Goal: Information Seeking & Learning: Learn about a topic

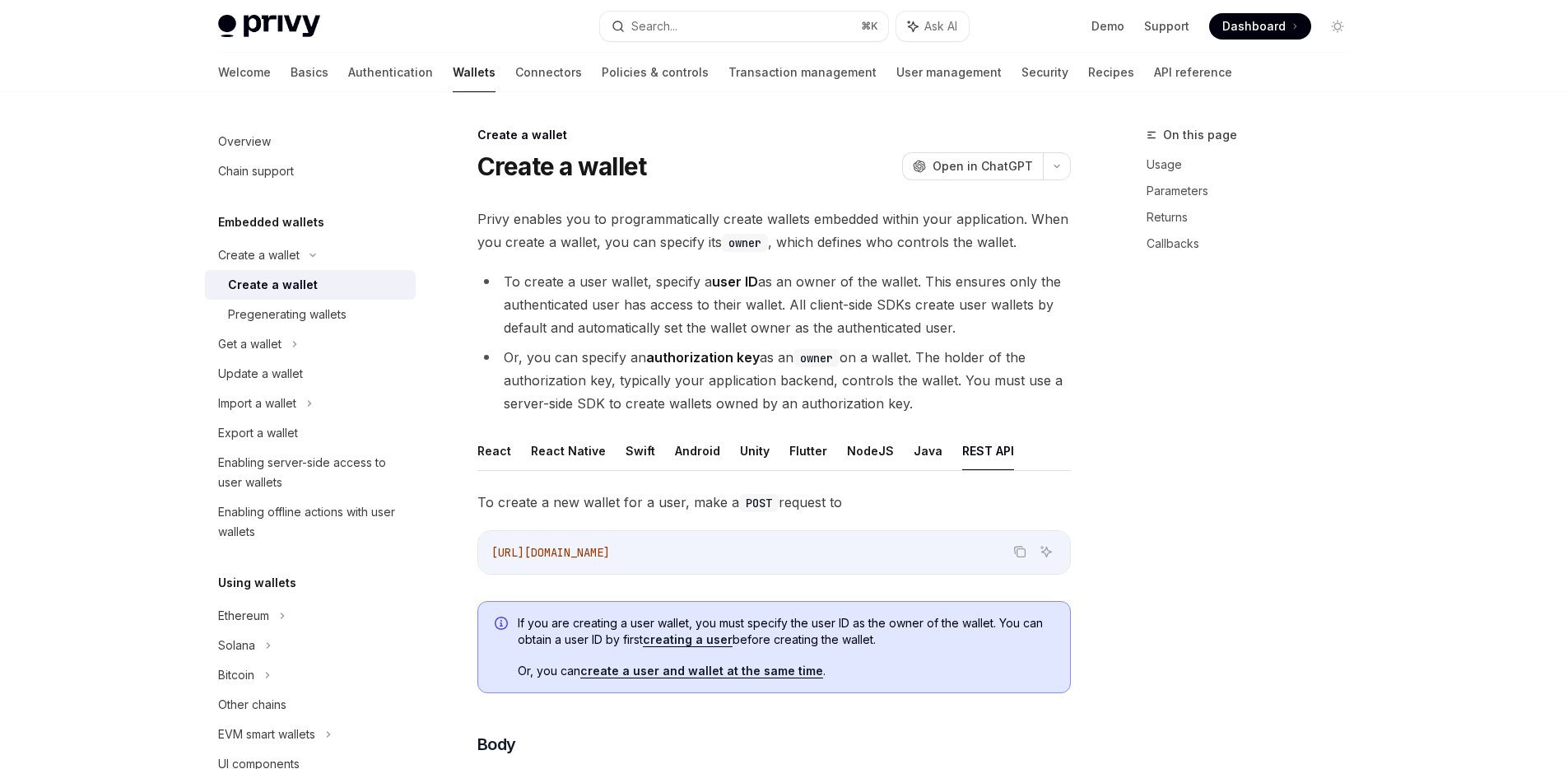
scroll to position [322, 0]
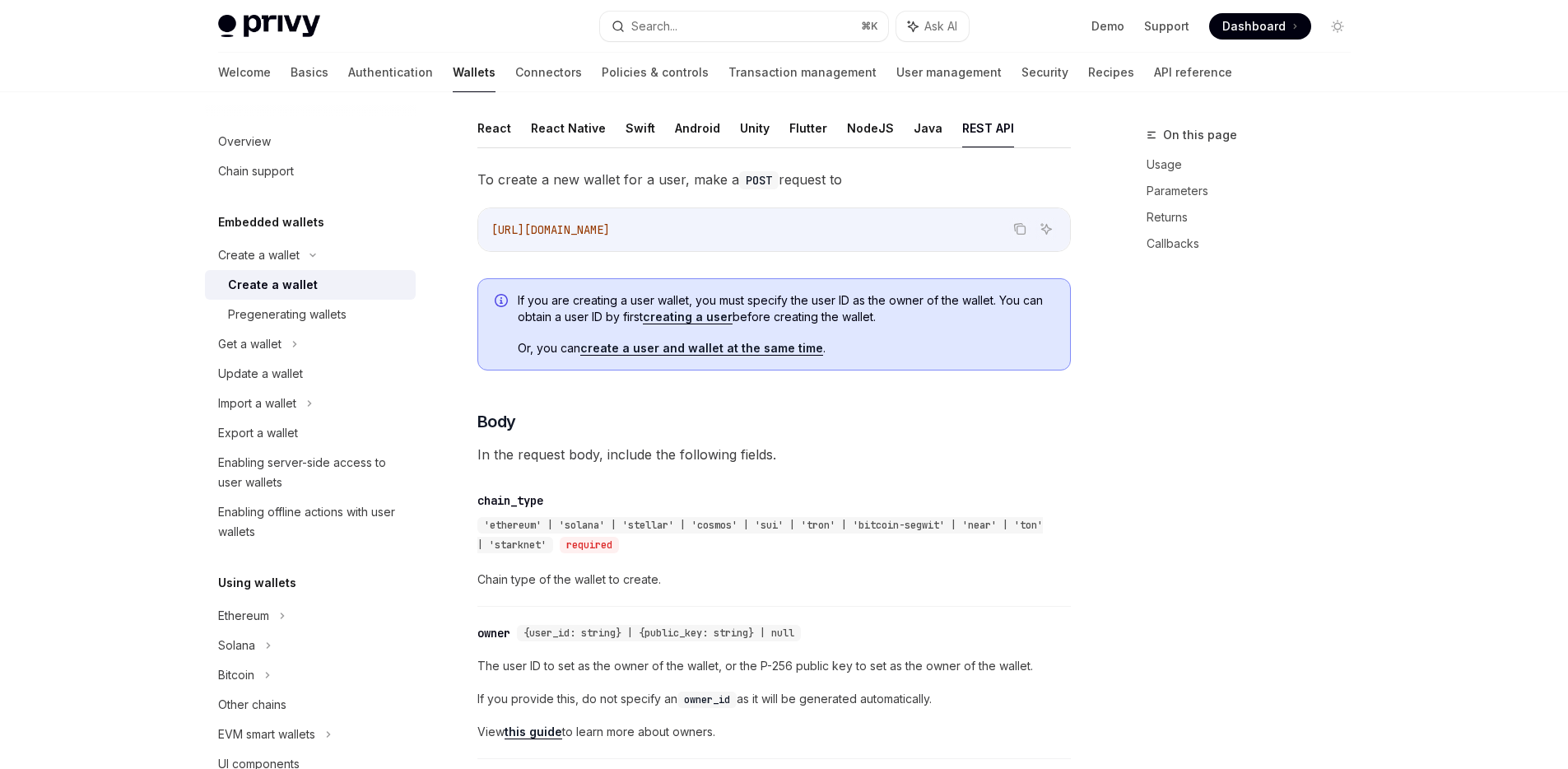
click at [1252, 437] on div "On this page Usage Parameters Returns Callbacks" at bounding box center [1239, 447] width 250 height 644
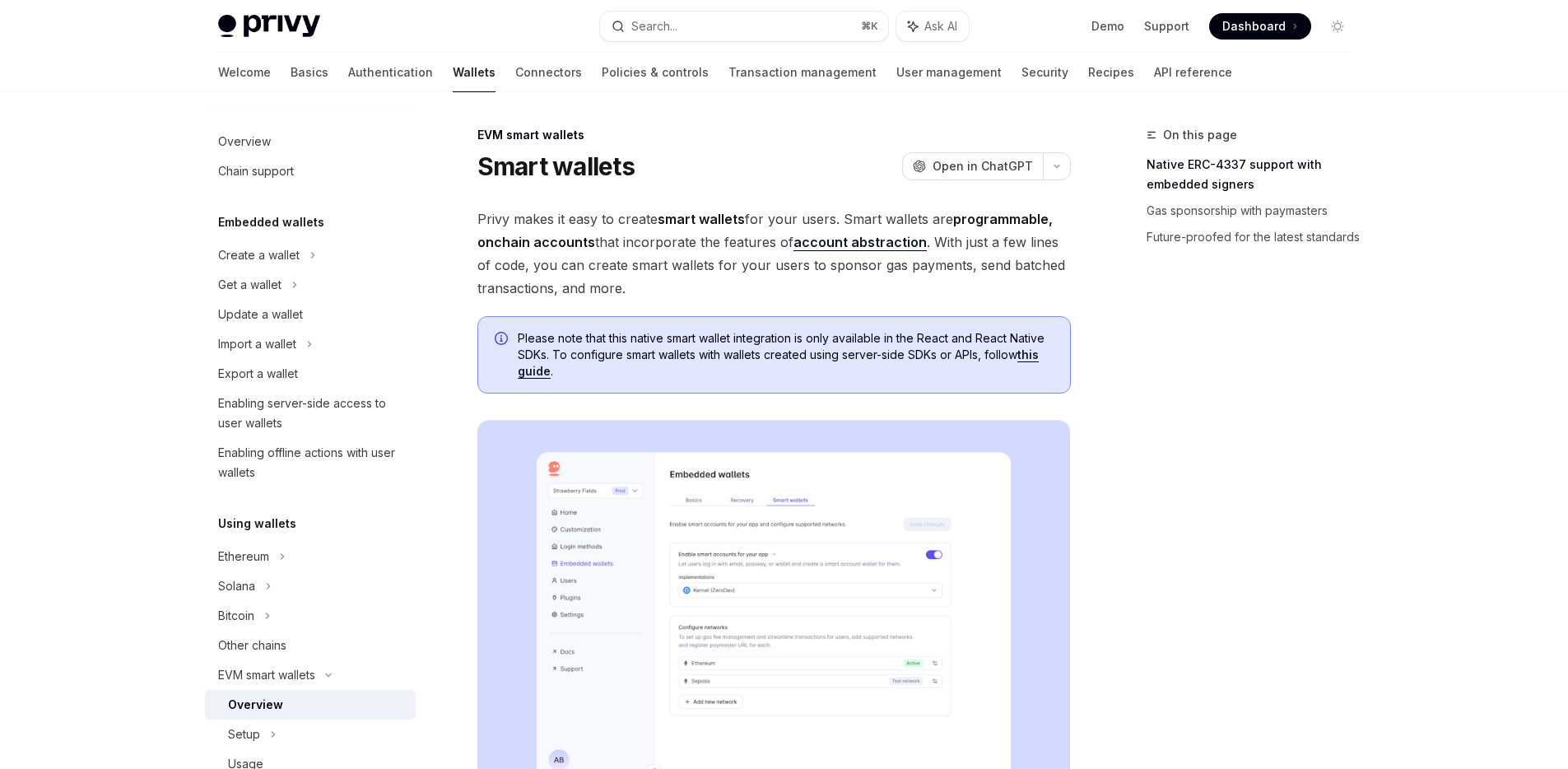
click at [699, 267] on span "Privy makes it easy to create smart wallets for your users. Smart wallets are p…" at bounding box center [773, 253] width 593 height 92
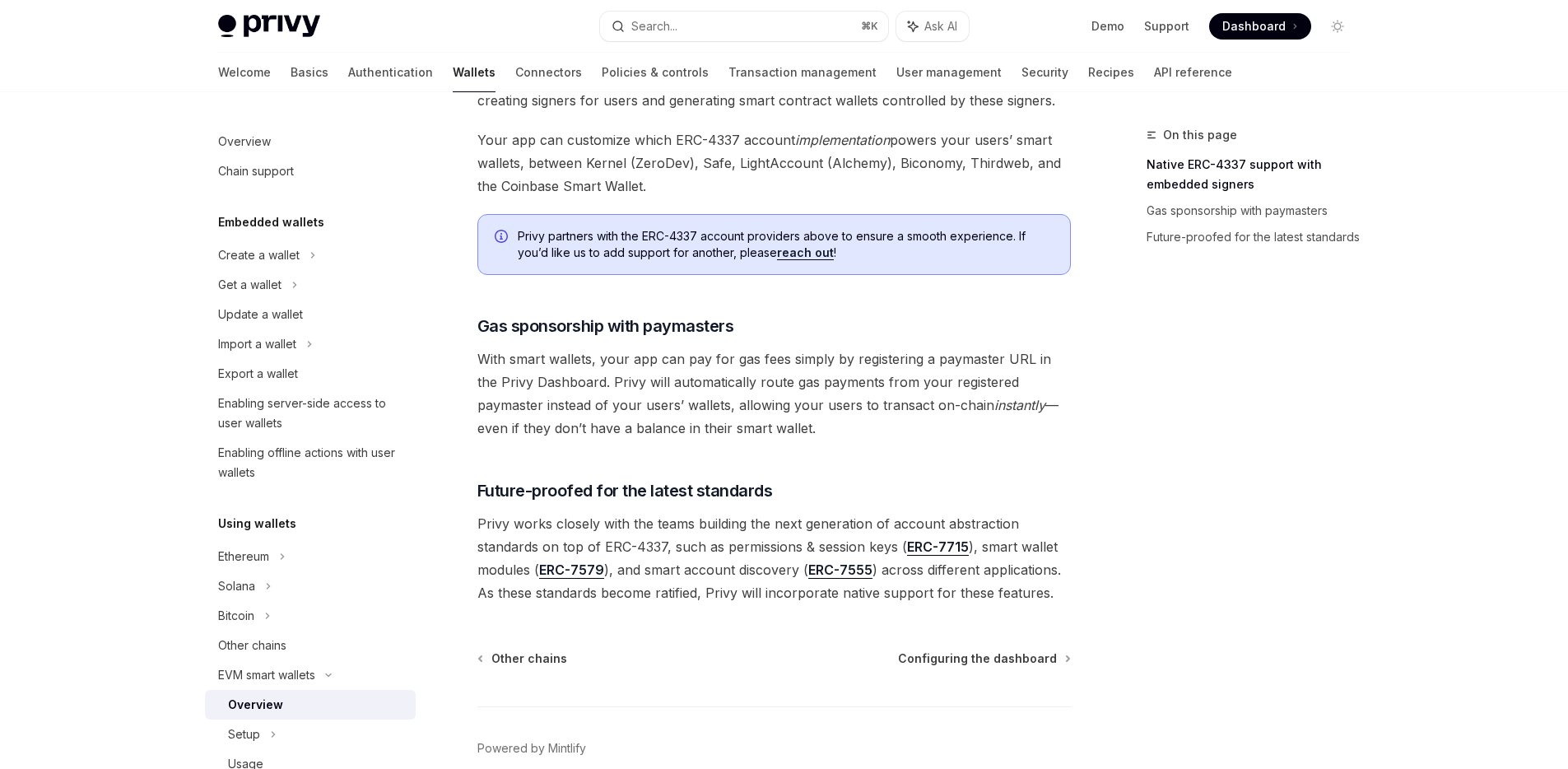
scroll to position [1207, 0]
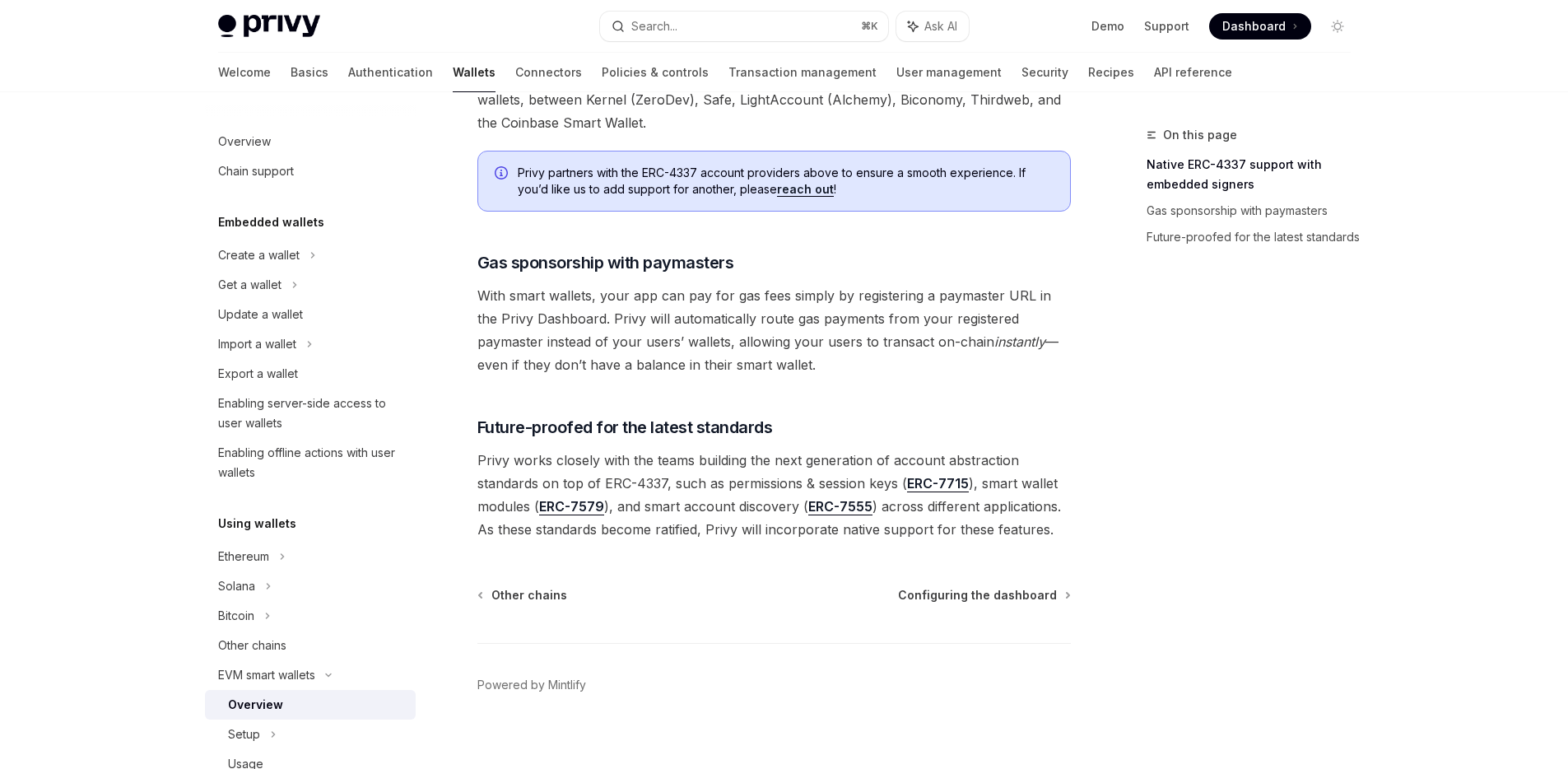
click at [764, 284] on span "With smart wallets, your app can pay for gas fees simply by registering a payma…" at bounding box center [773, 330] width 593 height 92
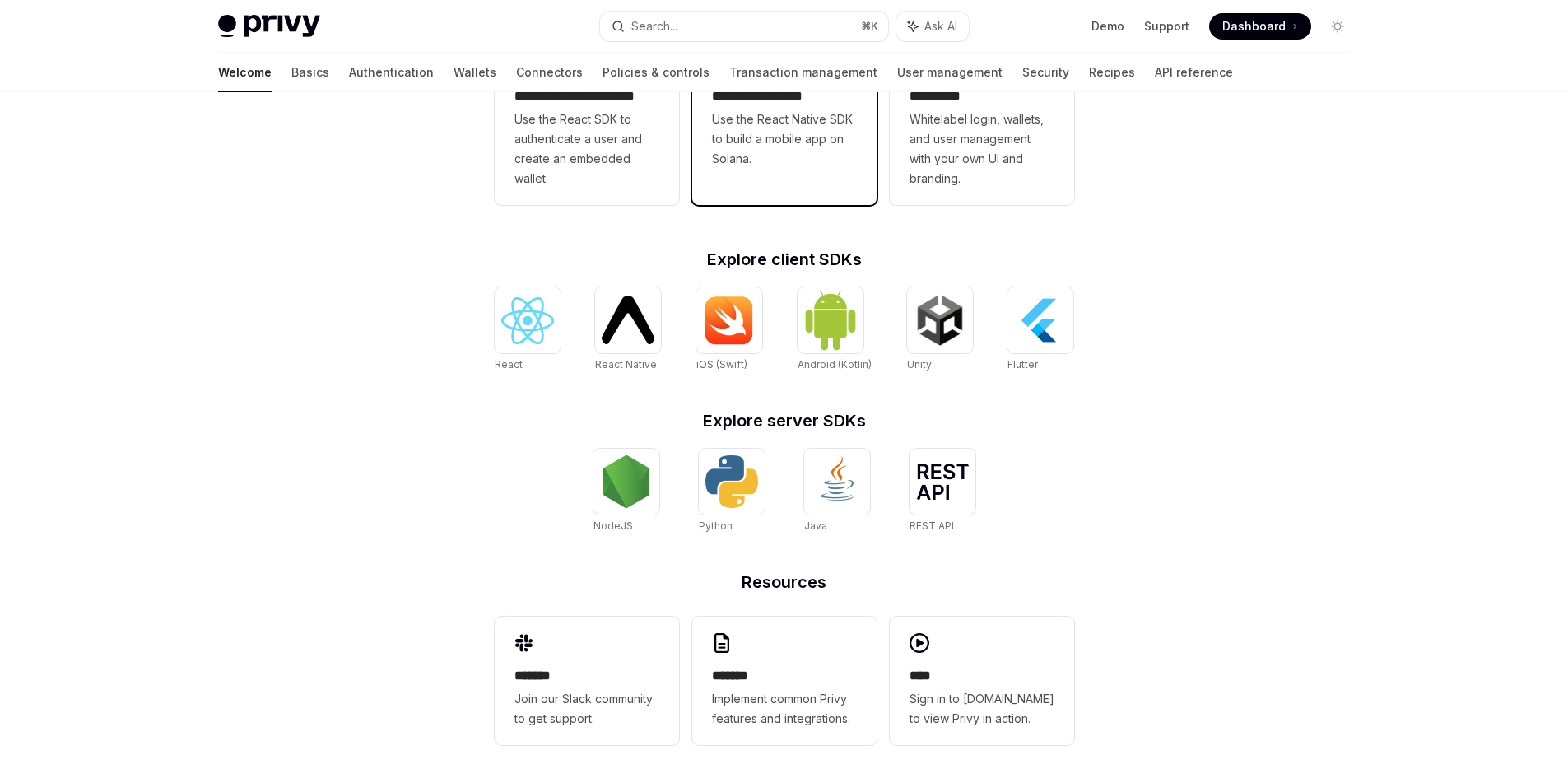
scroll to position [532, 0]
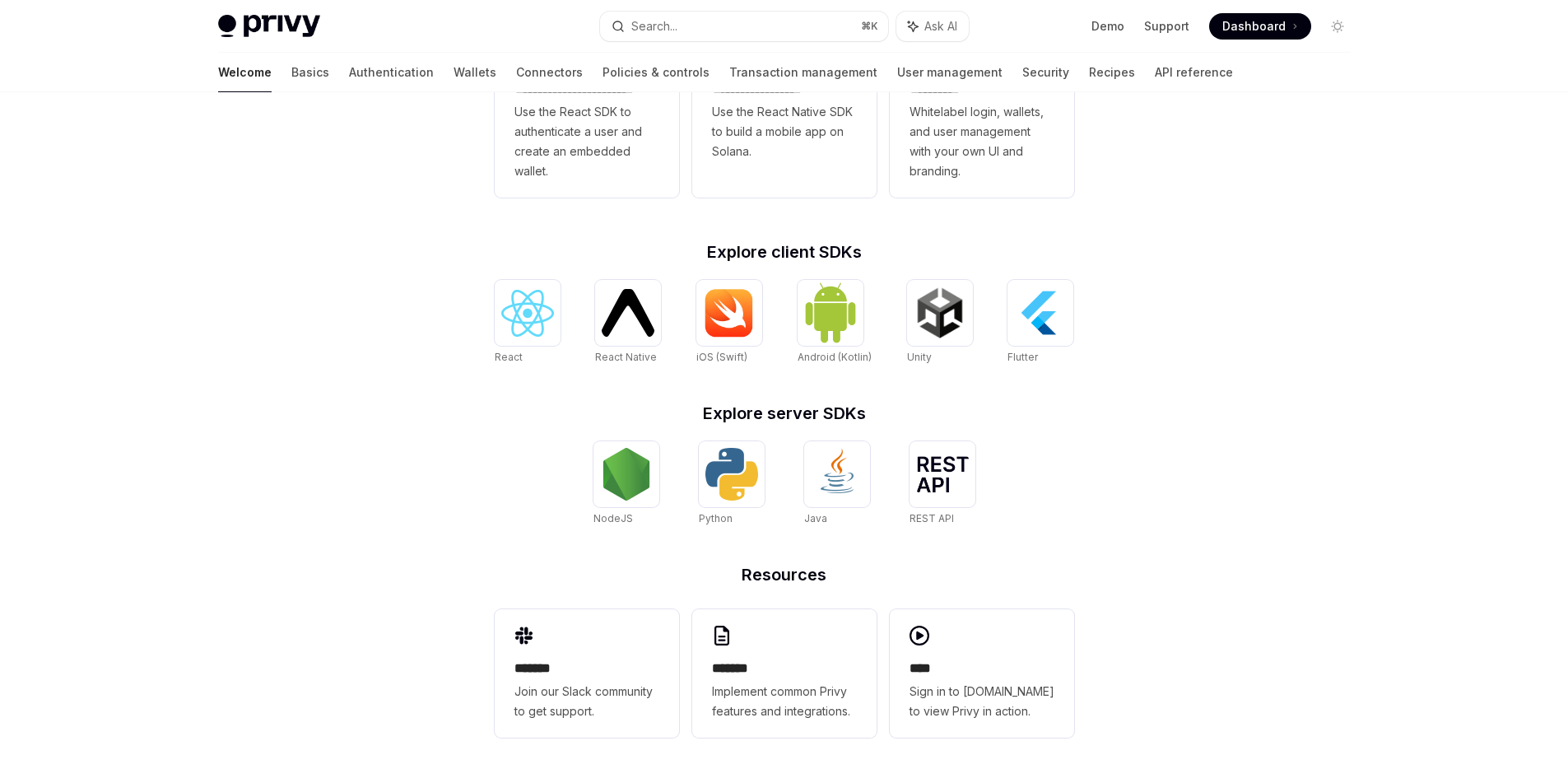
click at [498, 405] on h2 "Explore server SDKs" at bounding box center [785, 413] width 580 height 16
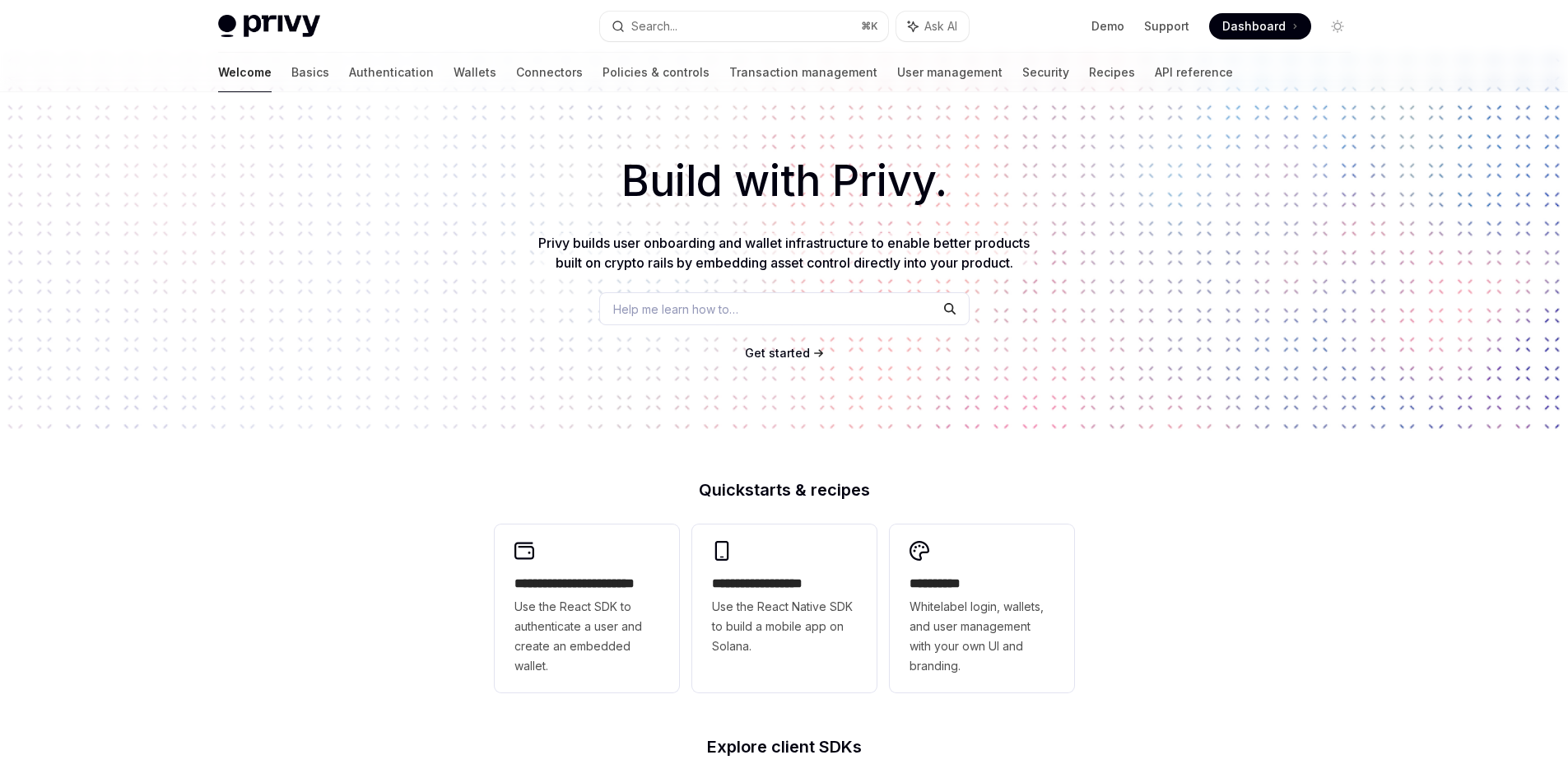
scroll to position [0, 0]
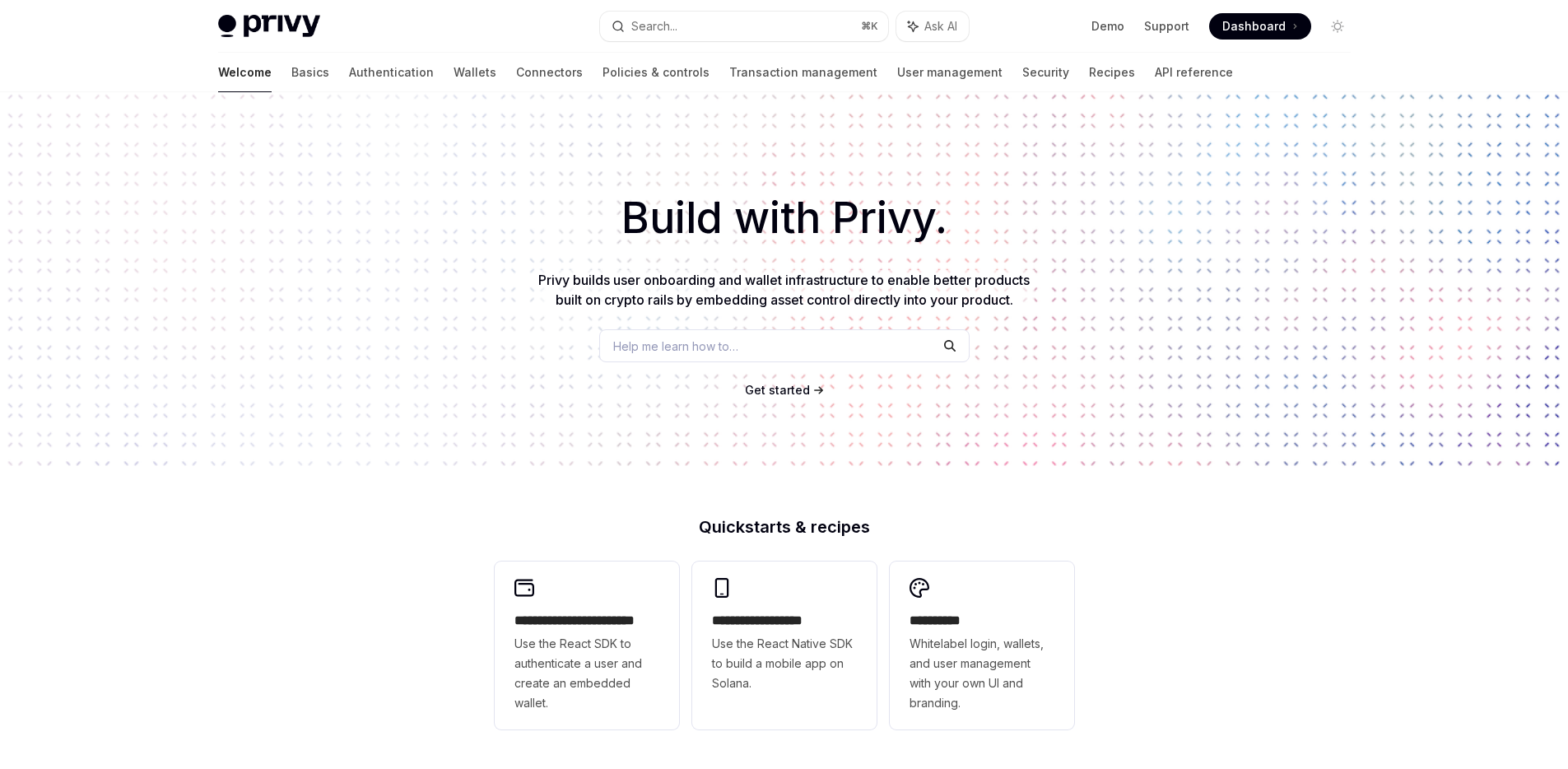
click at [775, 387] on span "Get started" at bounding box center [777, 390] width 65 height 14
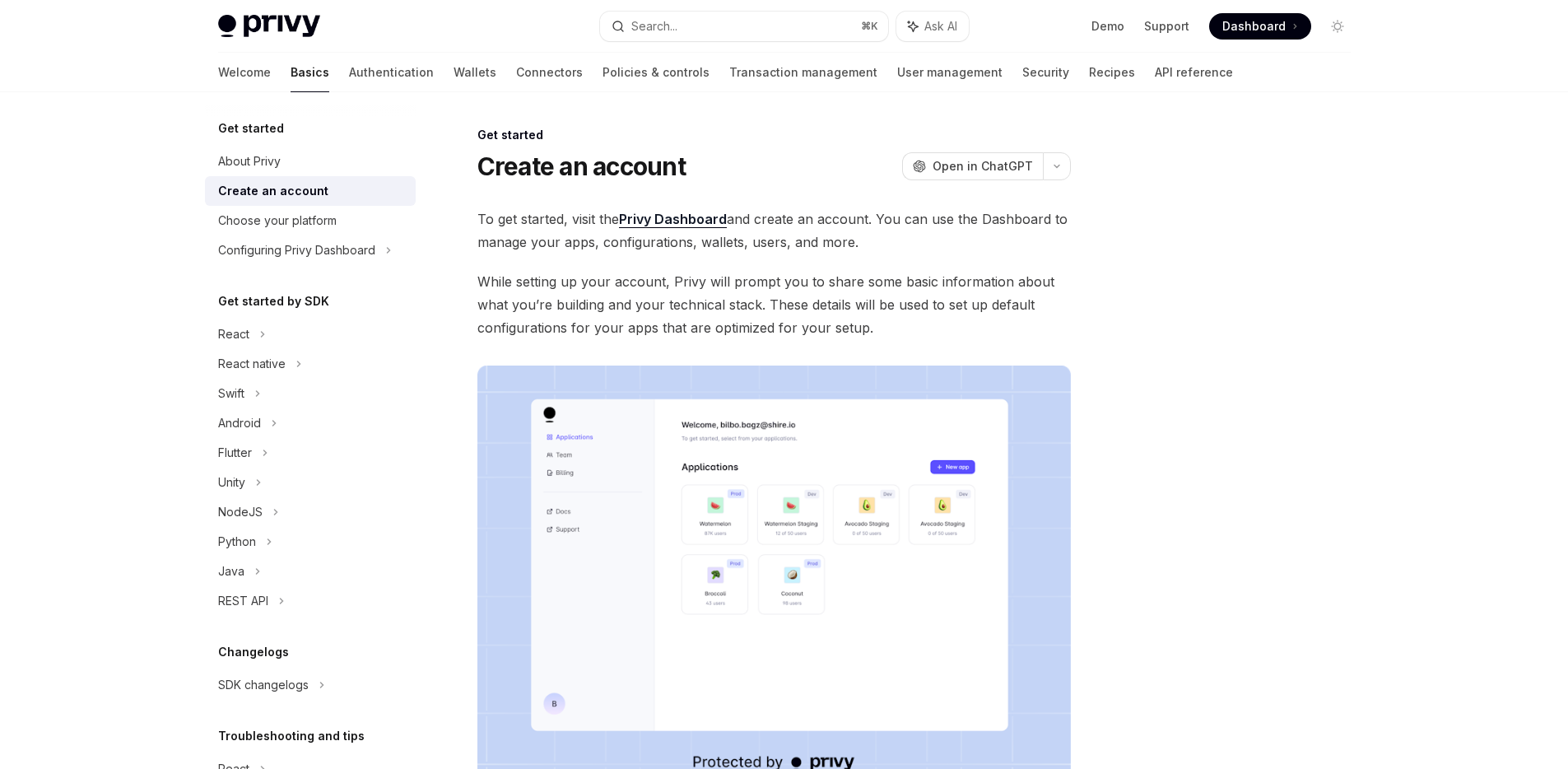
click at [711, 254] on div "To get started, visit the Privy Dashboard and create an account. You can use th…" at bounding box center [773, 498] width 593 height 582
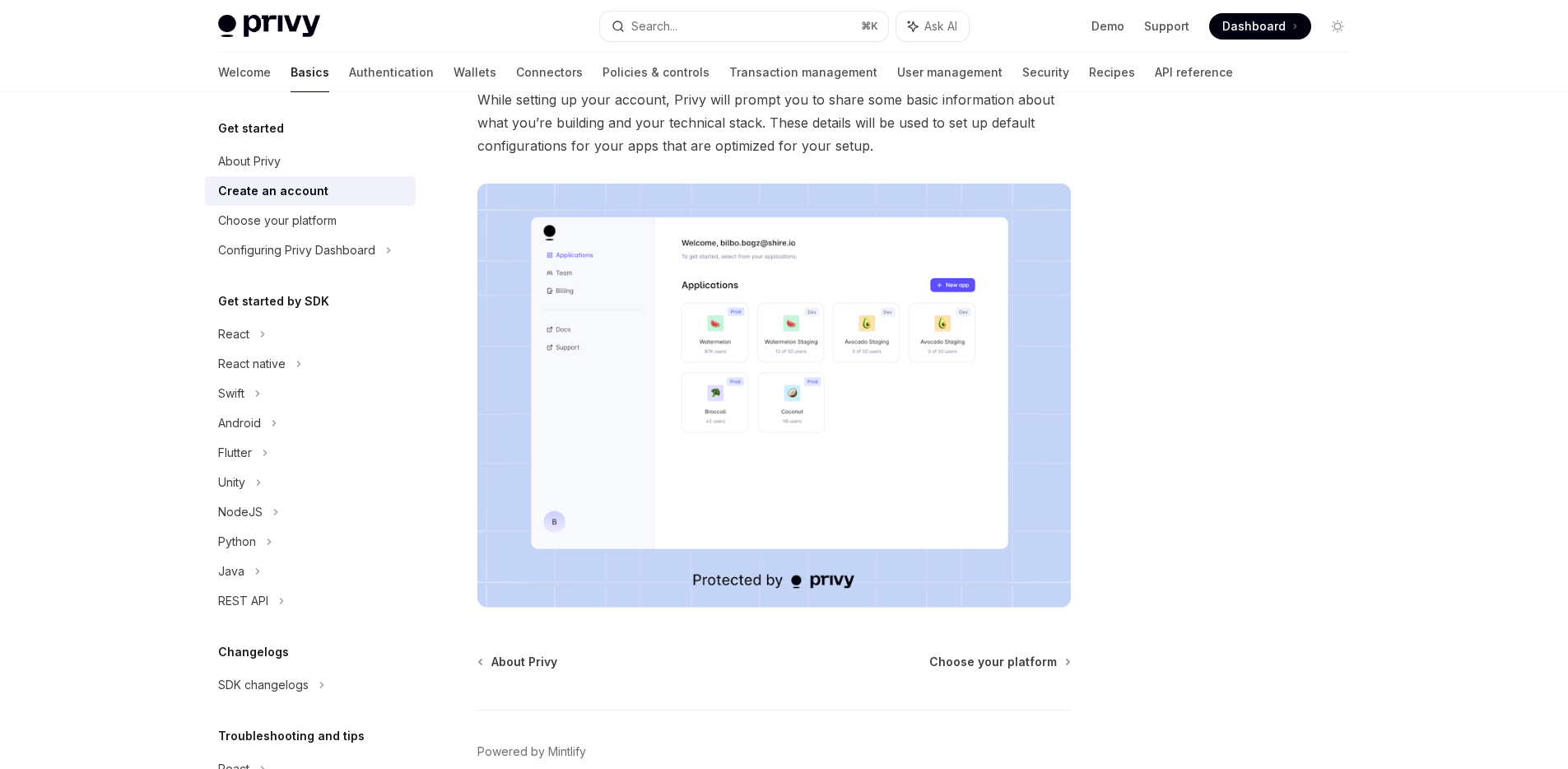
scroll to position [265, 0]
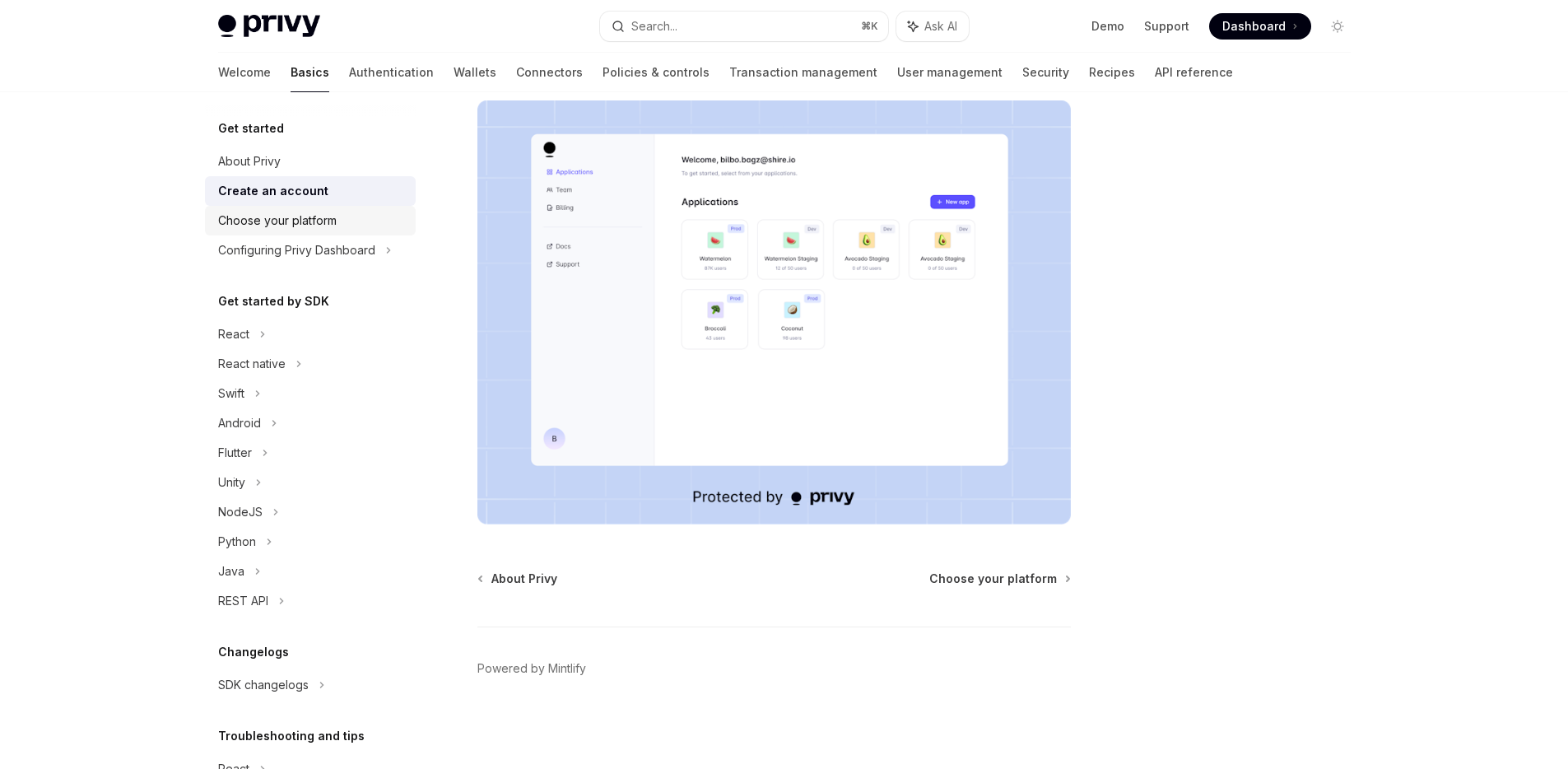
click at [241, 216] on div "Choose your platform" at bounding box center [277, 221] width 119 height 20
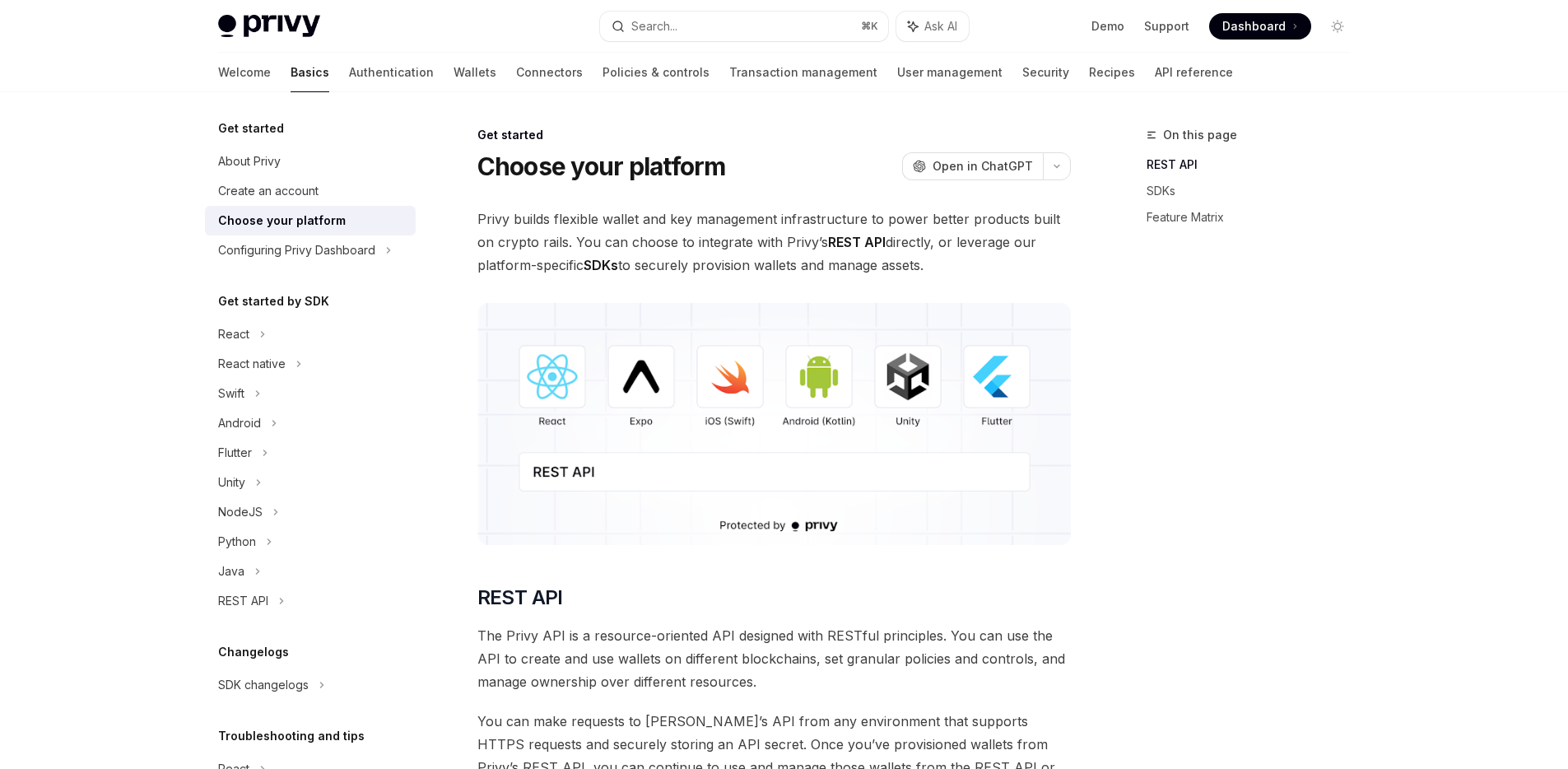
click at [858, 244] on strong "REST API" at bounding box center [857, 242] width 58 height 16
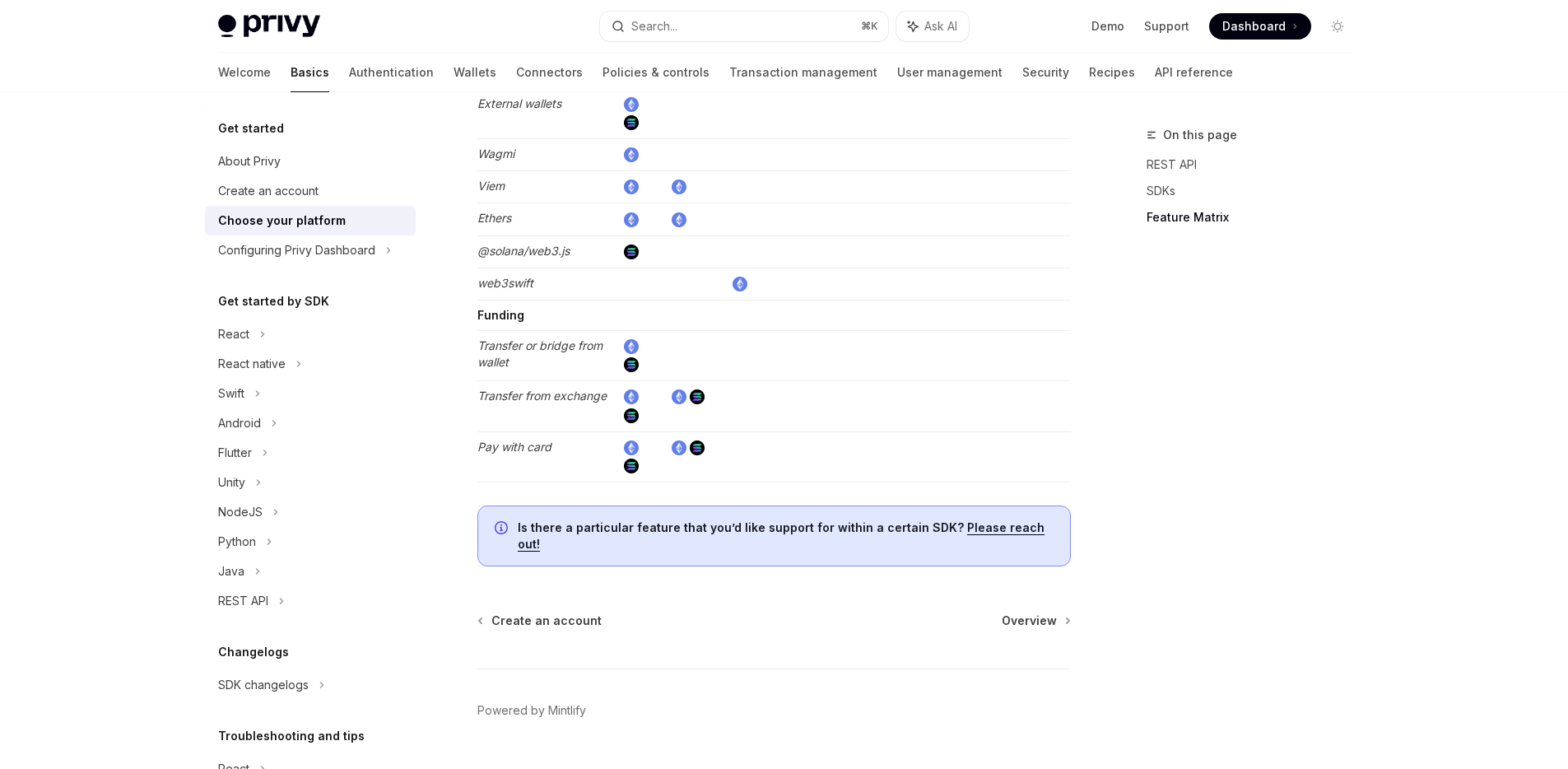
scroll to position [3019, 0]
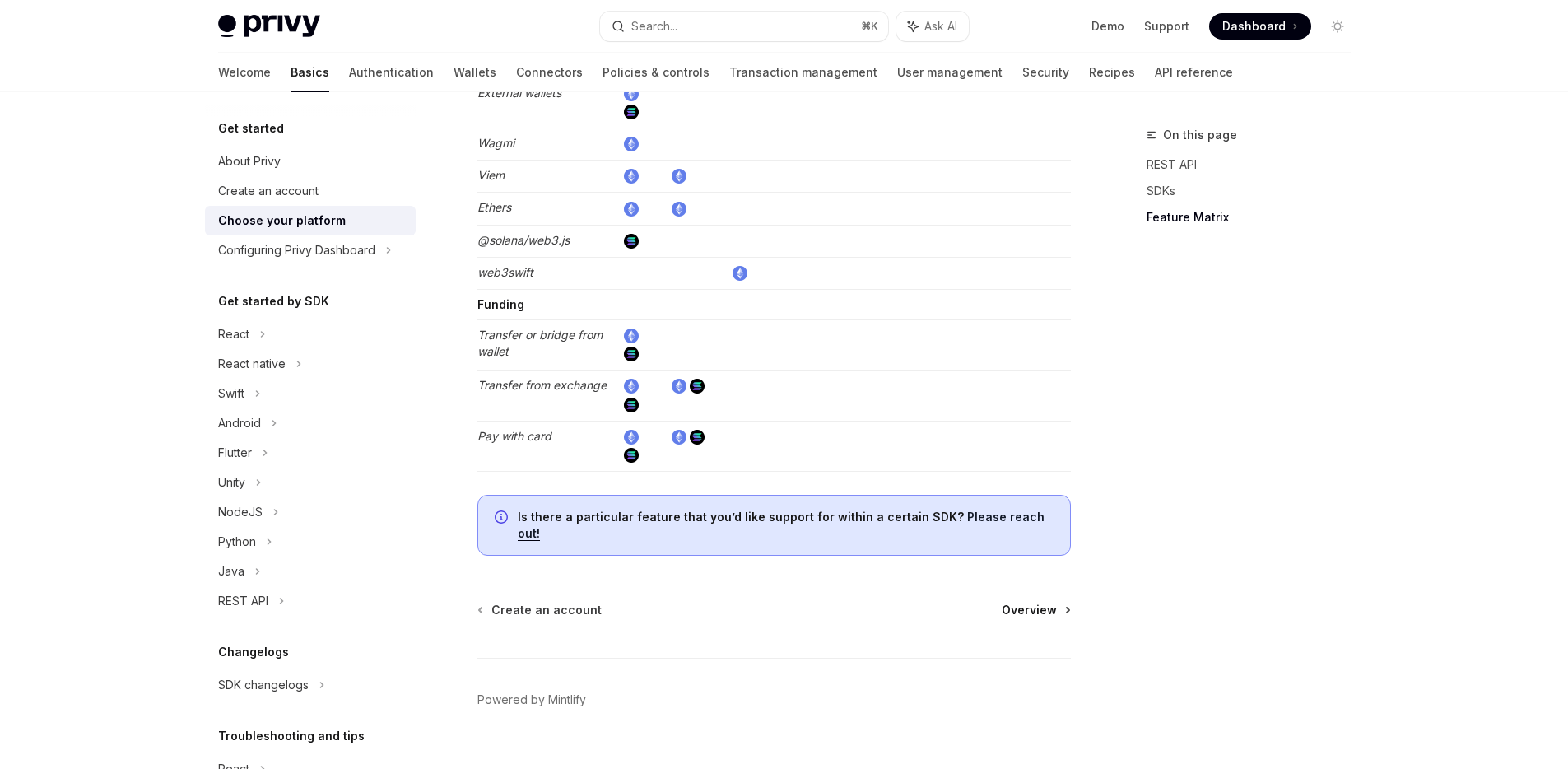
click at [1031, 602] on span "Overview" at bounding box center [1029, 610] width 55 height 16
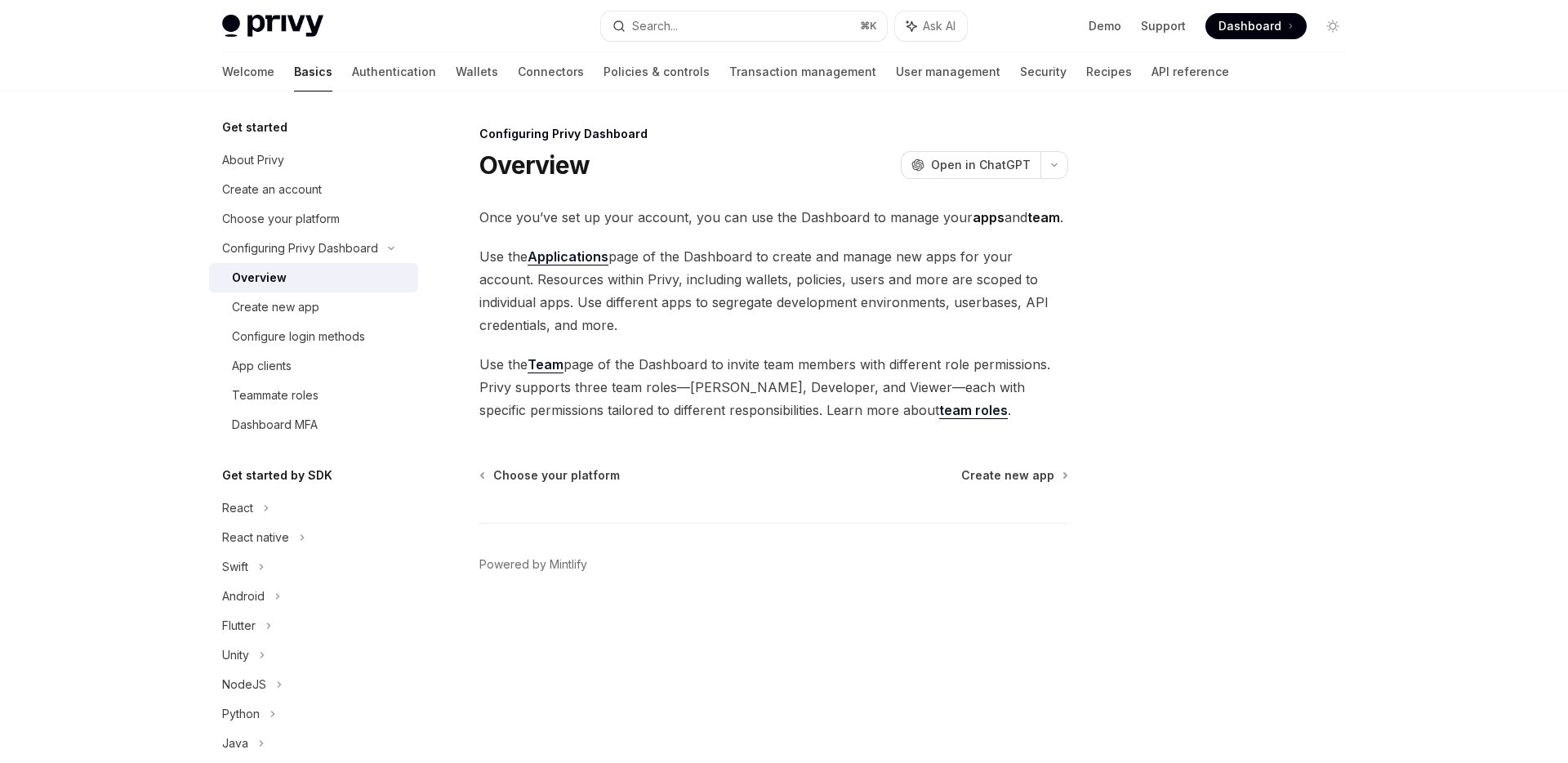
click at [711, 270] on span "Use the Applications page of the Dashboard to create and manage new apps for yo…" at bounding box center [773, 290] width 588 height 91
click at [1001, 475] on span "Create new app" at bounding box center [1007, 475] width 93 height 16
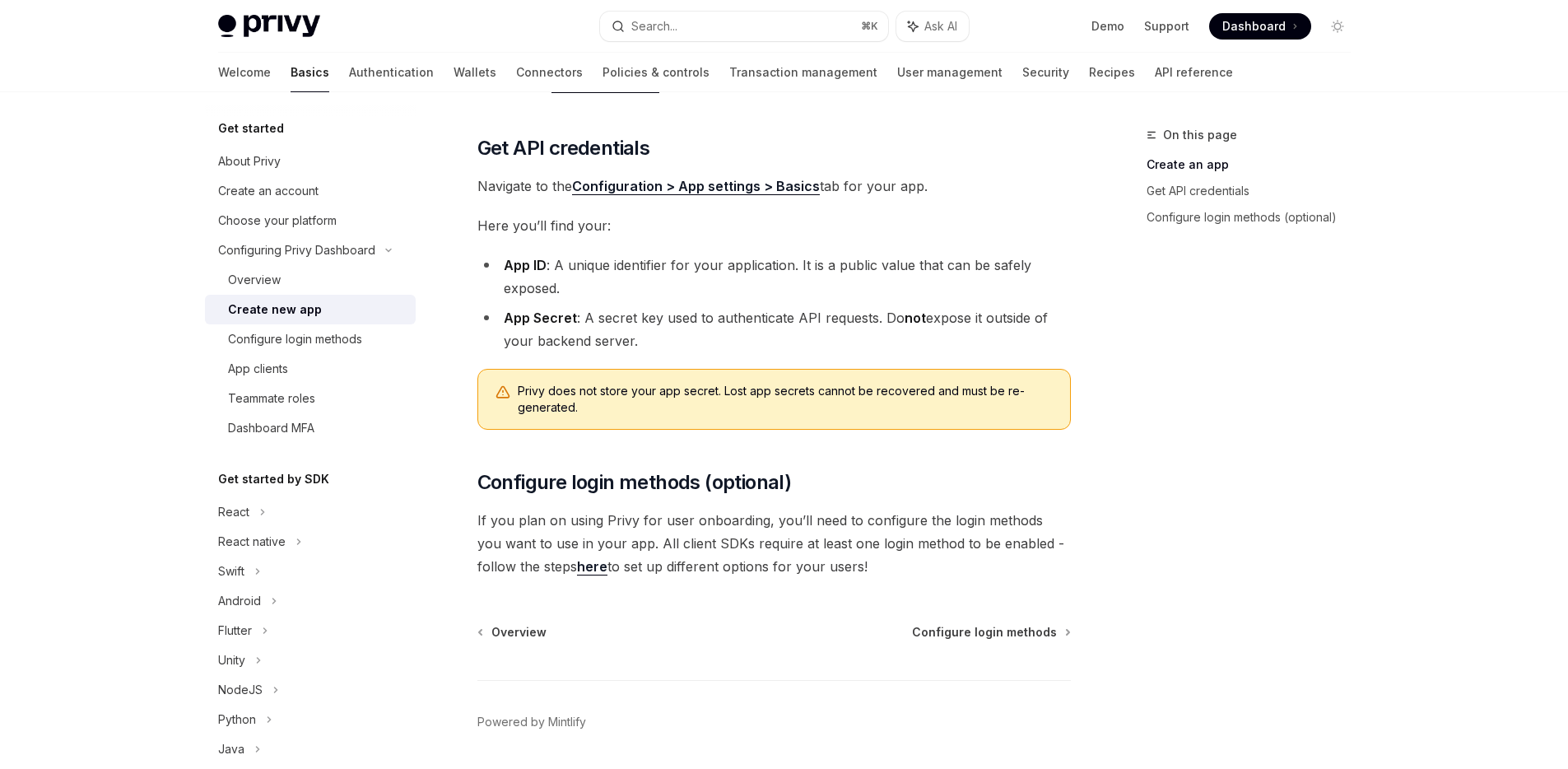
scroll to position [391, 0]
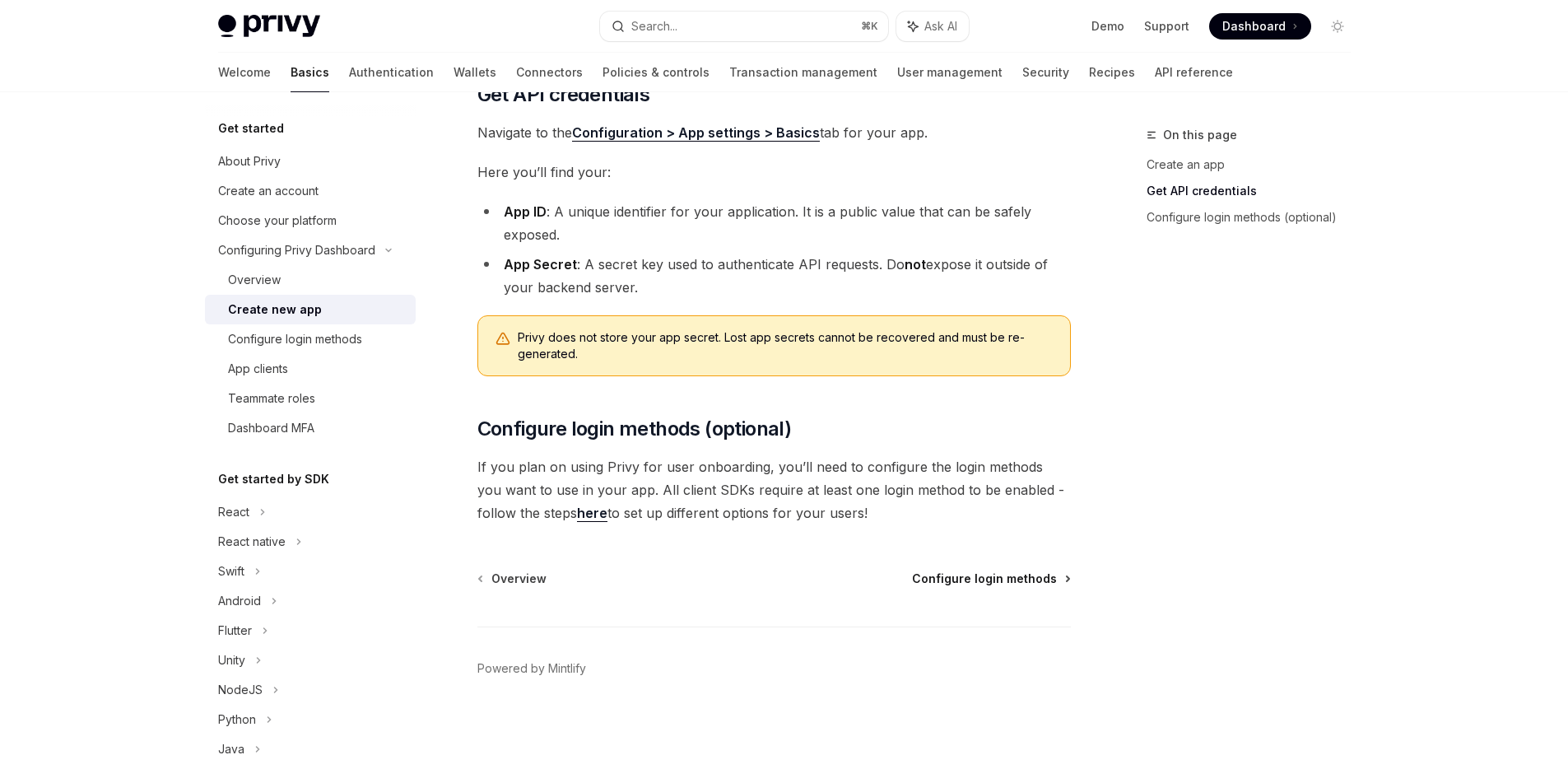
click at [1005, 573] on span "Configure login methods" at bounding box center [984, 579] width 145 height 16
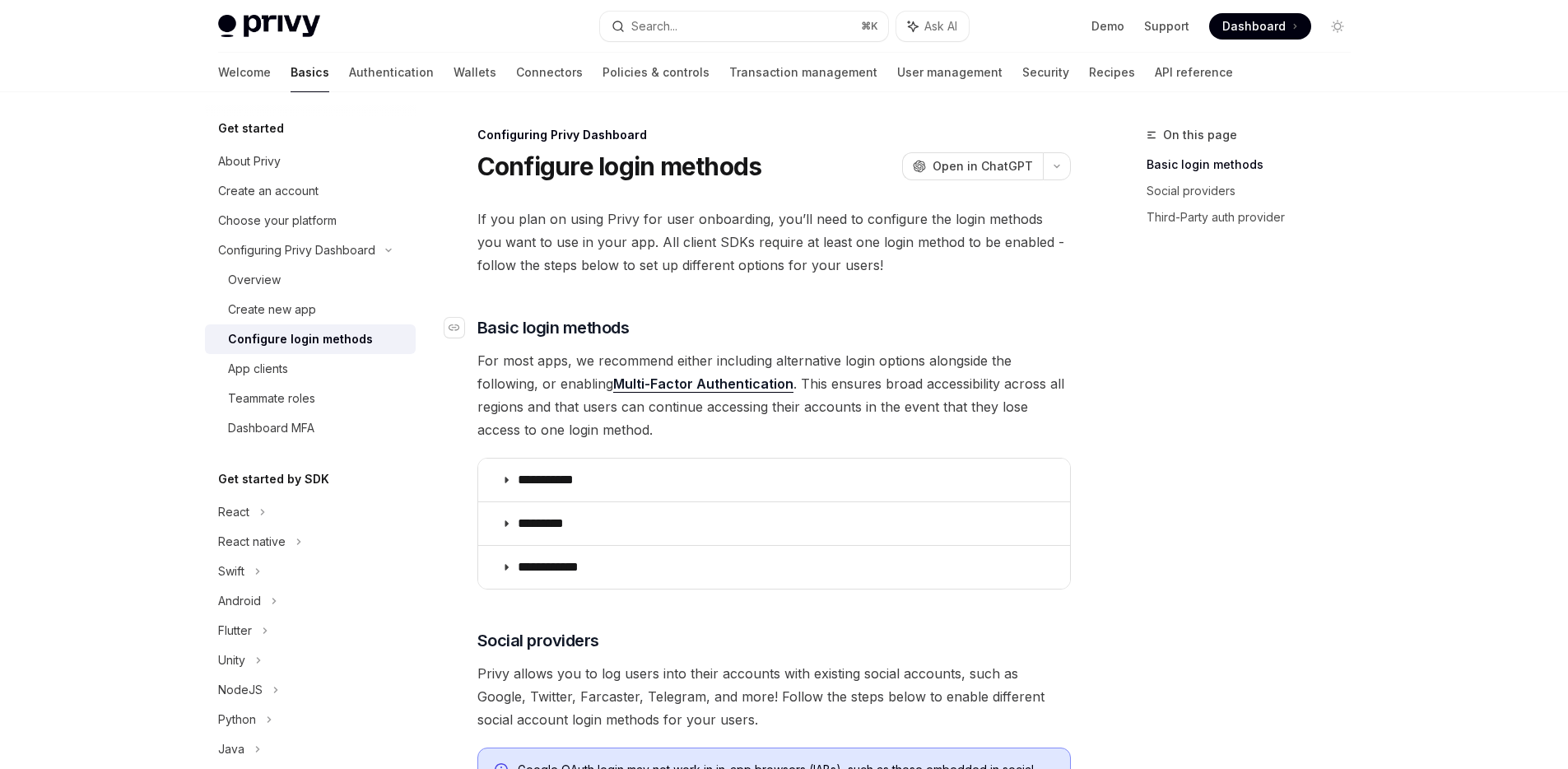
click at [933, 333] on h3 "​ Basic login methods" at bounding box center [773, 328] width 593 height 23
click at [935, 323] on h3 "​ Basic login methods" at bounding box center [773, 328] width 593 height 23
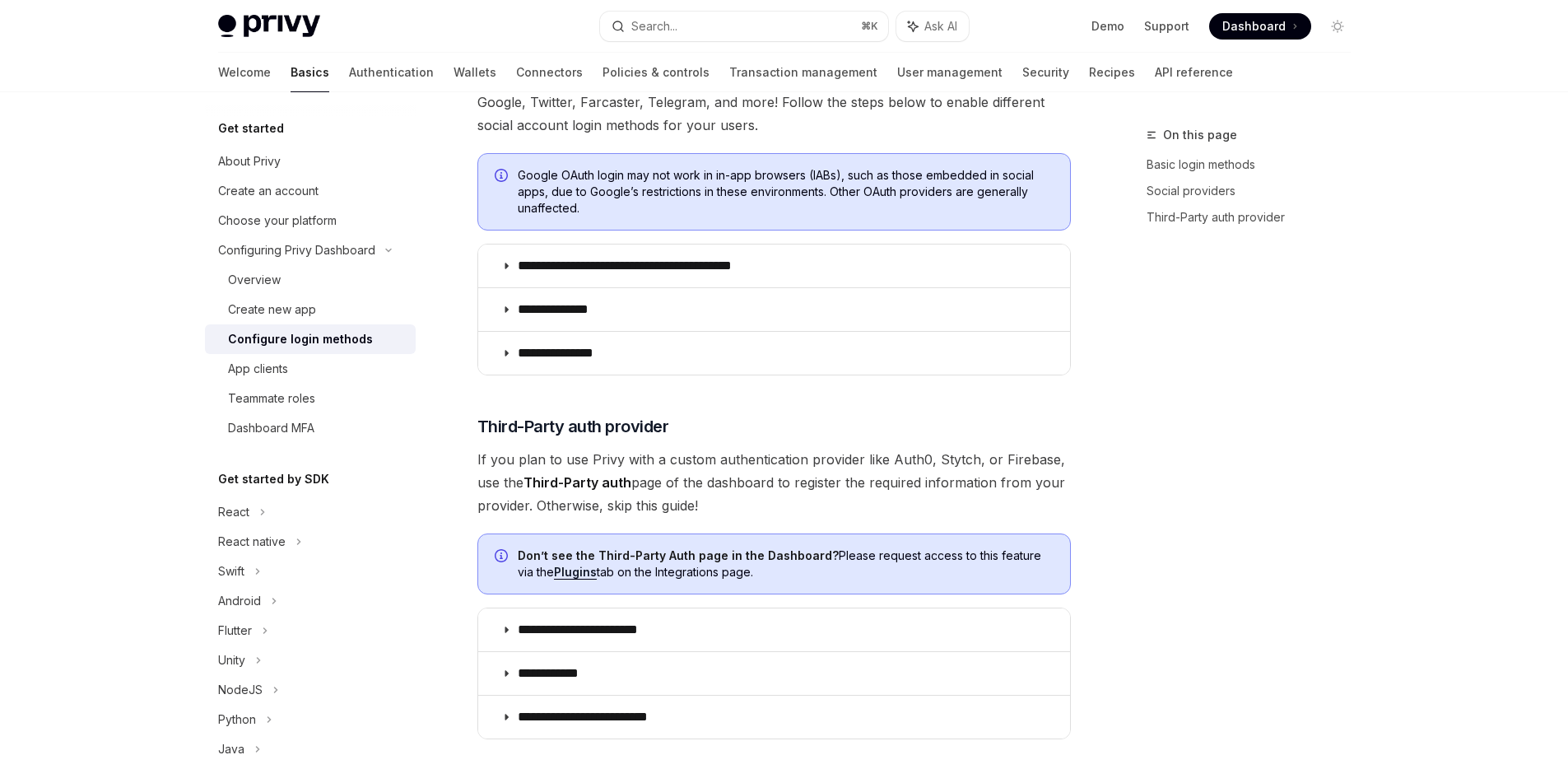
scroll to position [810, 0]
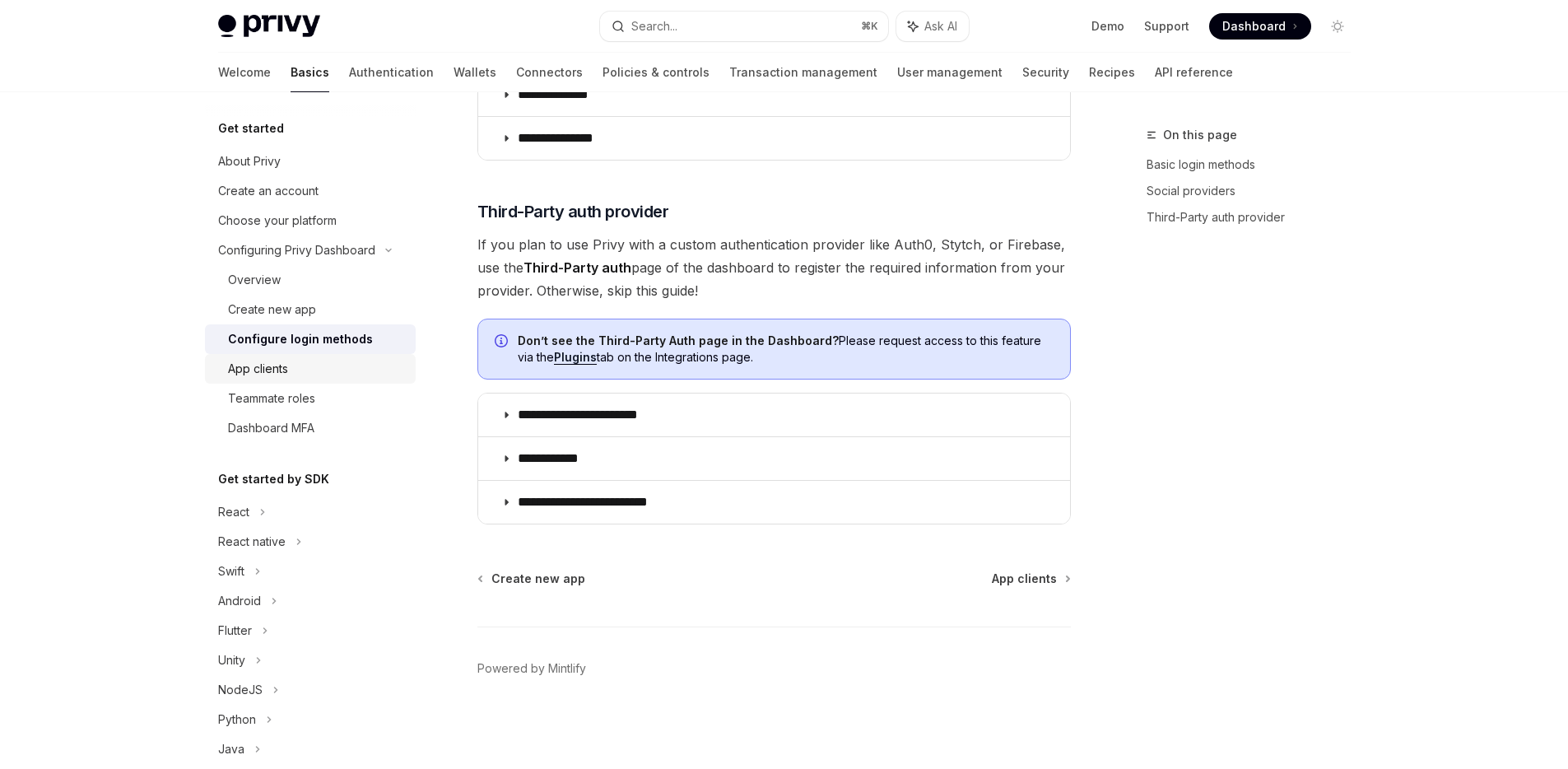
click at [317, 380] on link "App clients" at bounding box center [311, 368] width 211 height 30
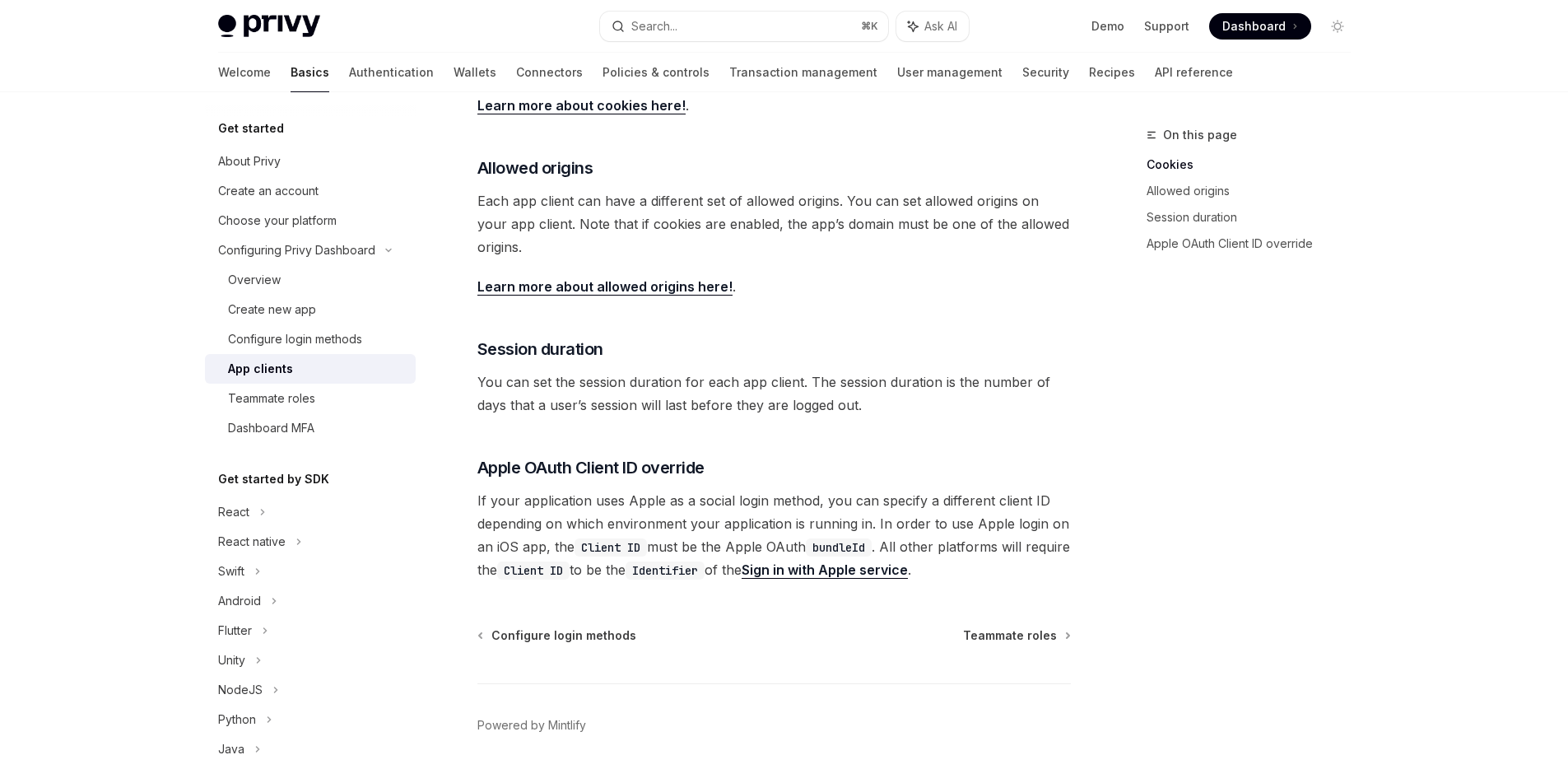
scroll to position [496, 0]
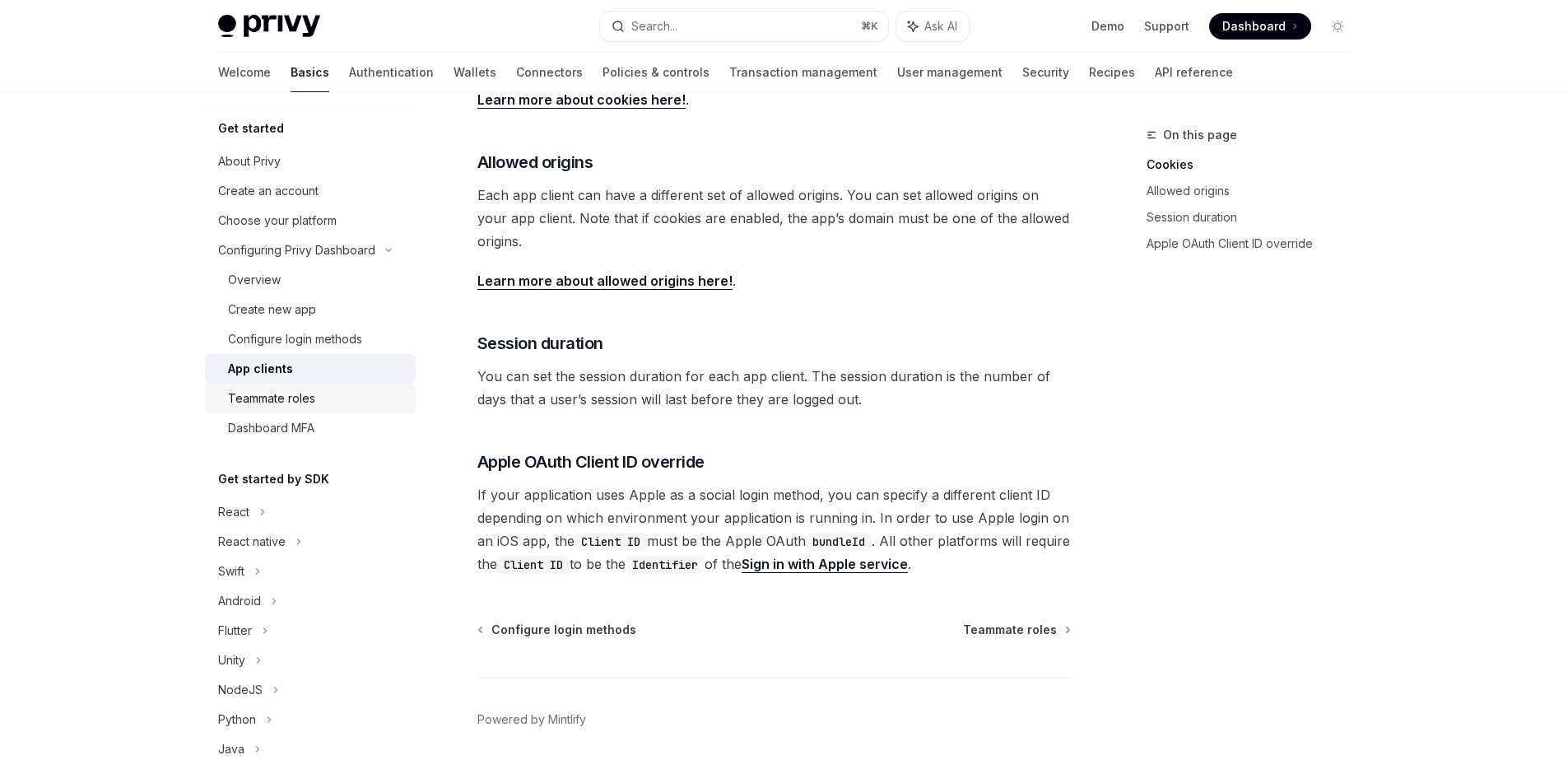
click at [277, 408] on div "Teammate roles" at bounding box center [271, 399] width 87 height 20
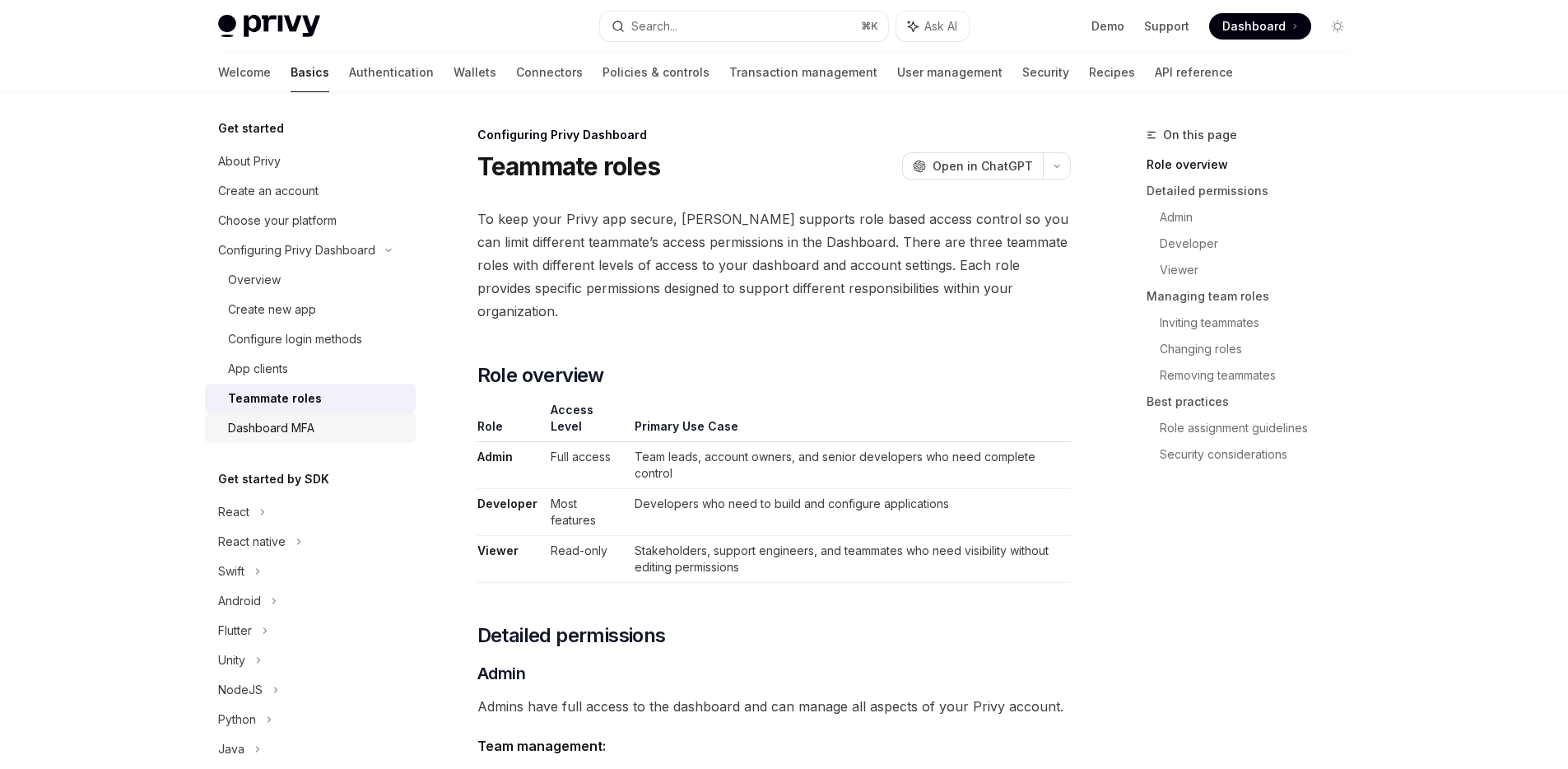
click at [274, 430] on div "Dashboard MFA" at bounding box center [271, 428] width 86 height 20
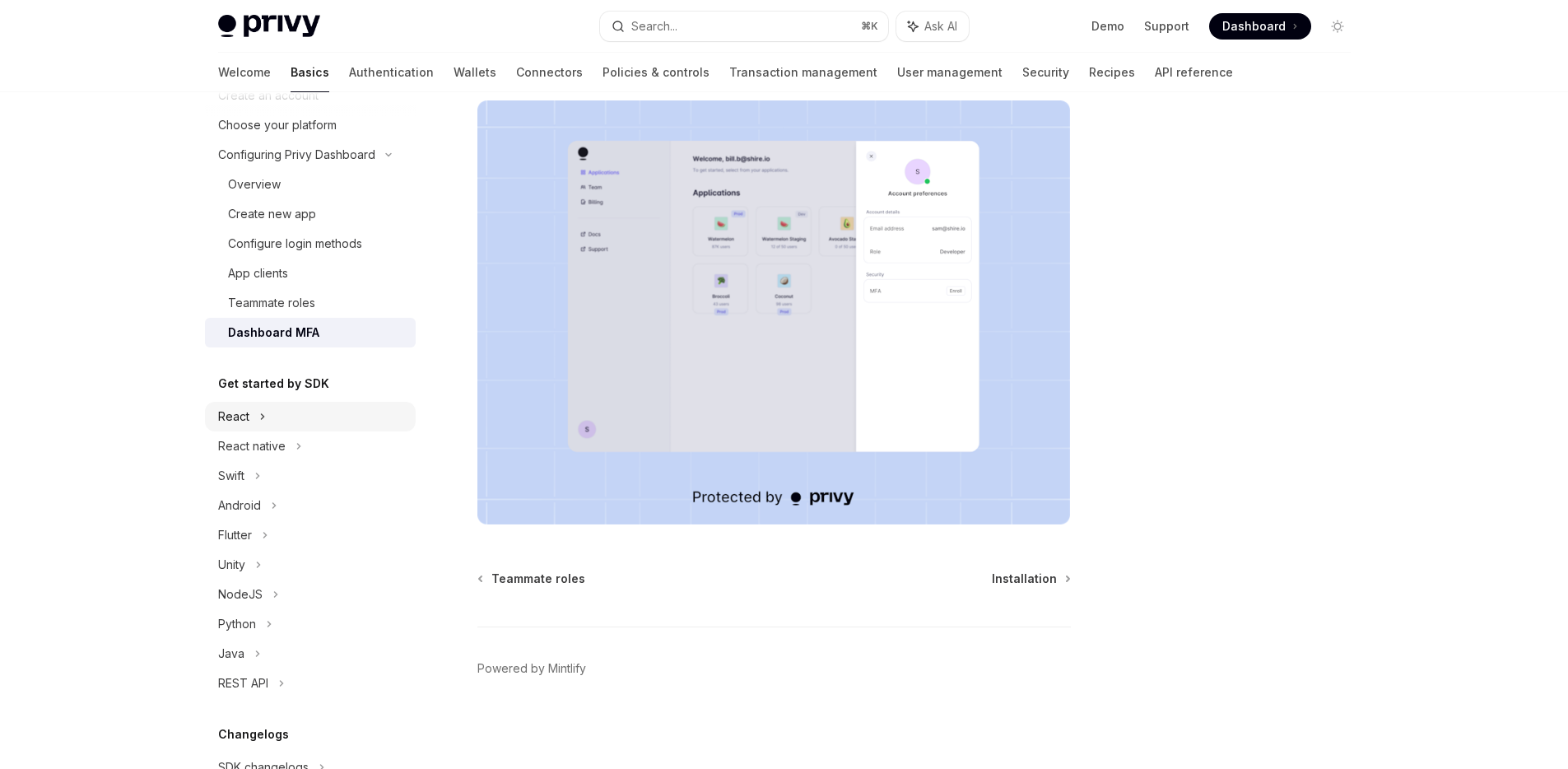
scroll to position [285, 0]
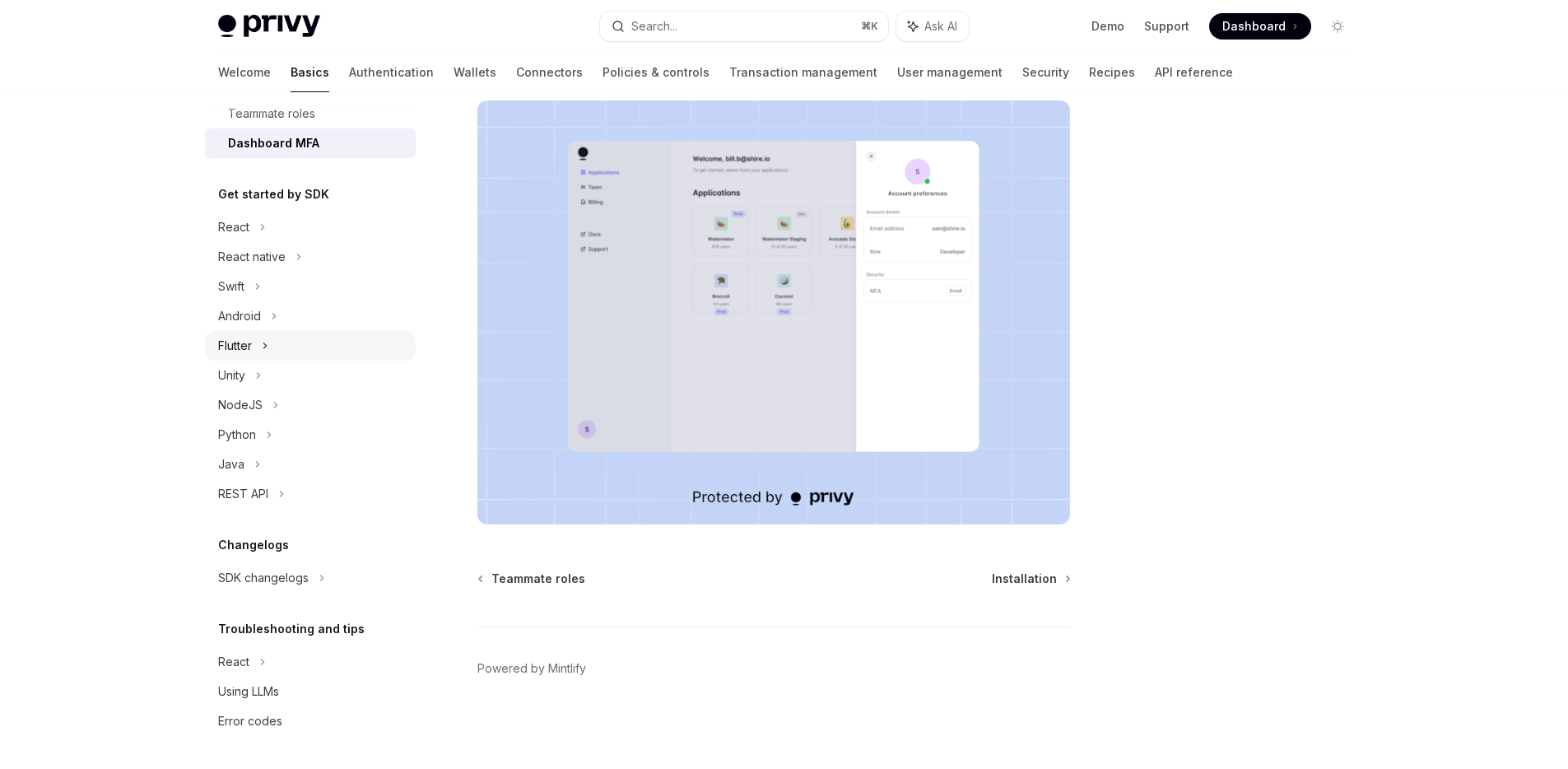
click at [313, 351] on div "Flutter" at bounding box center [311, 346] width 211 height 30
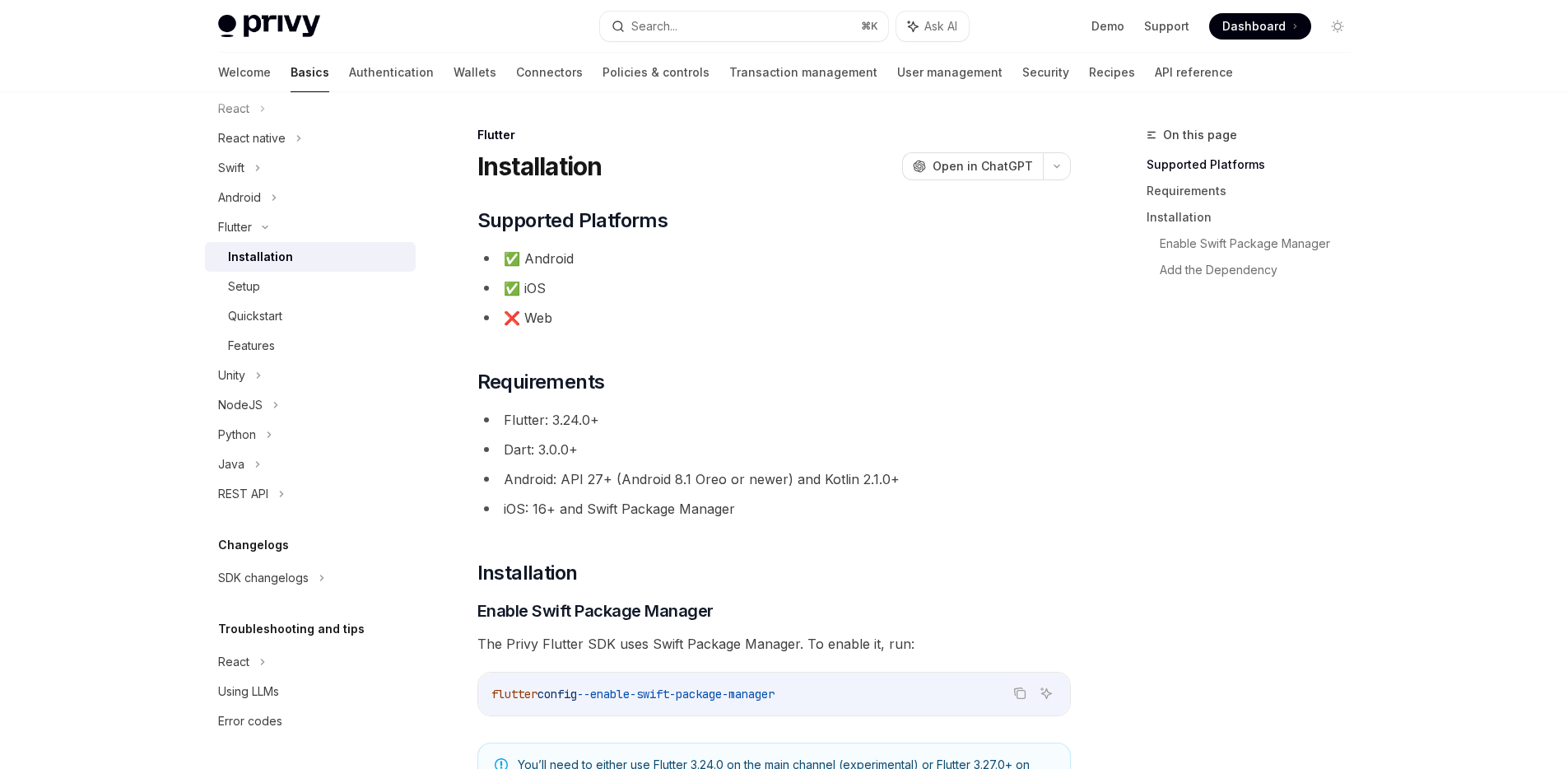
scroll to position [66, 0]
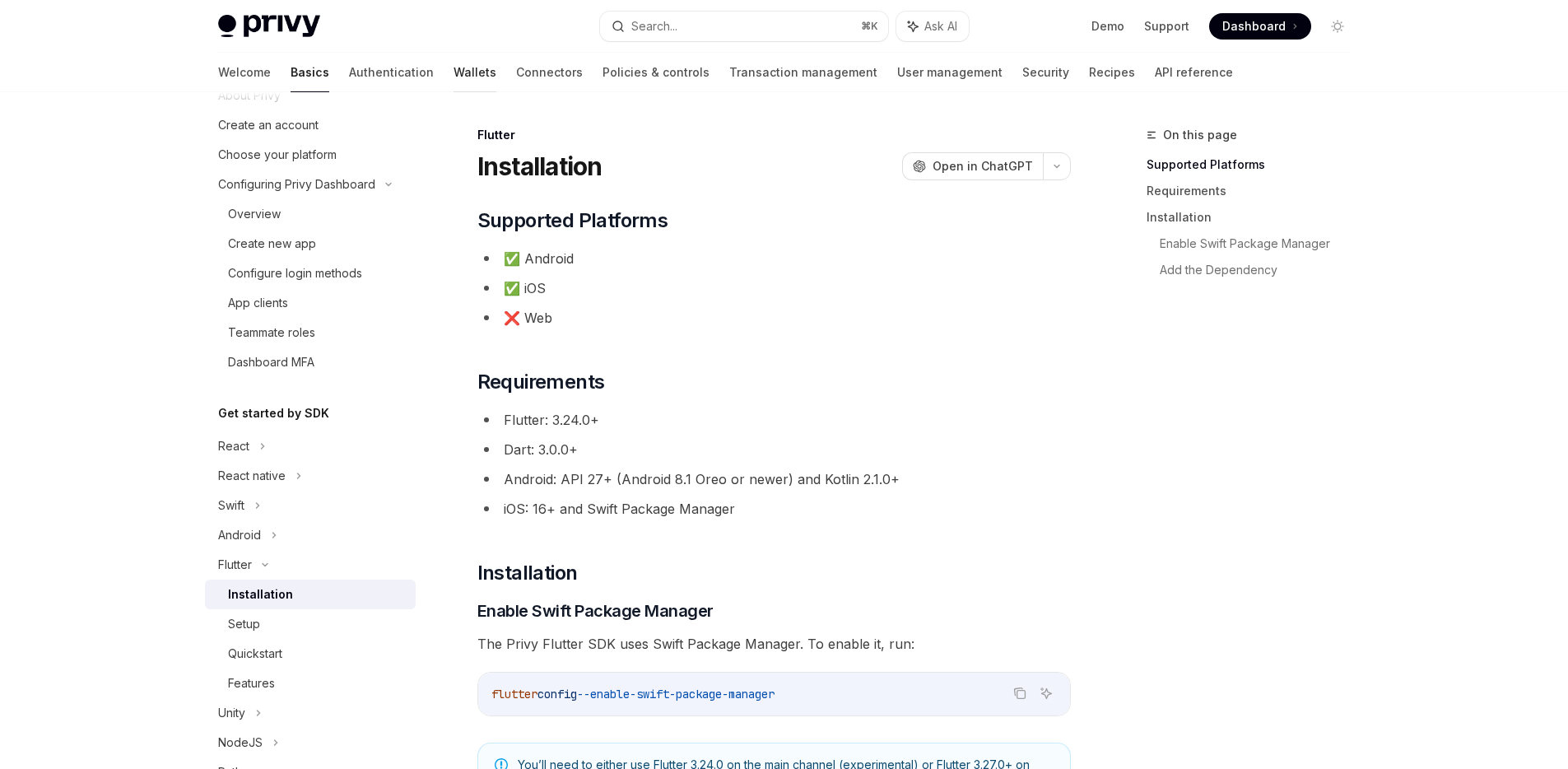
click at [454, 58] on link "Wallets" at bounding box center [475, 73] width 43 height 40
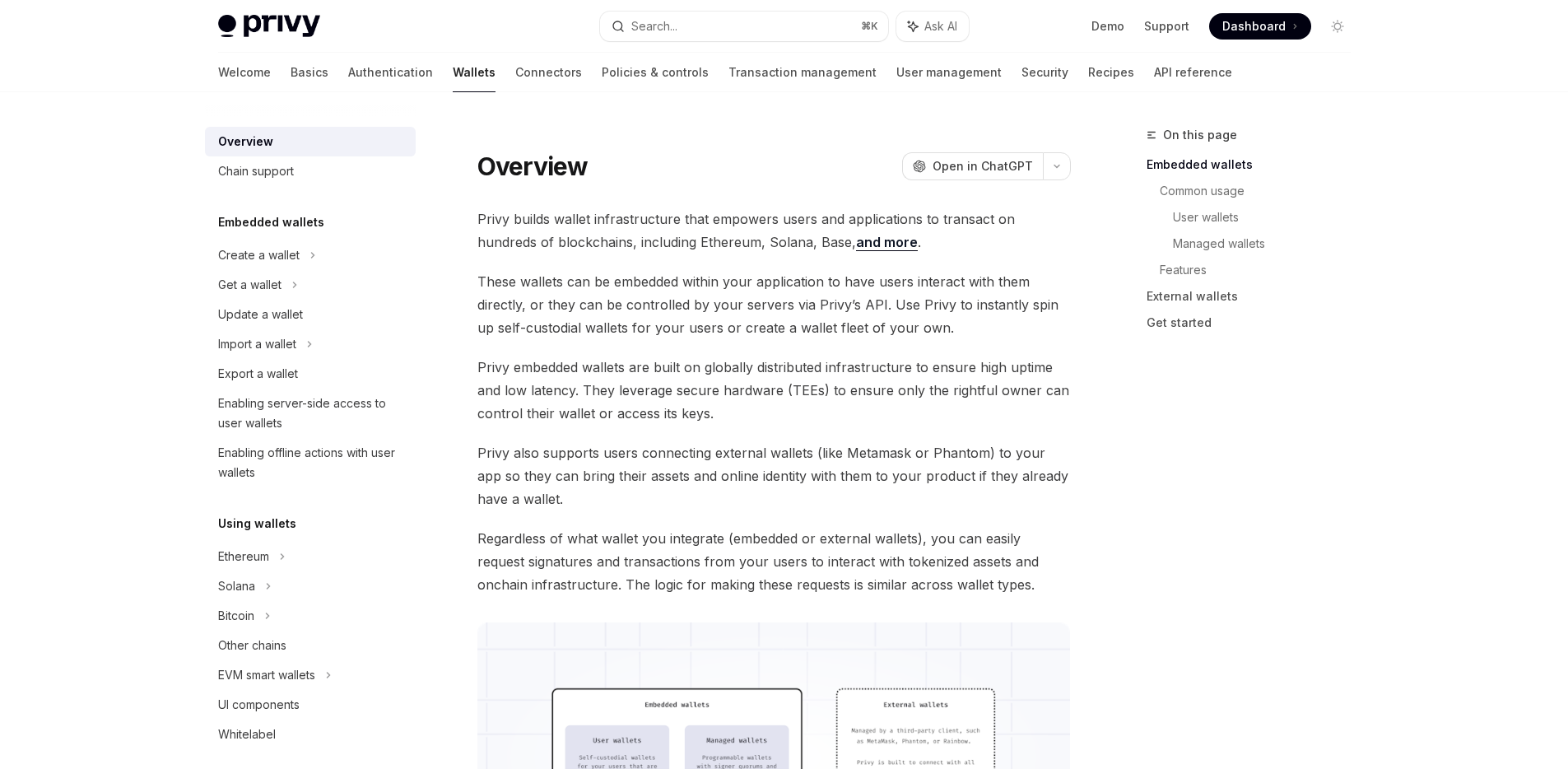
click at [806, 442] on span "Privy also supports users connecting external wallets (like Metamask or Phantom…" at bounding box center [773, 475] width 593 height 69
click at [803, 444] on span "Privy also supports users connecting external wallets (like Metamask or Phantom…" at bounding box center [773, 475] width 593 height 69
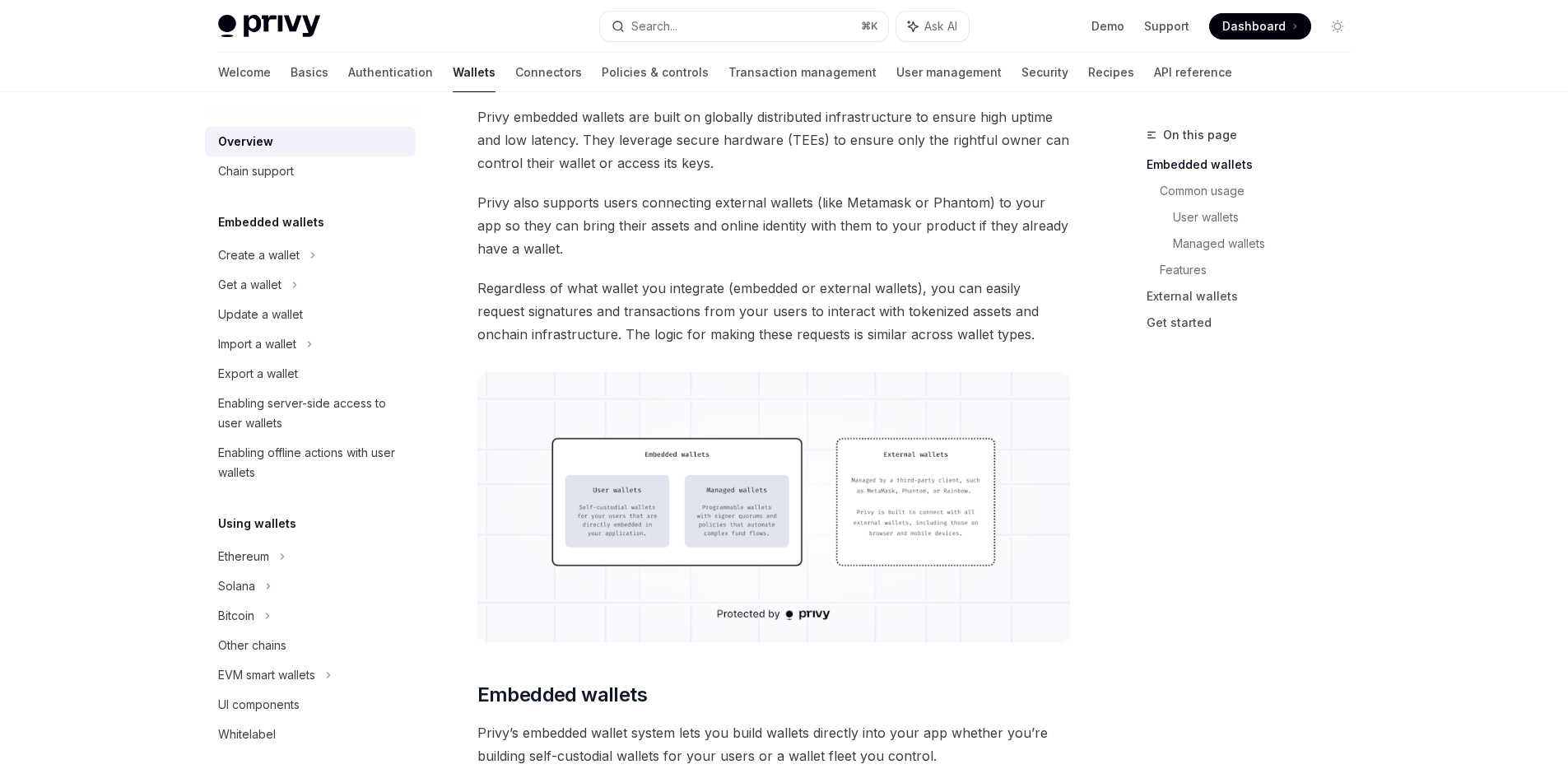
scroll to position [260, 0]
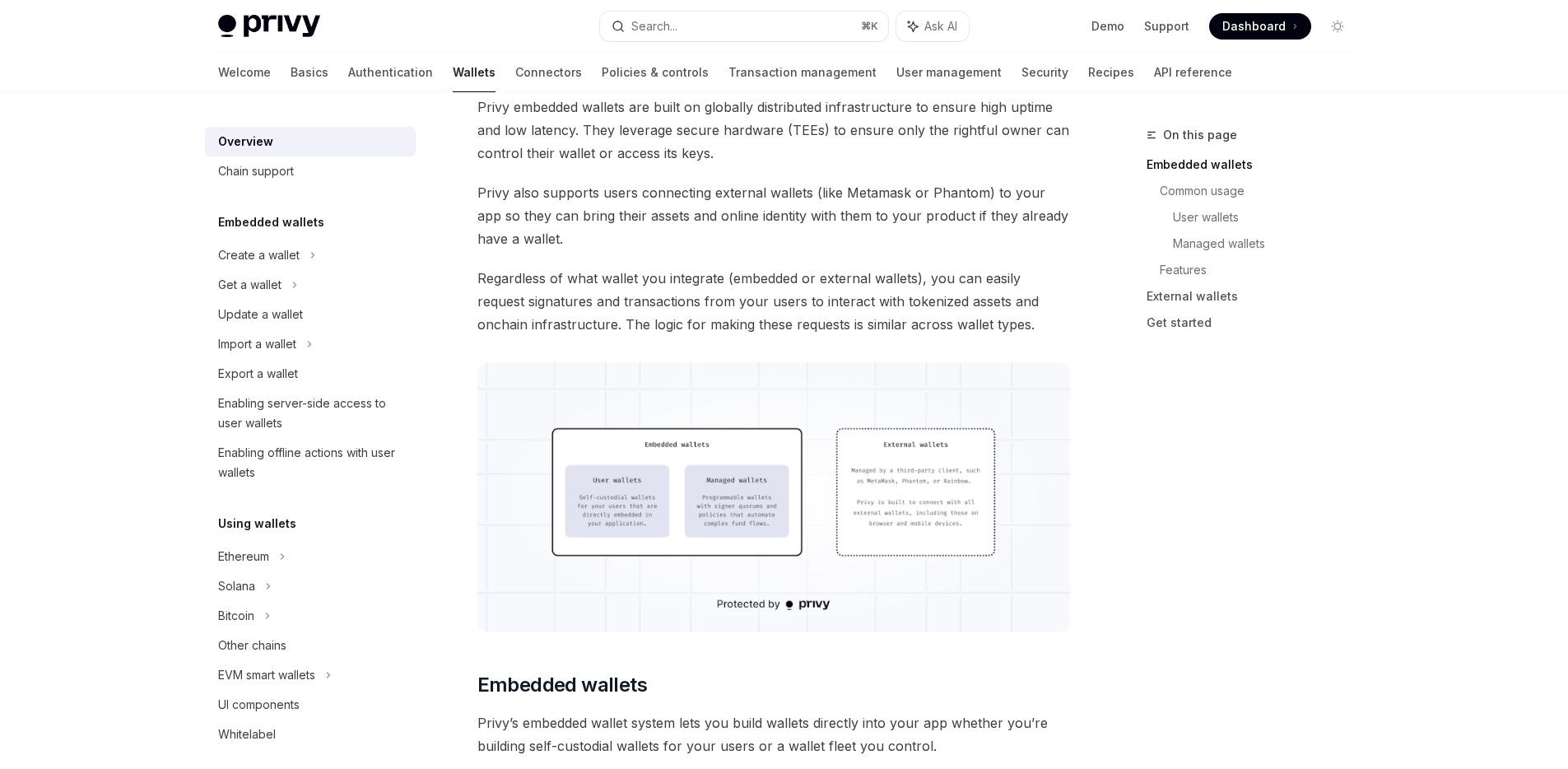
click at [905, 297] on span "Regardless of what wallet you integrate (embedded or external wallets), you can…" at bounding box center [773, 301] width 593 height 69
click at [820, 314] on span "Regardless of what wallet you integrate (embedded or external wallets), you can…" at bounding box center [773, 301] width 593 height 69
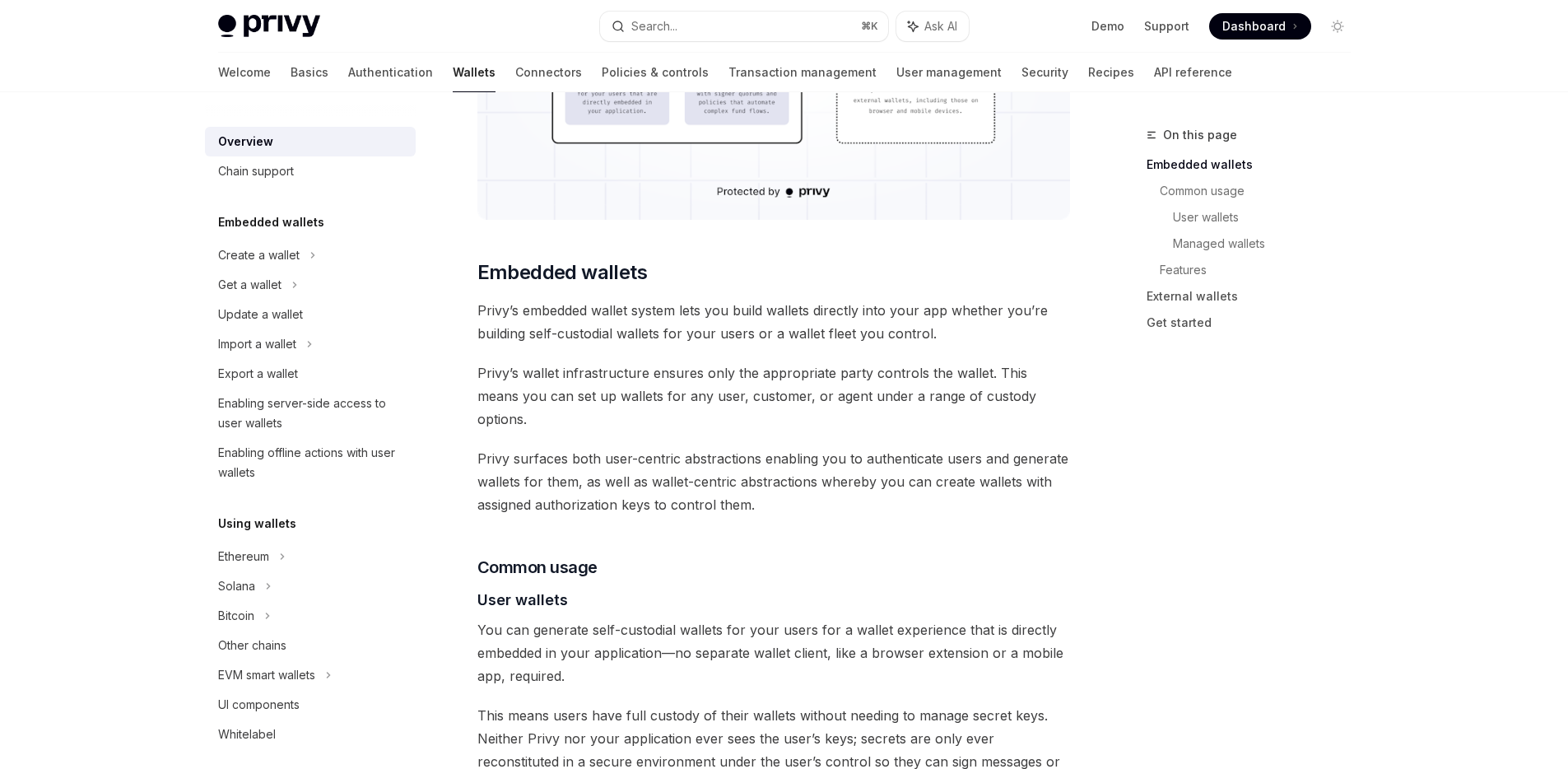
scroll to position [674, 0]
click at [816, 258] on h2 "​ Embedded wallets" at bounding box center [773, 270] width 593 height 26
click at [807, 267] on h2 "​ Embedded wallets" at bounding box center [773, 270] width 593 height 26
click at [808, 276] on h2 "​ Embedded wallets" at bounding box center [773, 270] width 593 height 26
click at [807, 276] on h2 "​ Embedded wallets" at bounding box center [773, 270] width 593 height 26
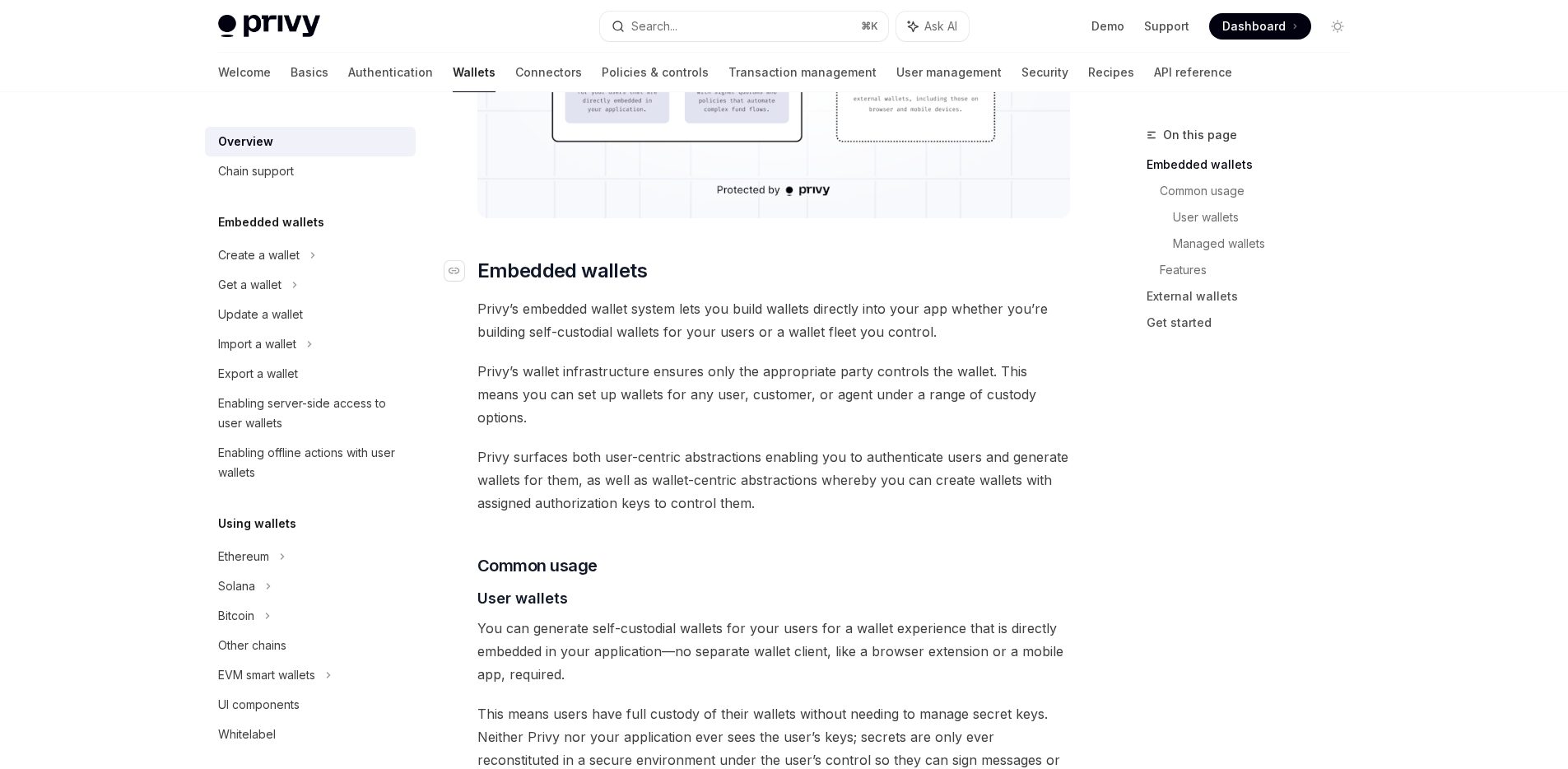
click at [807, 276] on h2 "​ Embedded wallets" at bounding box center [773, 270] width 593 height 26
click at [807, 268] on h2 "​ Embedded wallets" at bounding box center [773, 270] width 593 height 26
click at [814, 268] on h2 "​ Embedded wallets" at bounding box center [773, 270] width 593 height 26
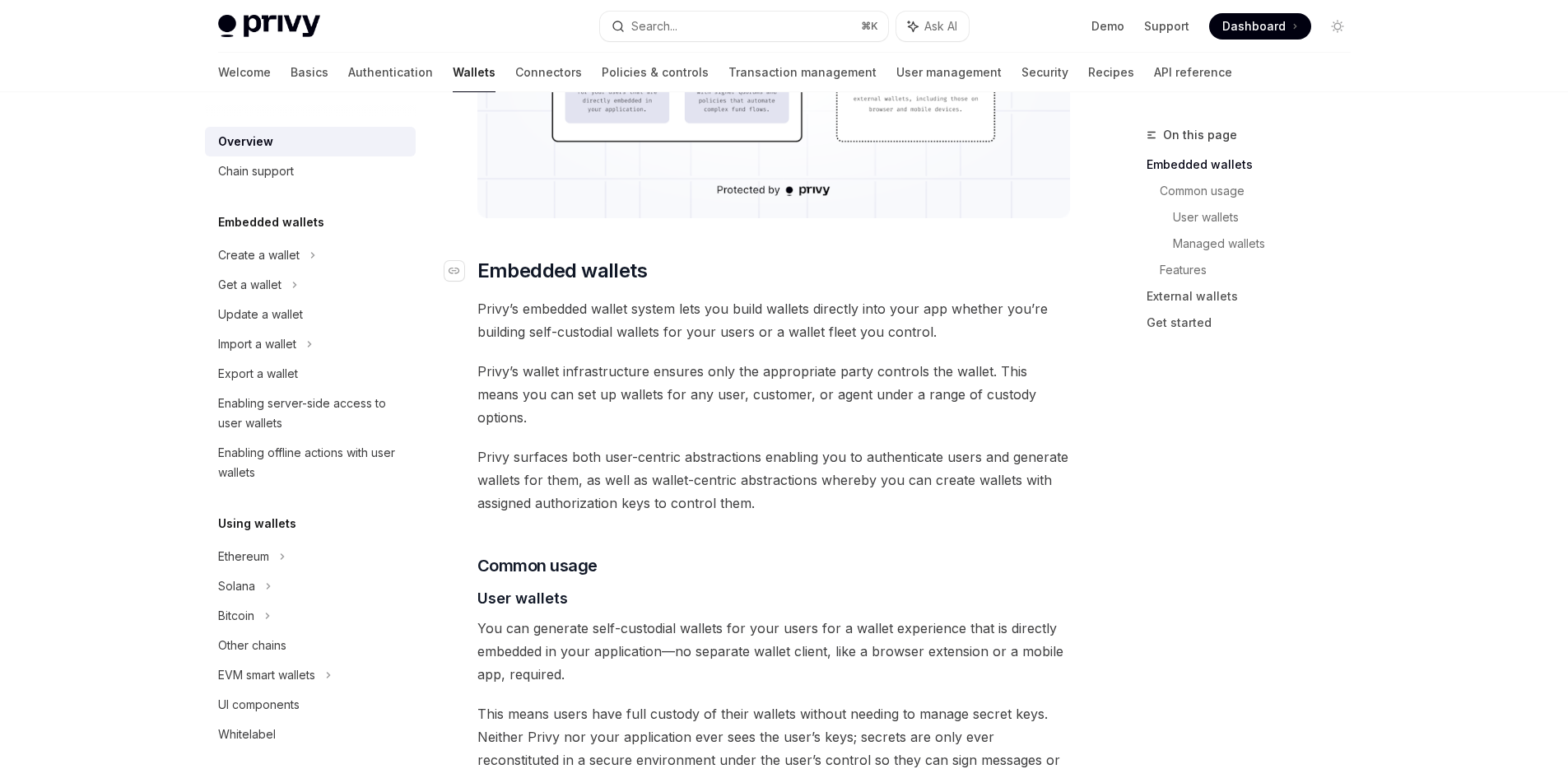
click at [814, 268] on h2 "​ Embedded wallets" at bounding box center [773, 270] width 593 height 26
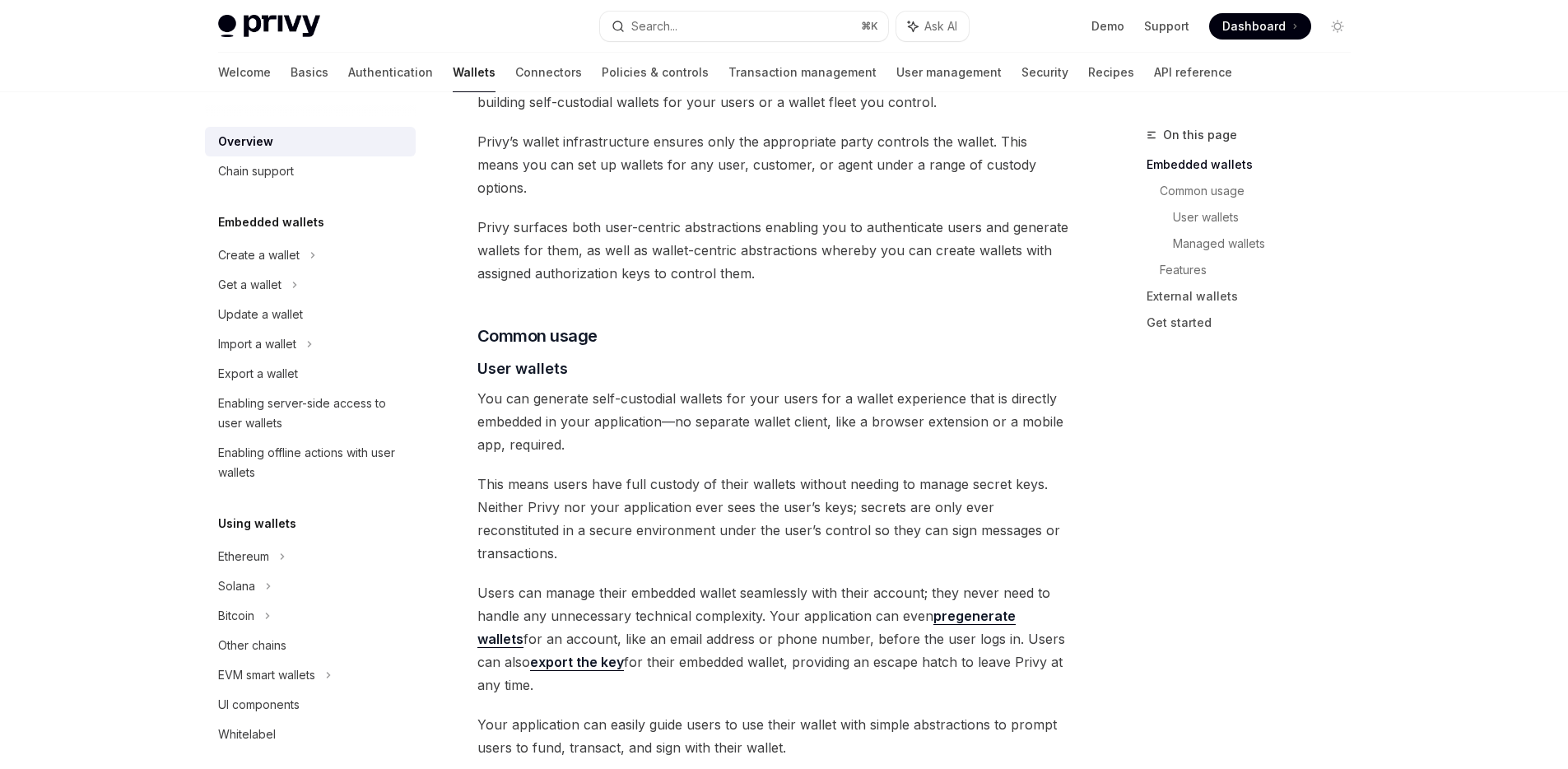
scroll to position [906, 0]
click at [804, 295] on div "Privy builds wallet infrastructure that empowers users and applications to tran…" at bounding box center [773, 761] width 593 height 2918
click at [798, 322] on h3 "​ Common usage" at bounding box center [773, 334] width 593 height 23
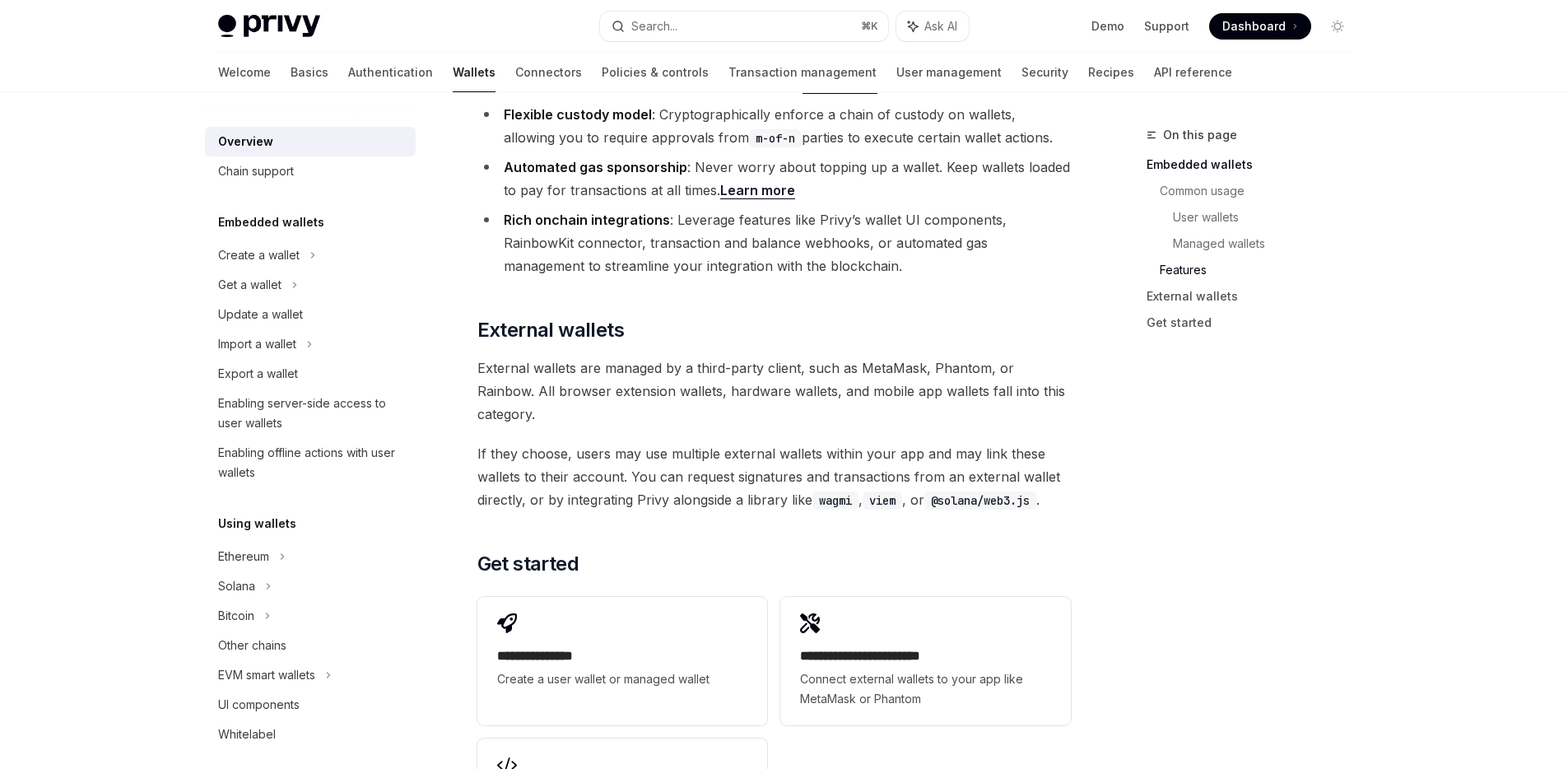
scroll to position [2384, 0]
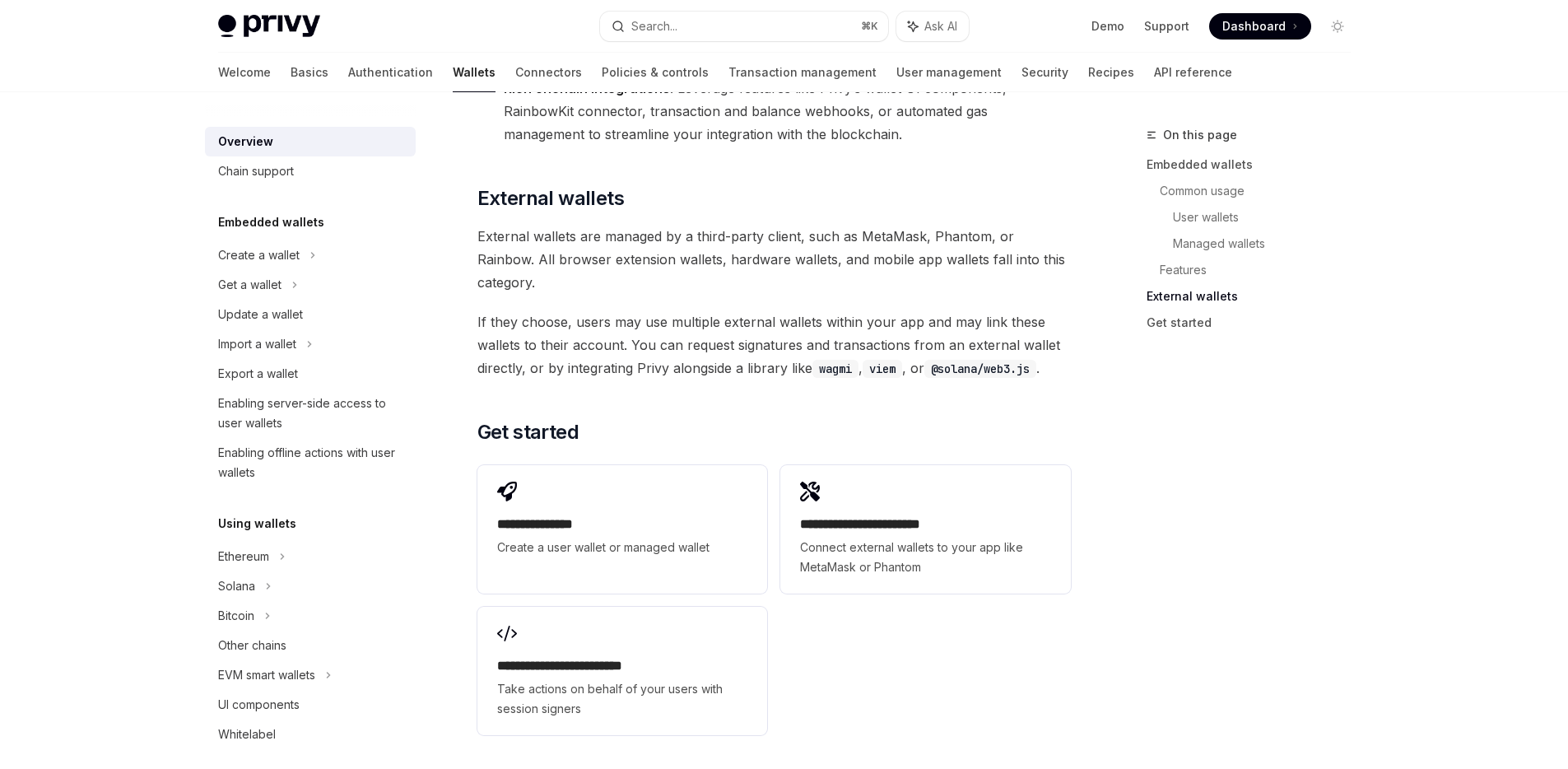
click at [720, 466] on div "**********" at bounding box center [622, 520] width 290 height 109
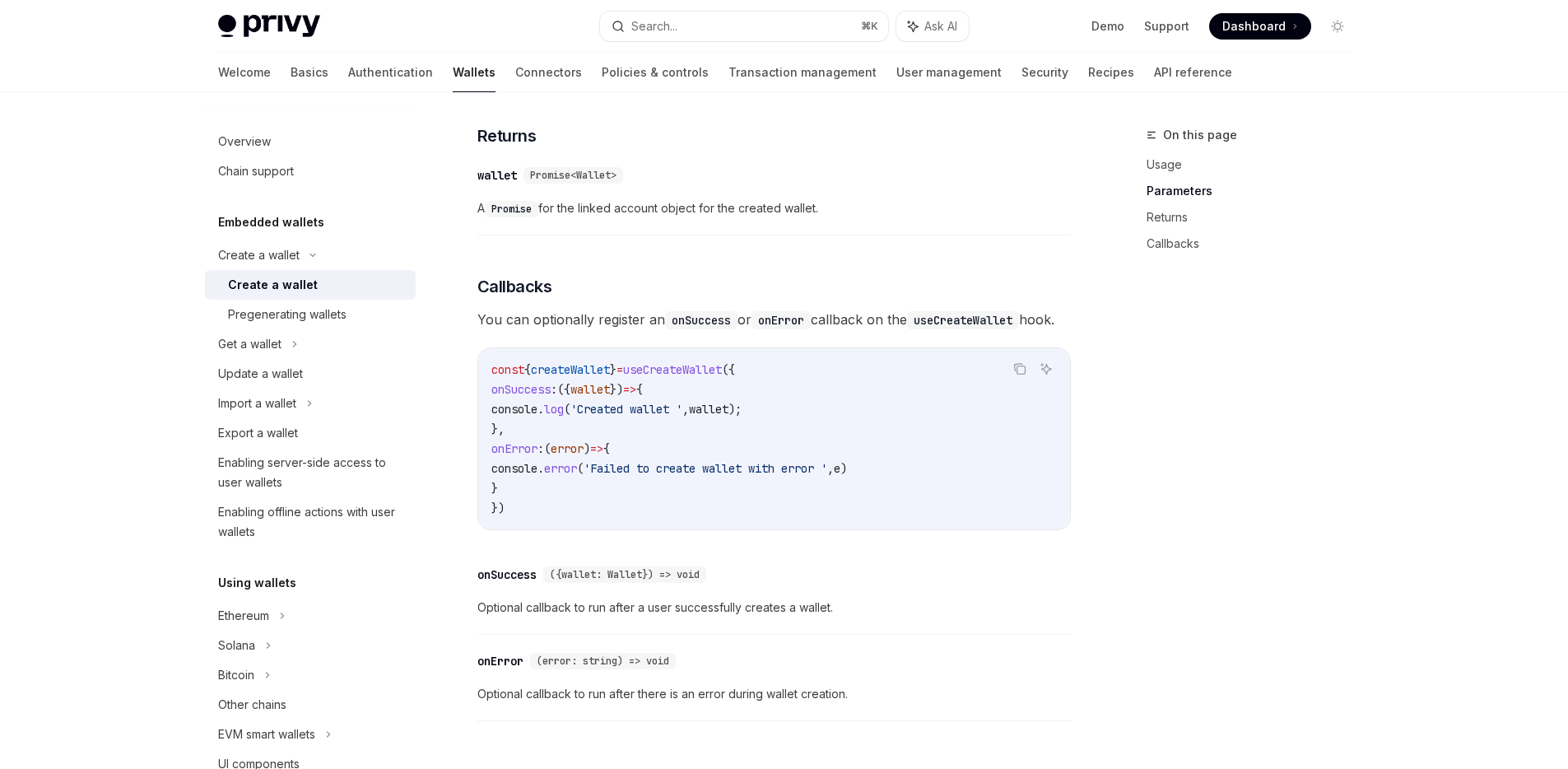
scroll to position [1201, 0]
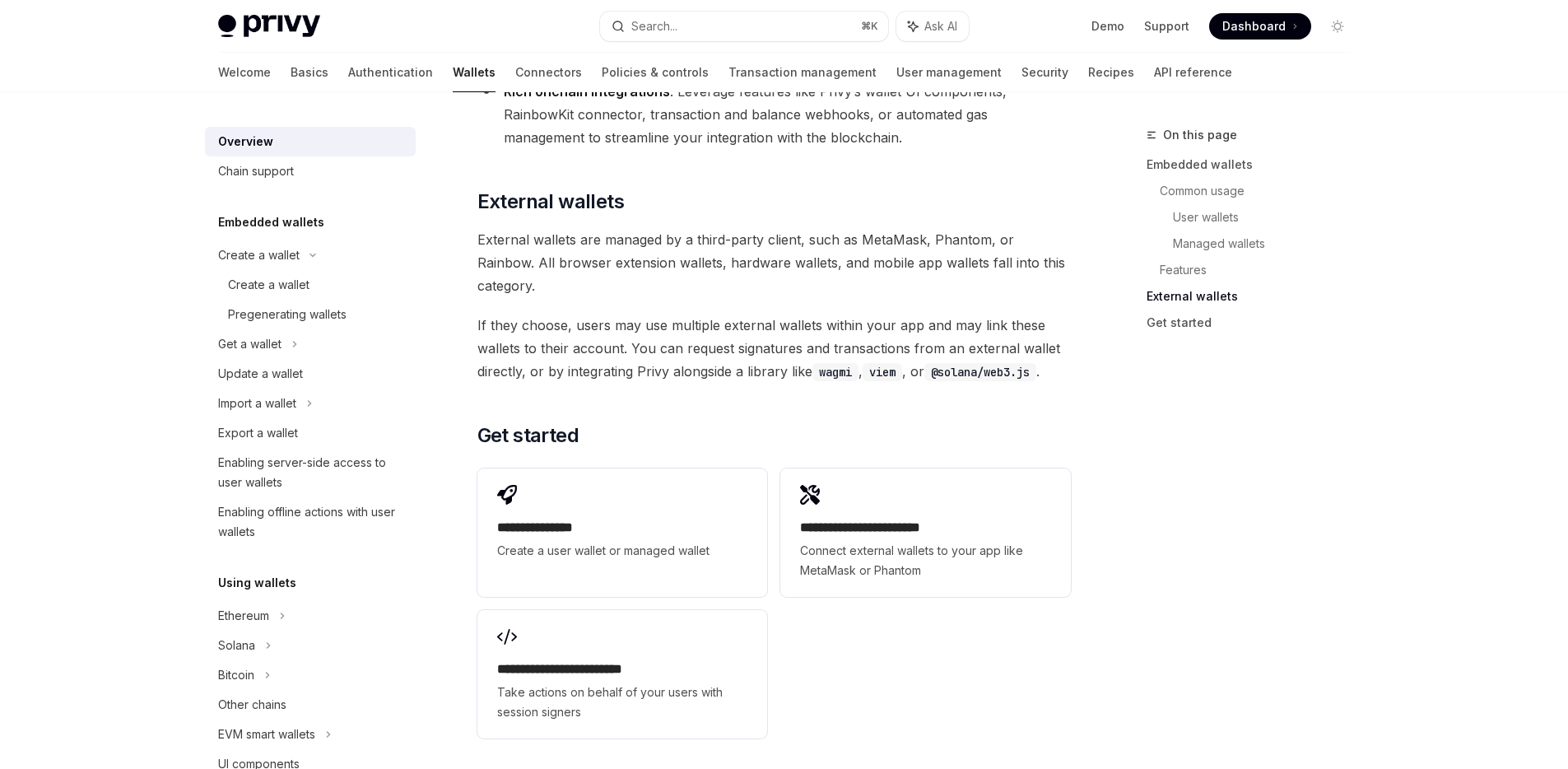
scroll to position [2384, 0]
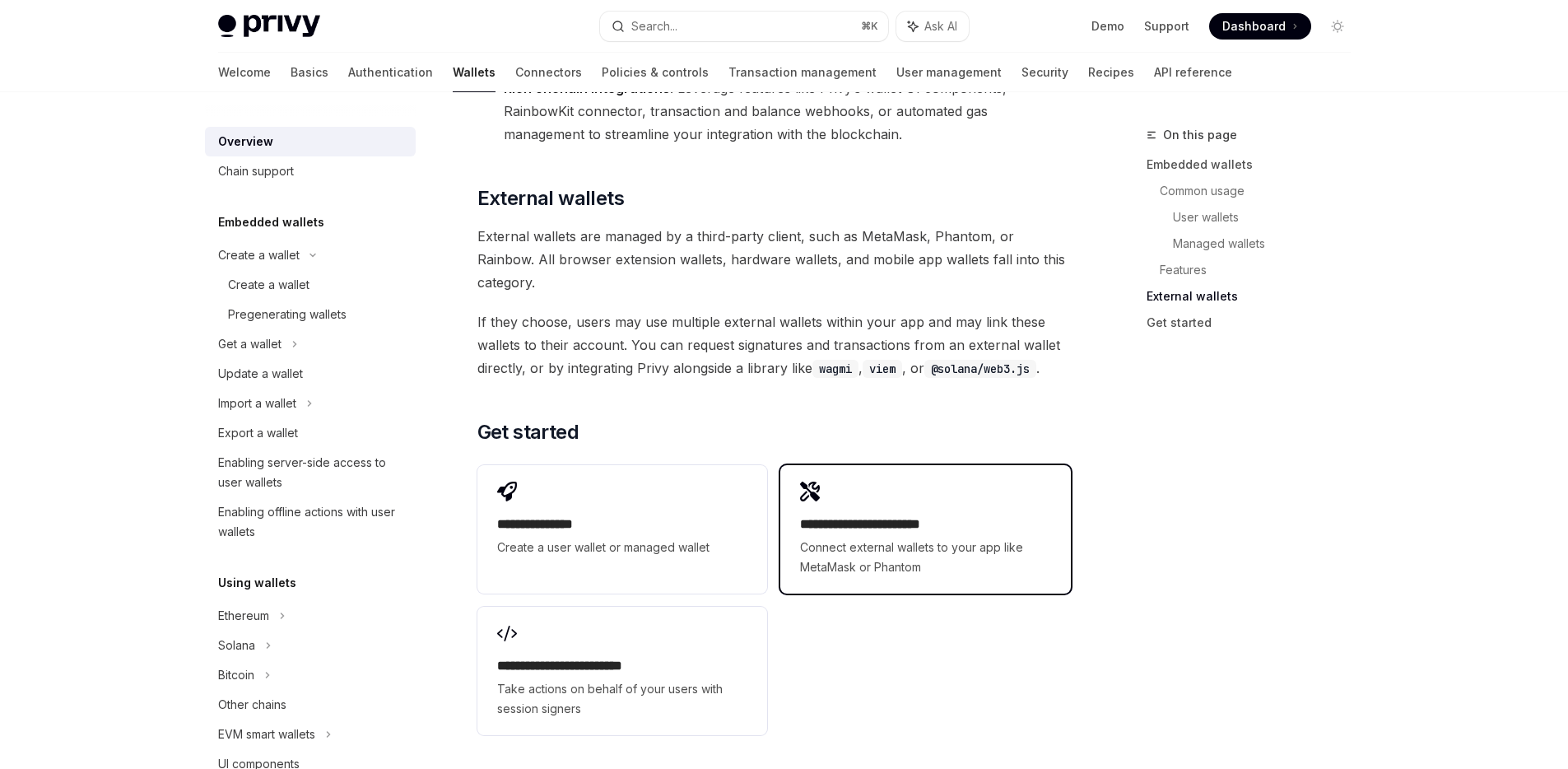
click at [810, 466] on div "**********" at bounding box center [925, 529] width 290 height 129
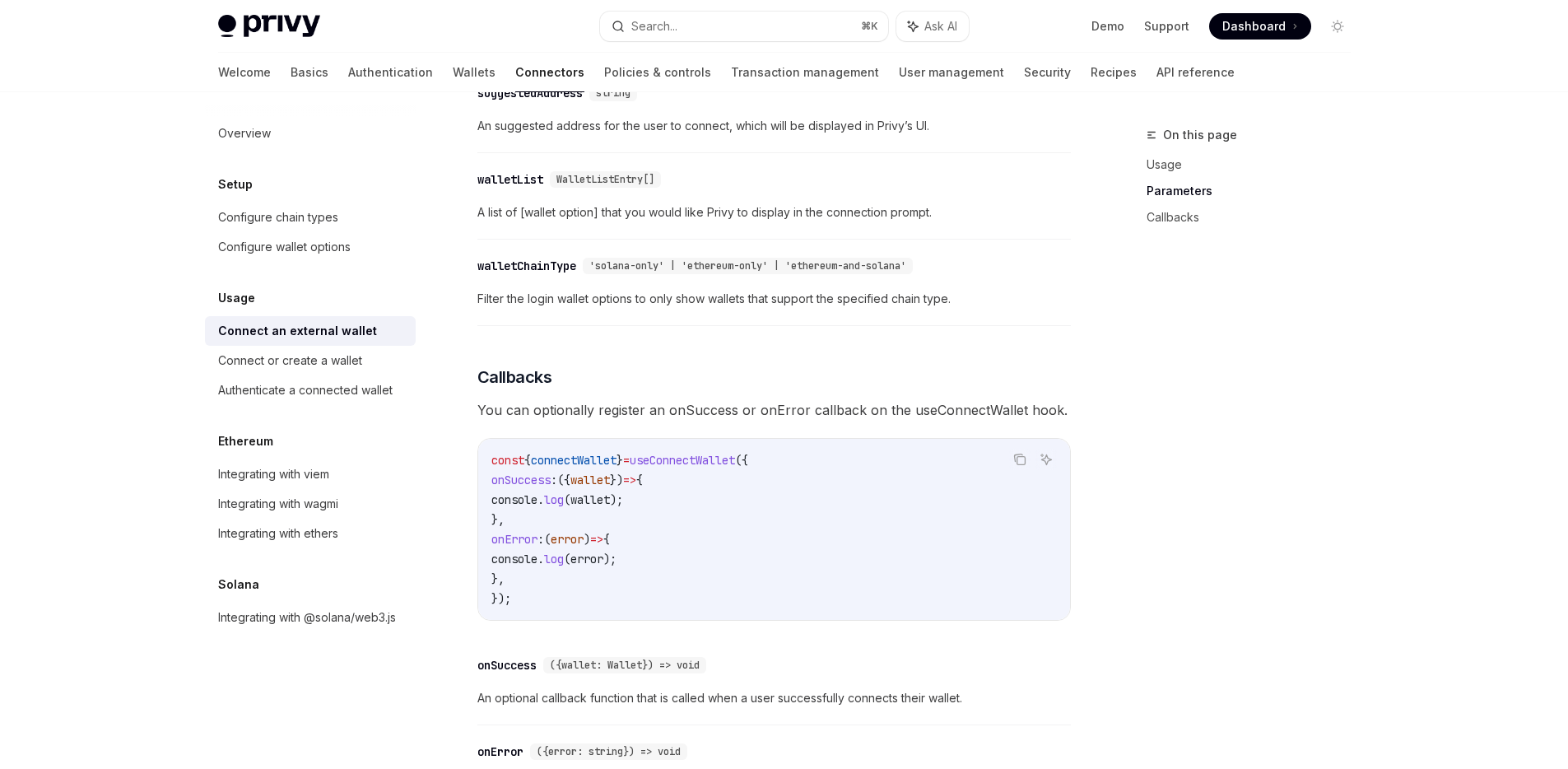
scroll to position [1038, 0]
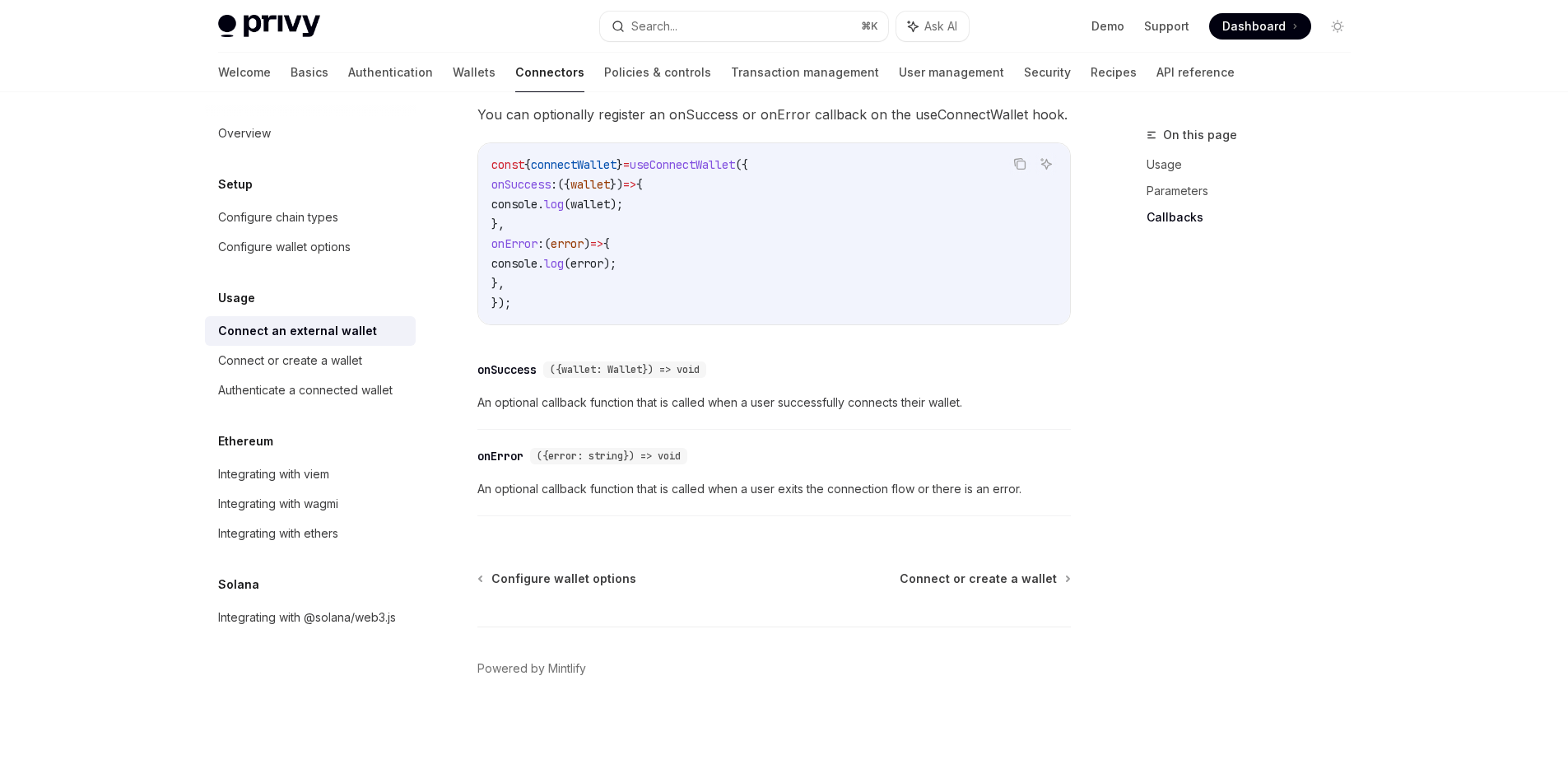
type textarea "*"
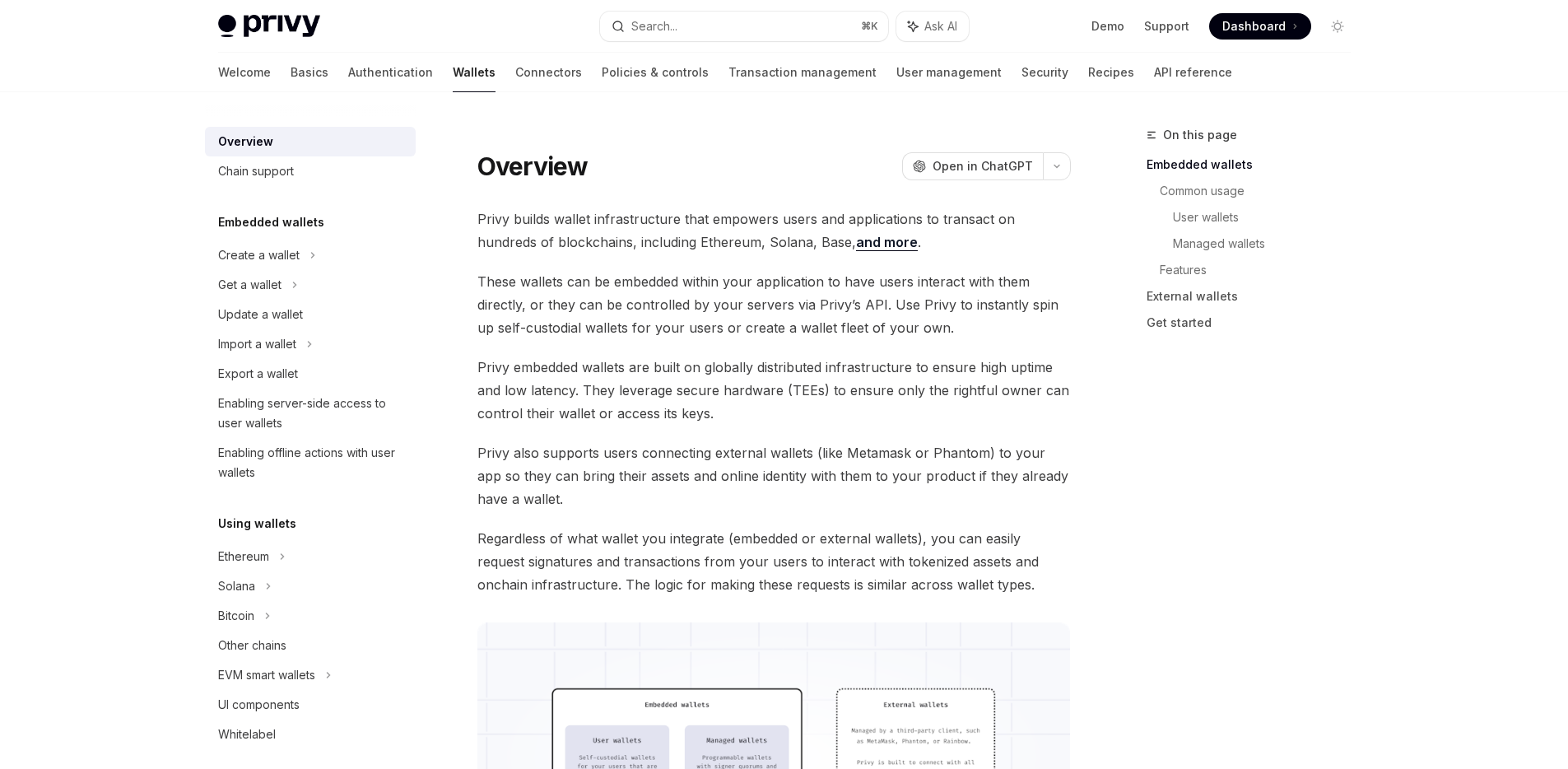
click at [1003, 163] on span "Open in ChatGPT" at bounding box center [983, 167] width 101 height 16
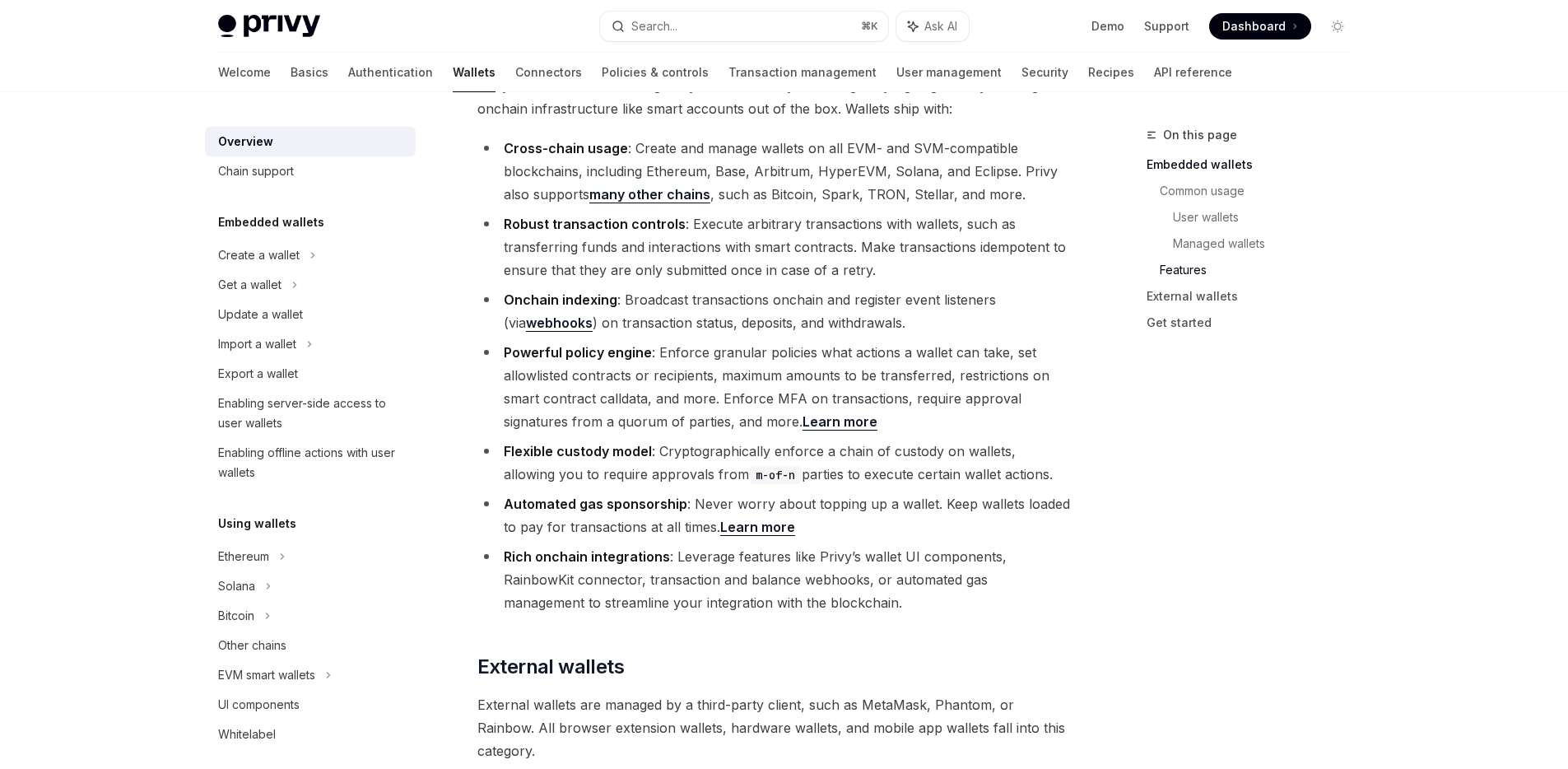
scroll to position [2043, 0]
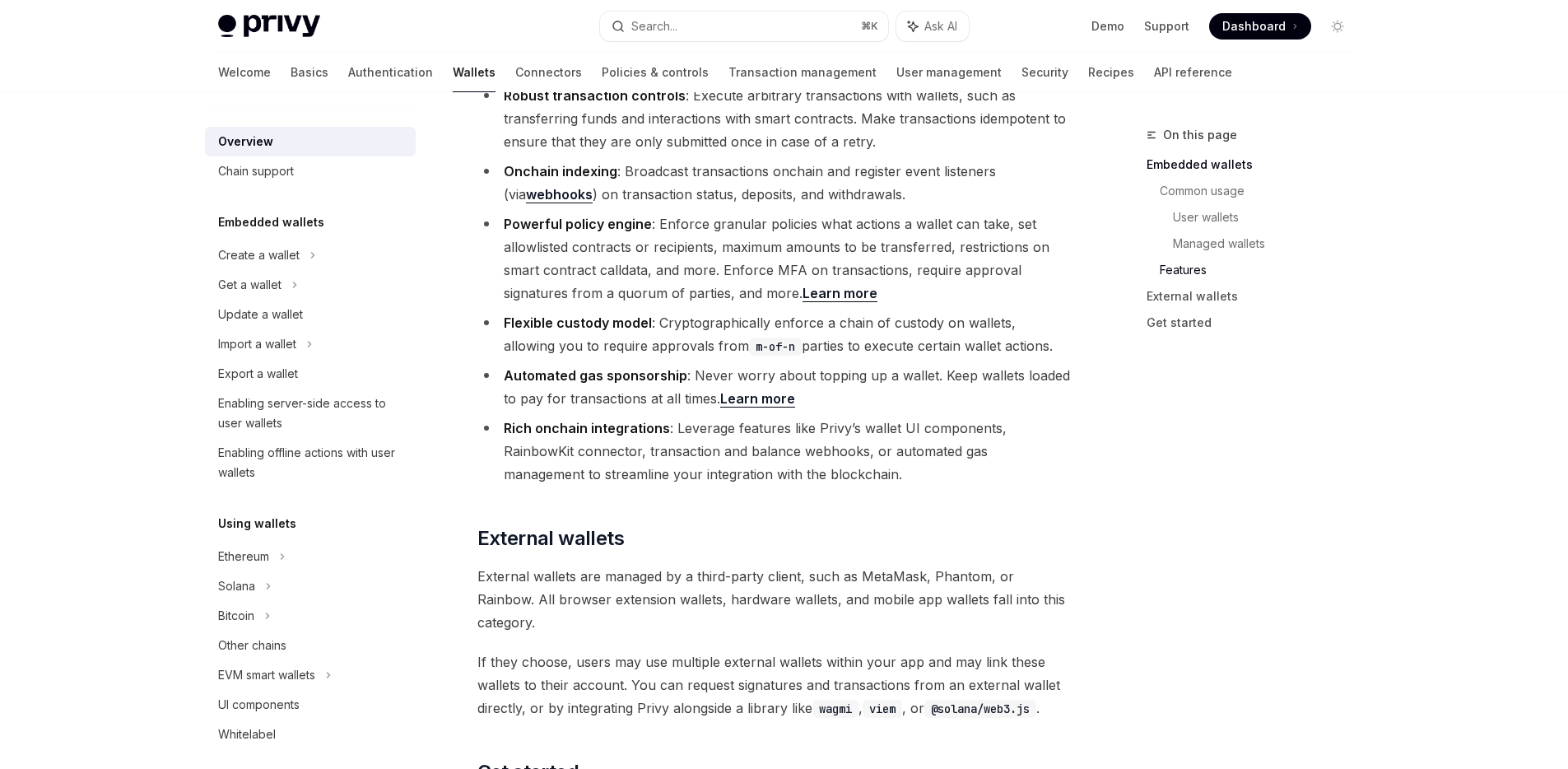
click at [767, 312] on li "Flexible custody model : Cryptographically enforce a chain of custody on wallet…" at bounding box center [773, 334] width 593 height 46
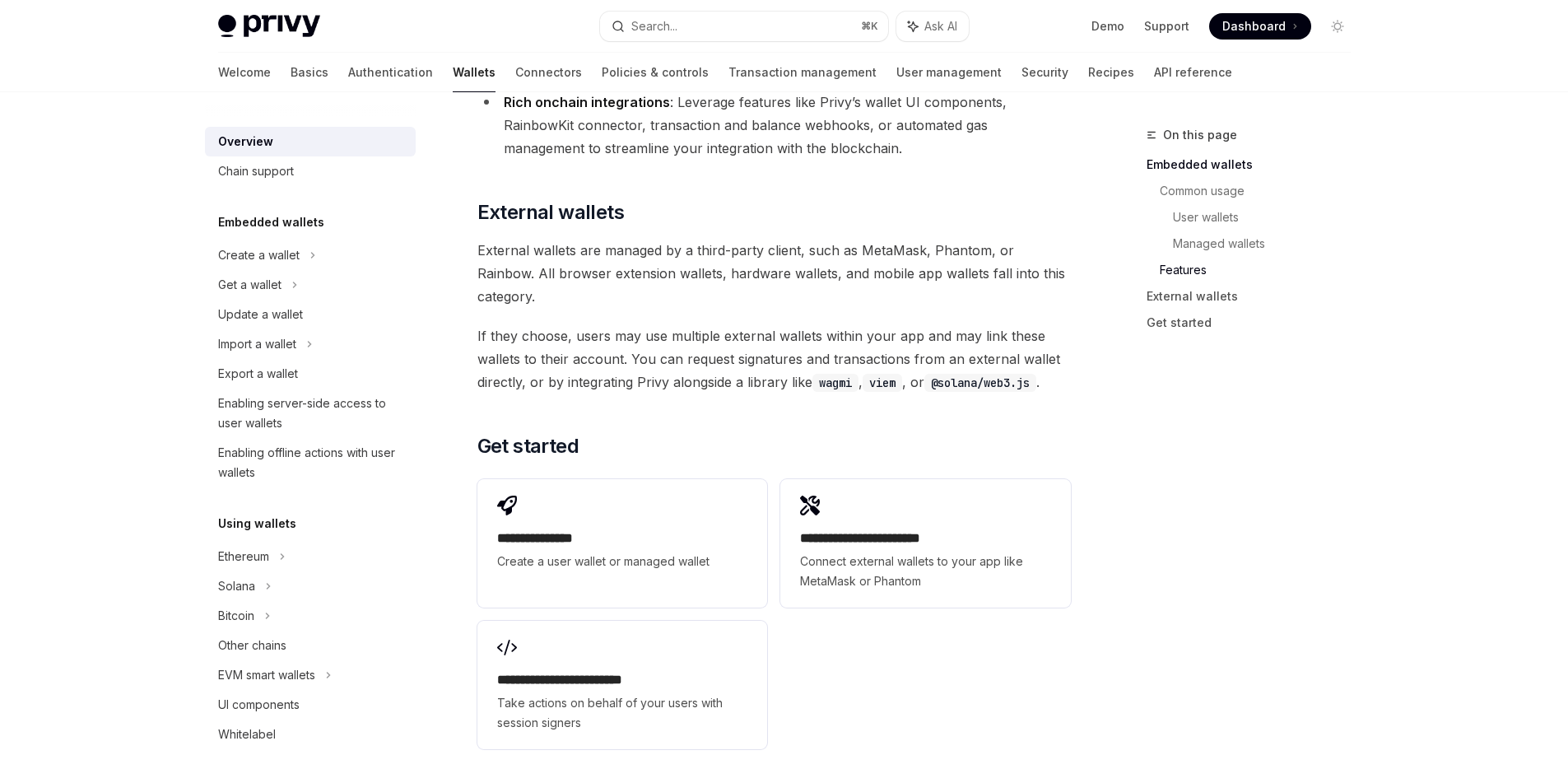
scroll to position [2187, 0]
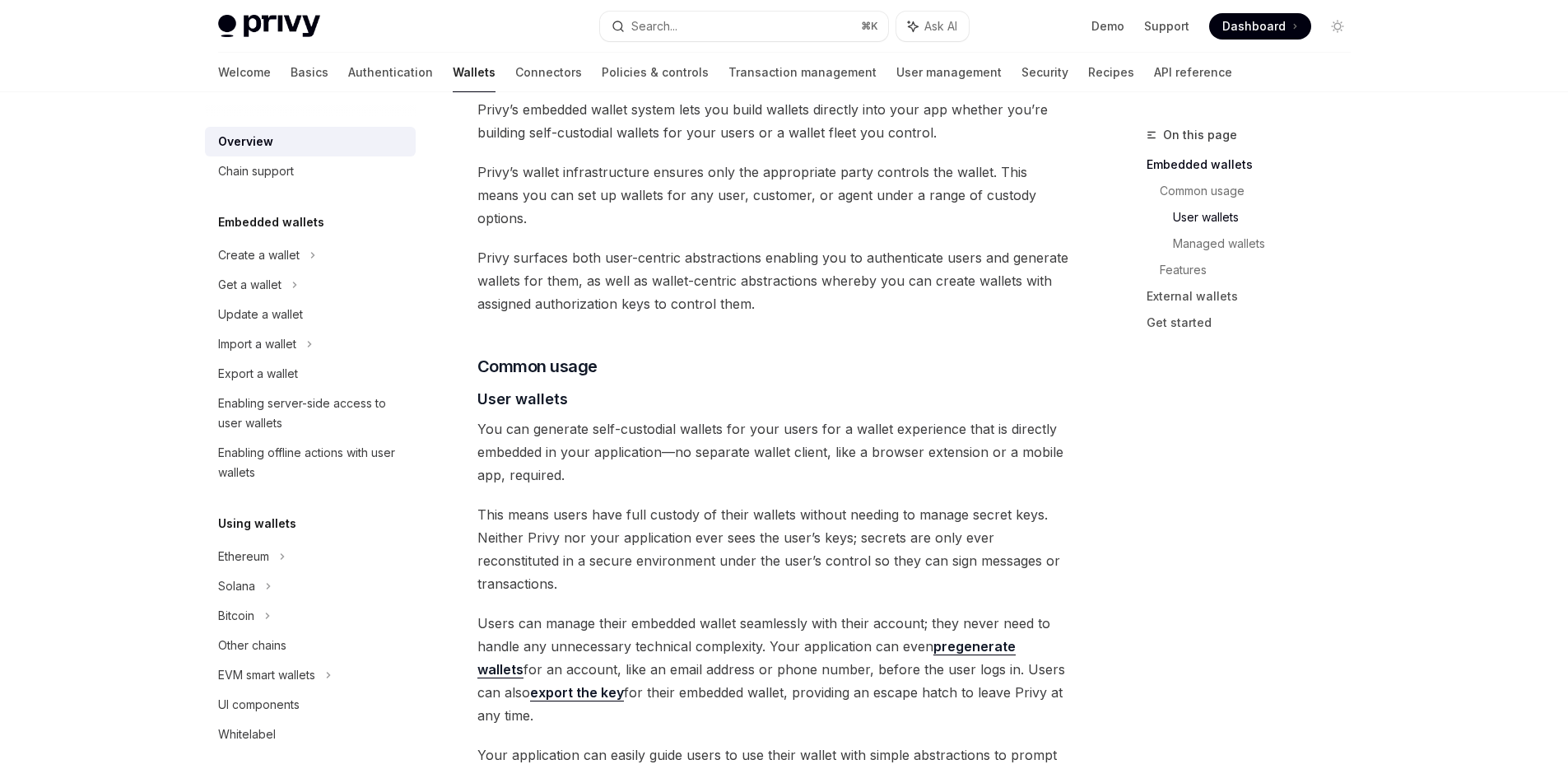
scroll to position [511, 0]
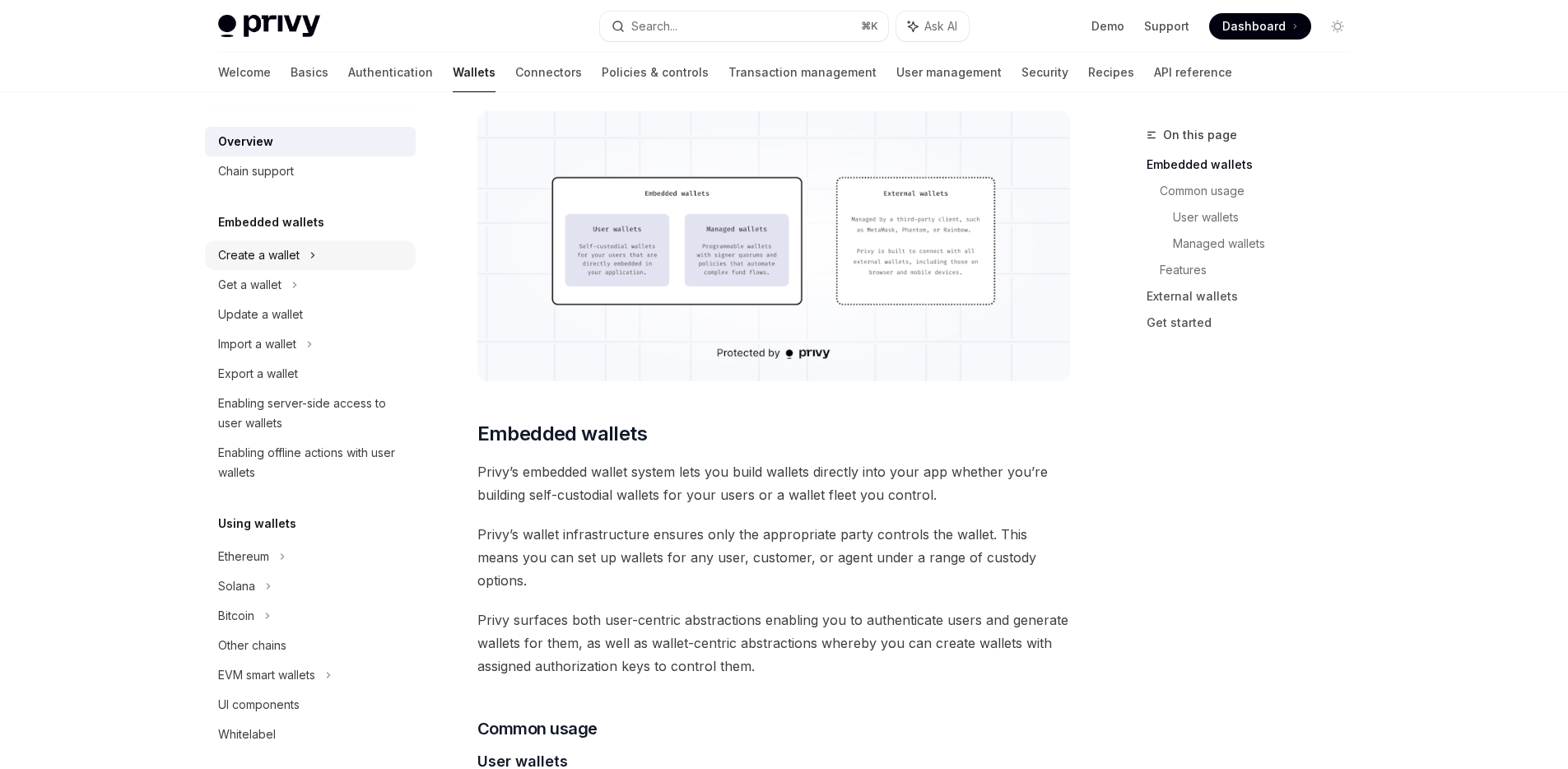
click at [310, 258] on icon at bounding box center [312, 255] width 6 height 20
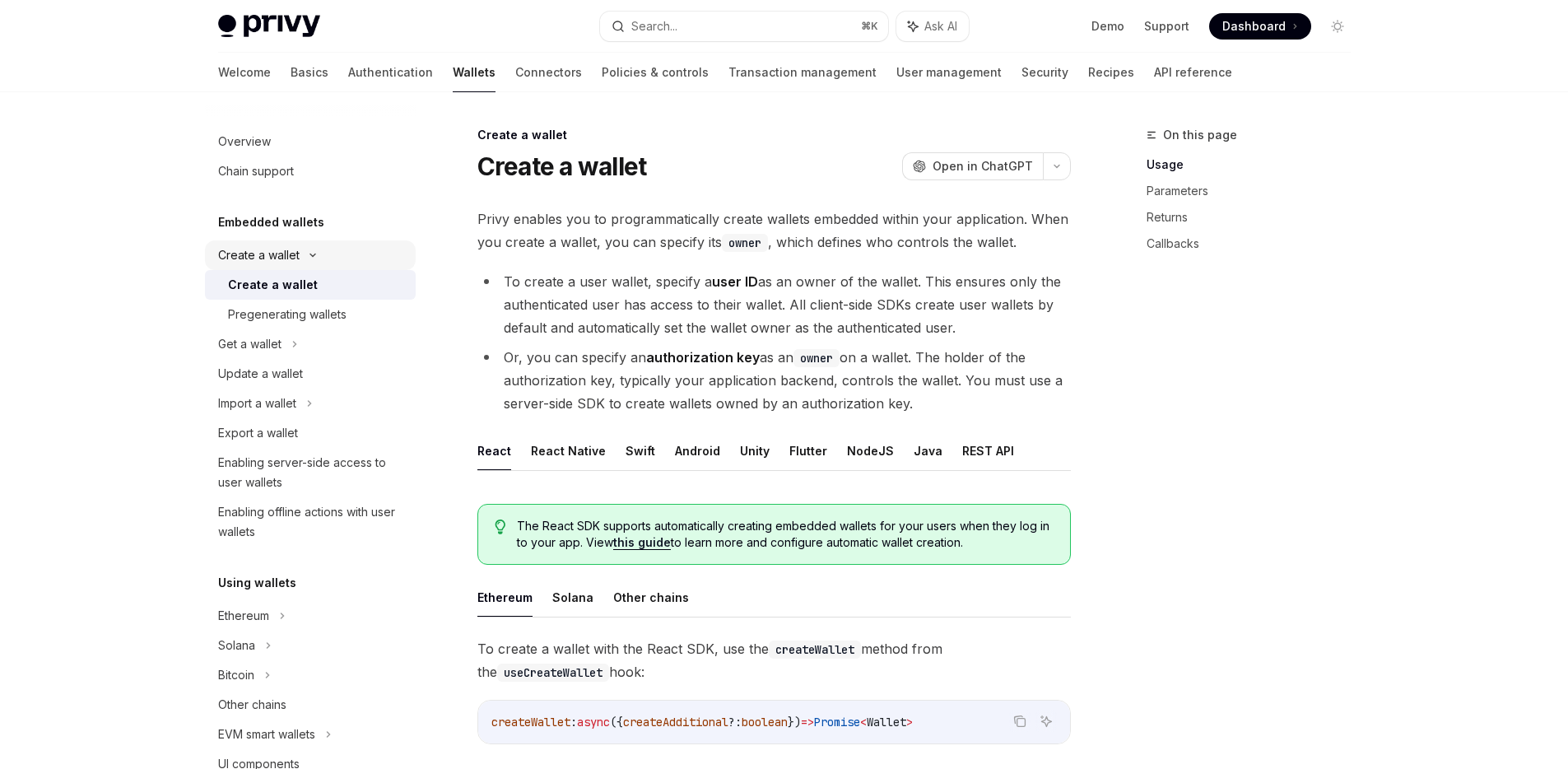
click at [310, 258] on div "Create a wallet" at bounding box center [311, 255] width 211 height 30
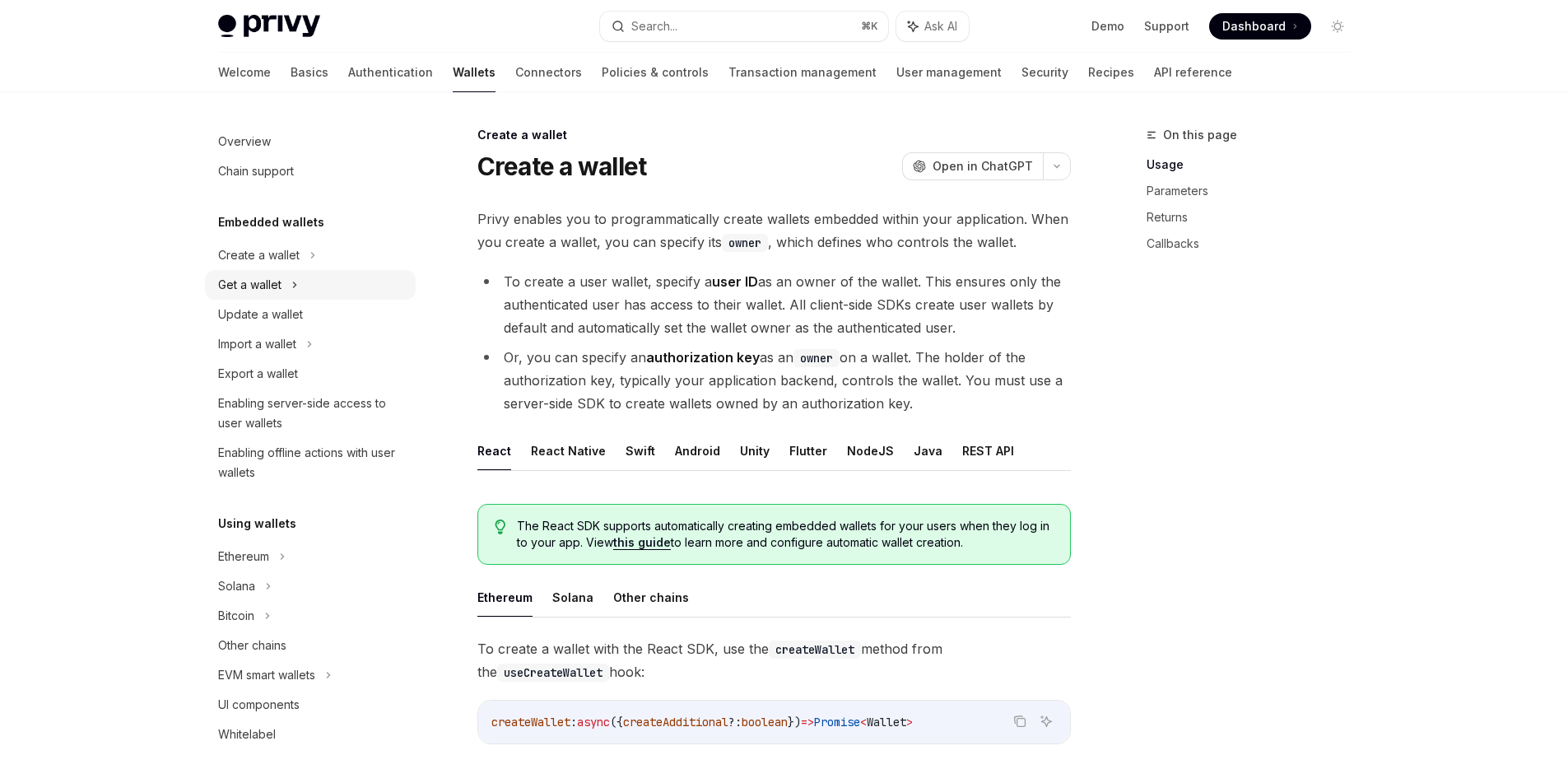
click at [289, 281] on div "Get a wallet" at bounding box center [311, 285] width 211 height 30
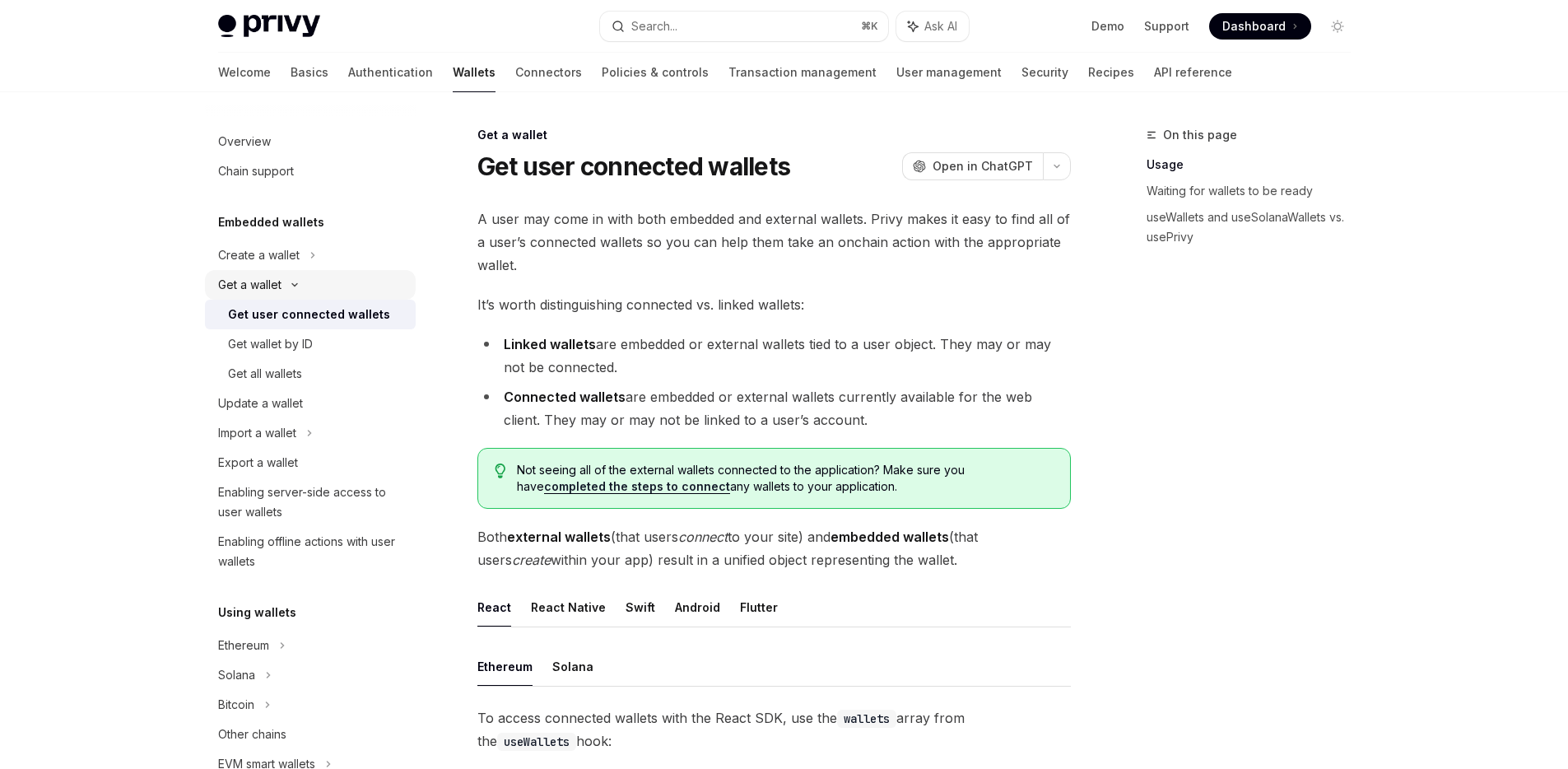
click at [287, 285] on icon at bounding box center [294, 285] width 20 height 6
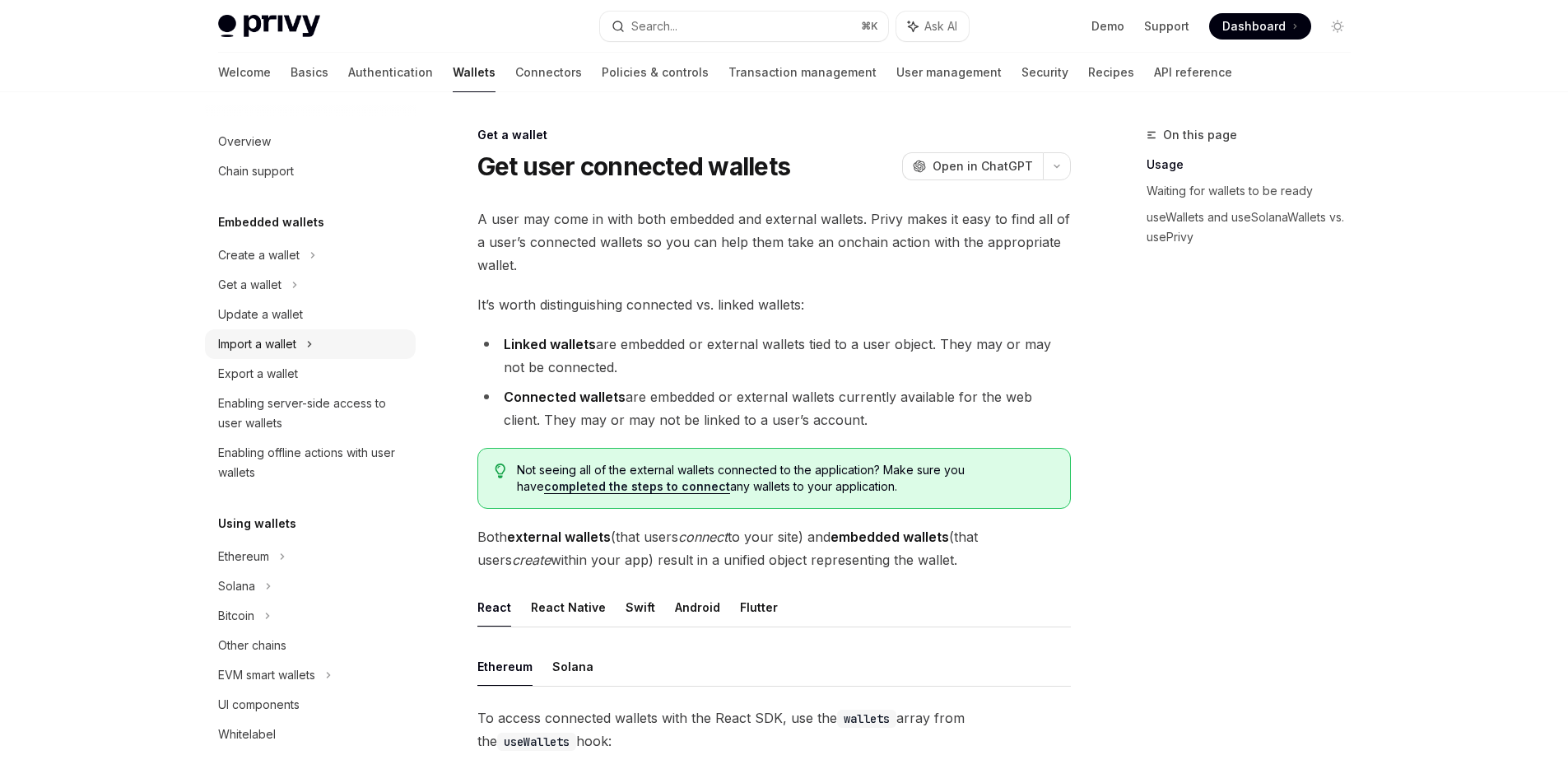
click at [281, 341] on div "Import a wallet" at bounding box center [257, 344] width 78 height 20
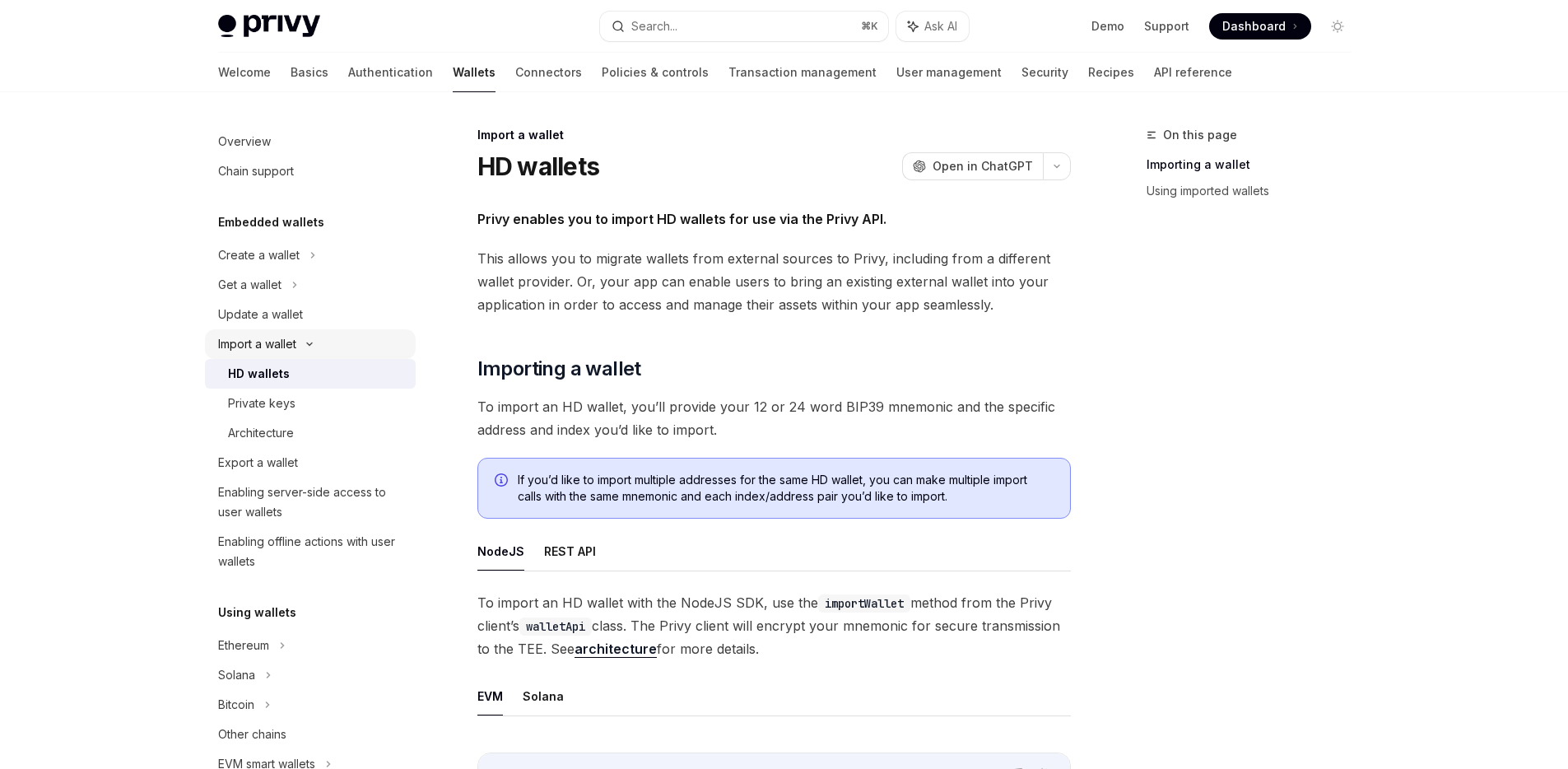
click at [281, 341] on div "Import a wallet" at bounding box center [257, 344] width 78 height 20
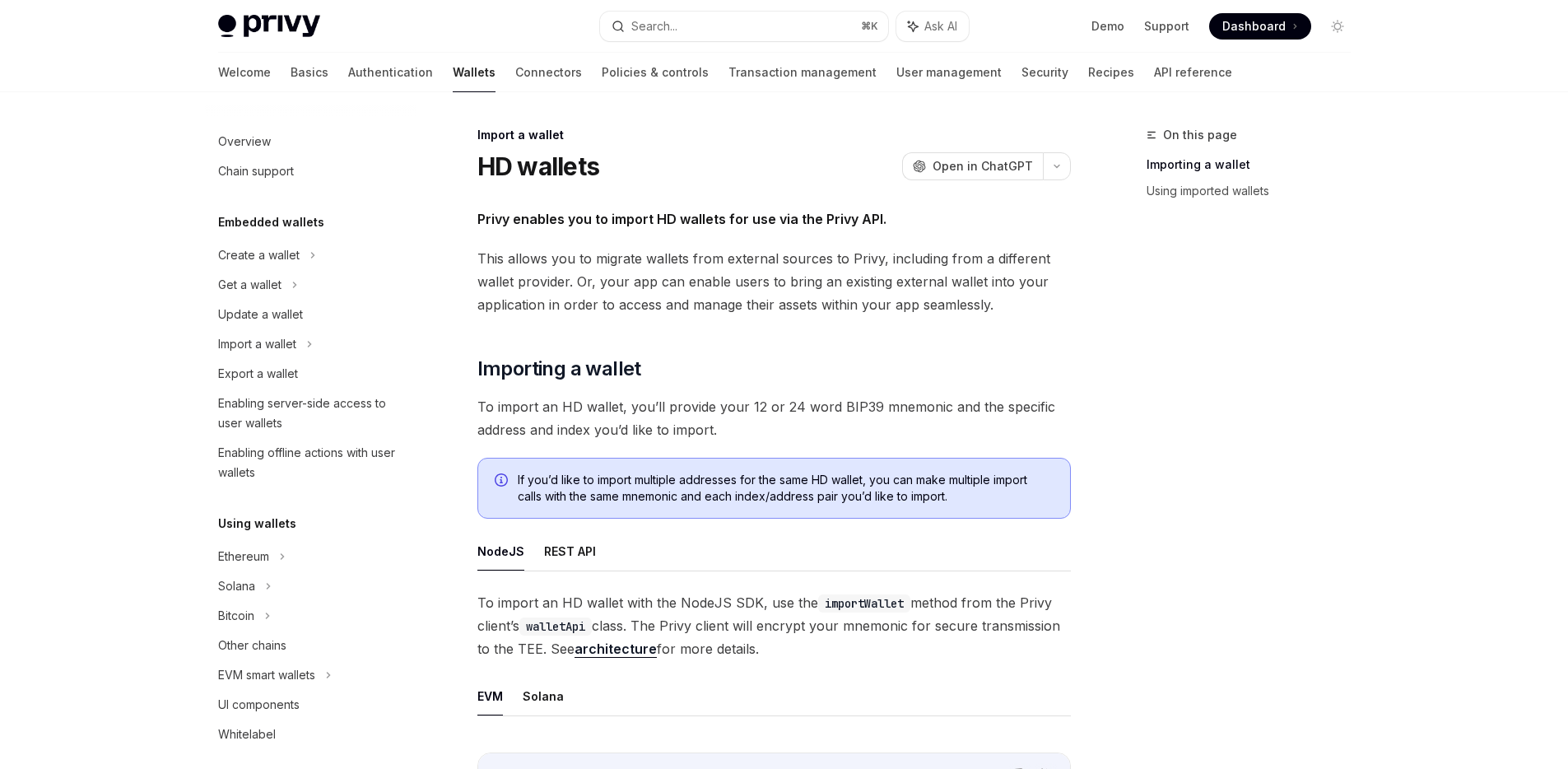
click at [288, 239] on div "Embedded wallets Create a wallet Get a wallet Update a wallet Import a wallet E…" at bounding box center [311, 349] width 211 height 275
click at [1062, 168] on button "button" at bounding box center [1056, 166] width 28 height 28
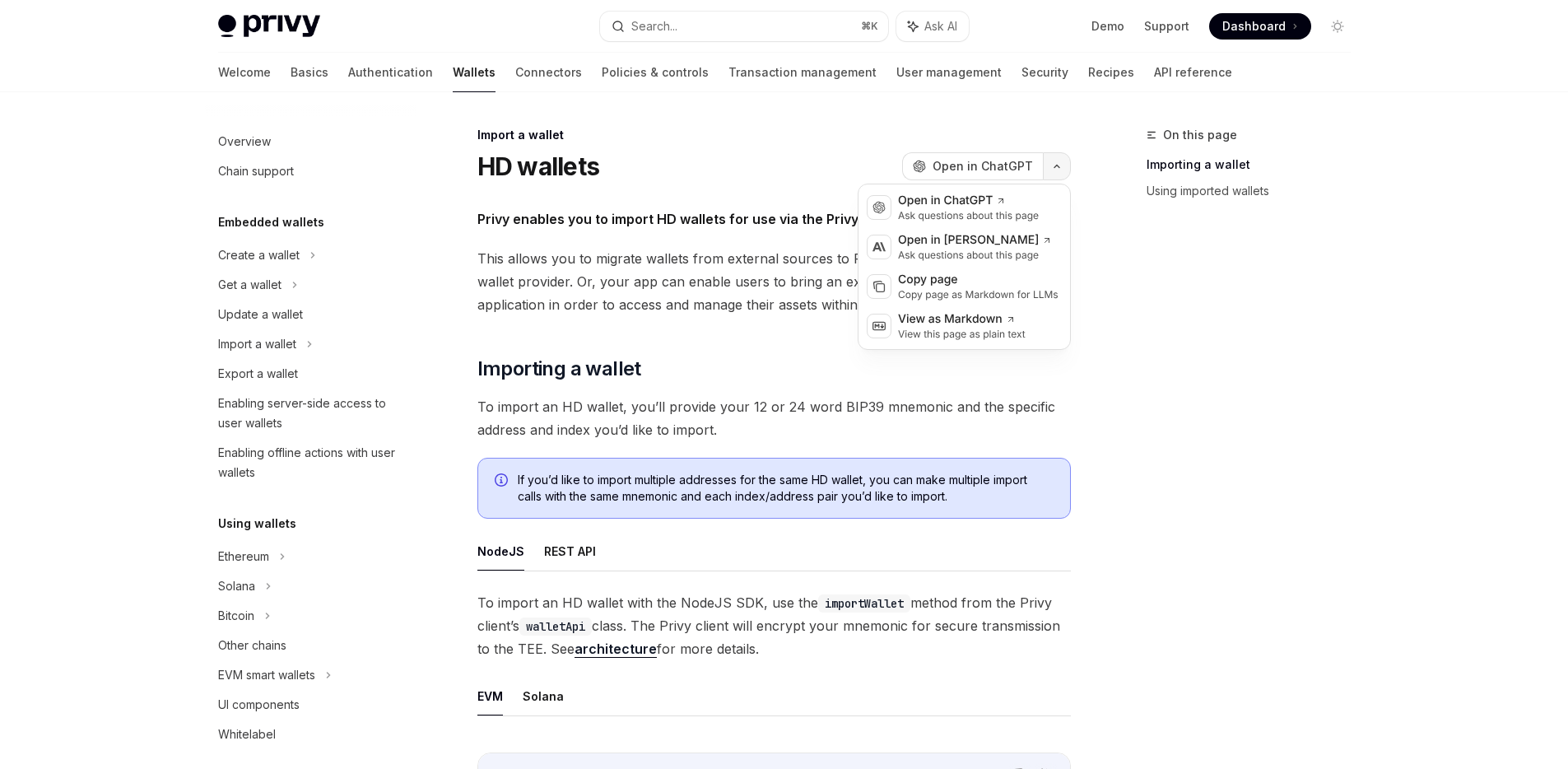
click at [1062, 168] on icon "button" at bounding box center [1057, 166] width 20 height 6
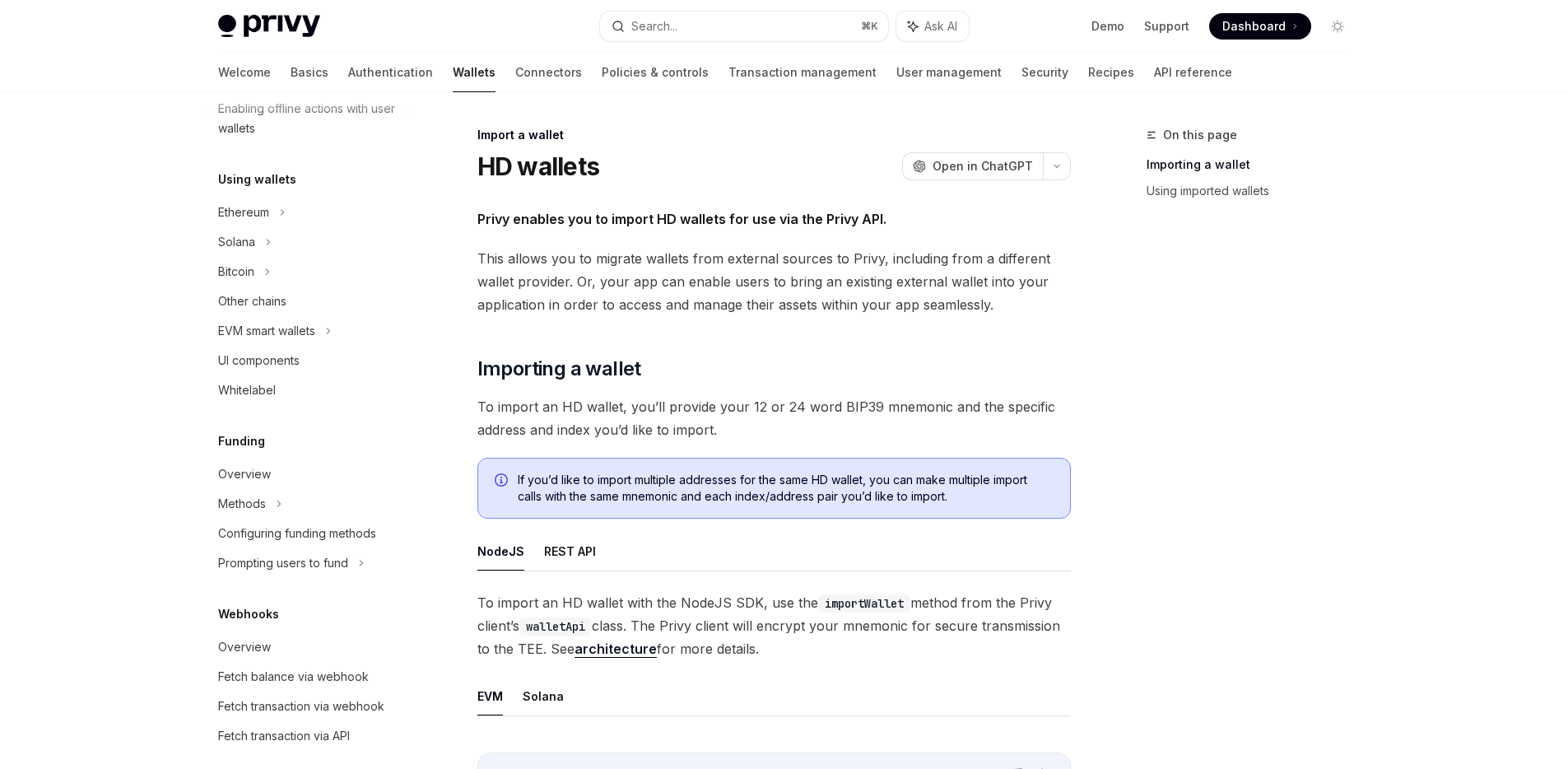
scroll to position [282, 0]
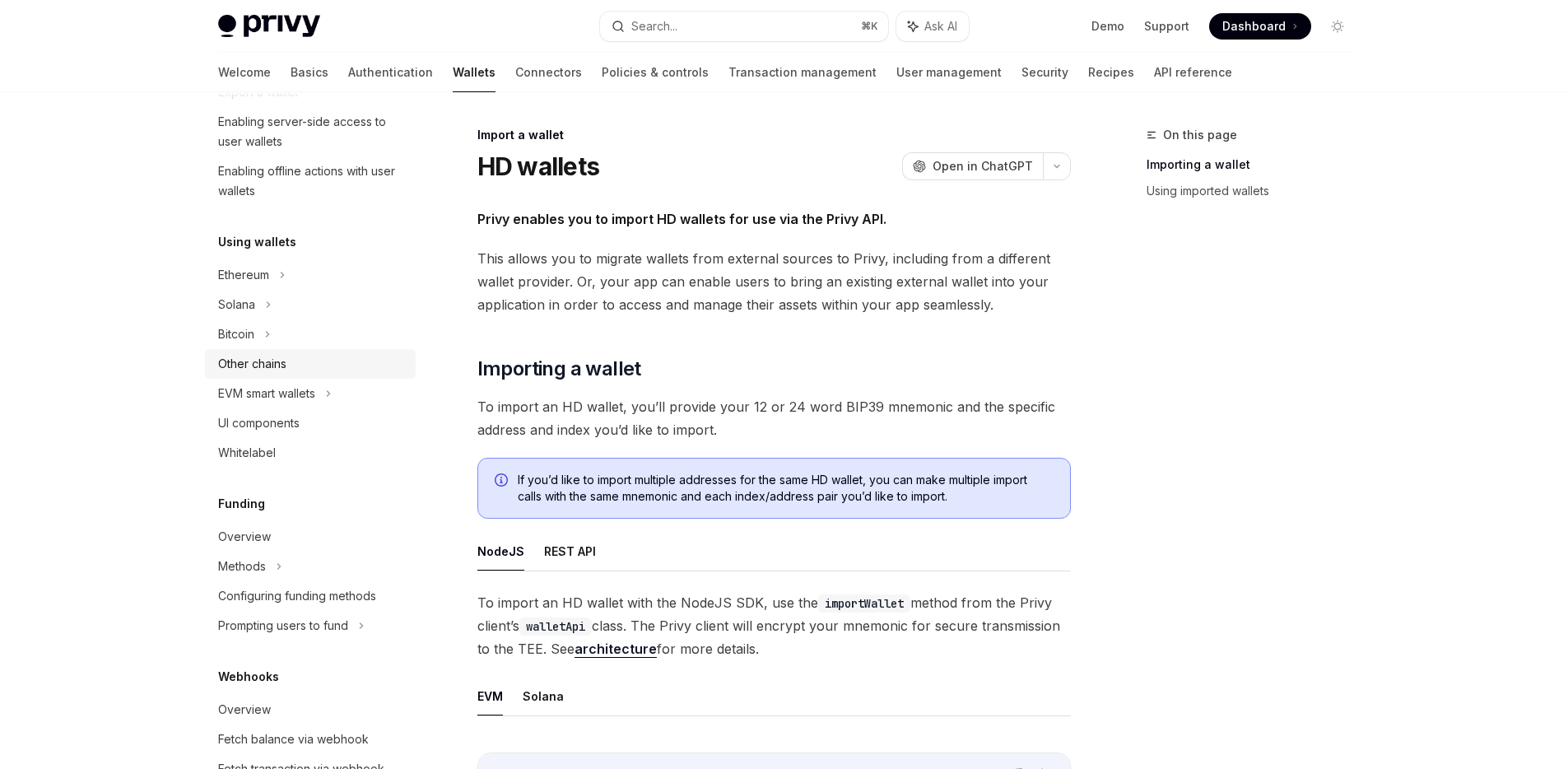
click at [284, 364] on div "Other chains" at bounding box center [252, 364] width 68 height 20
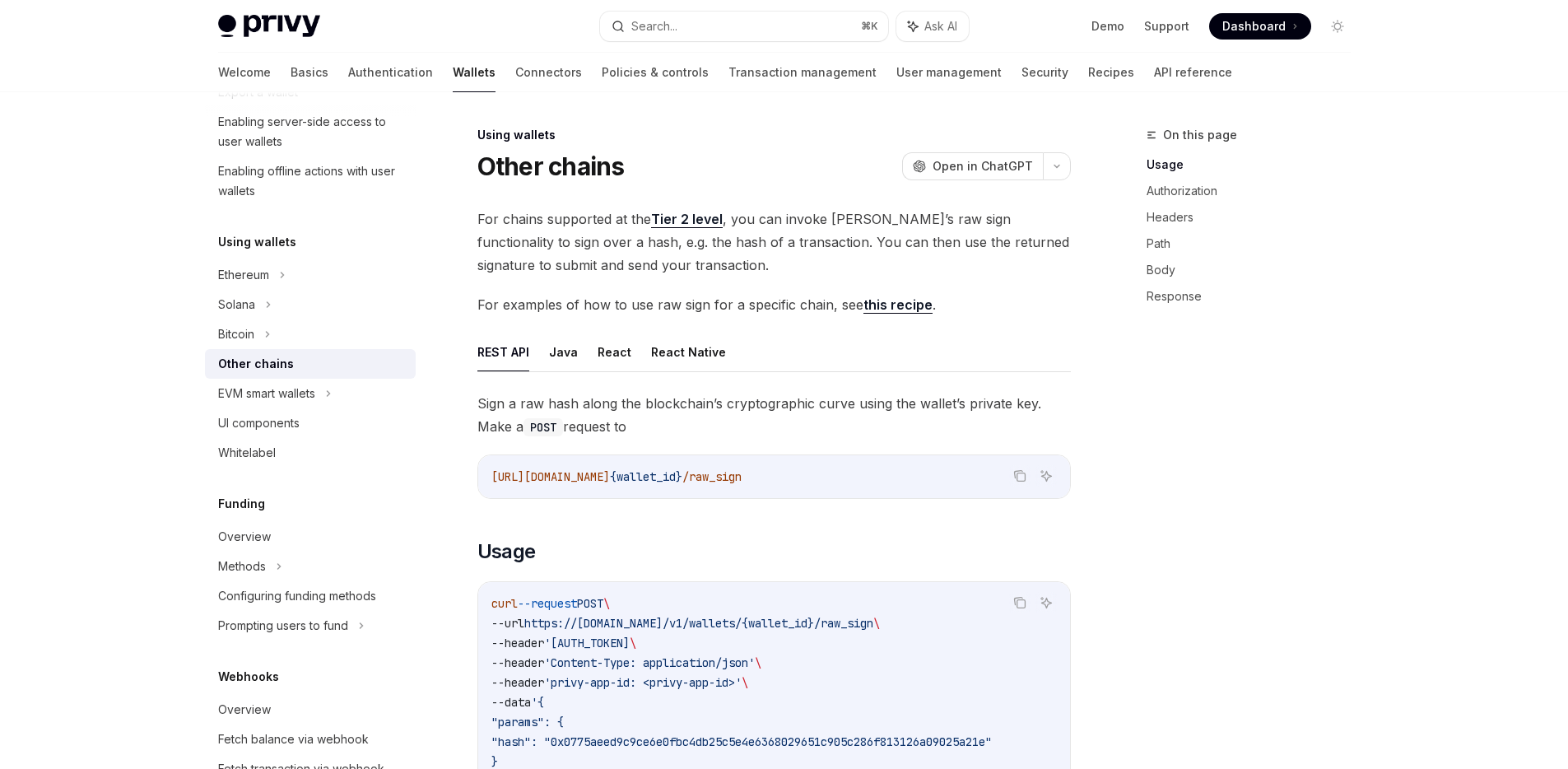
click at [774, 408] on span "Sign a raw hash along the blockchain’s cryptographic curve using the wallet’s p…" at bounding box center [773, 414] width 593 height 46
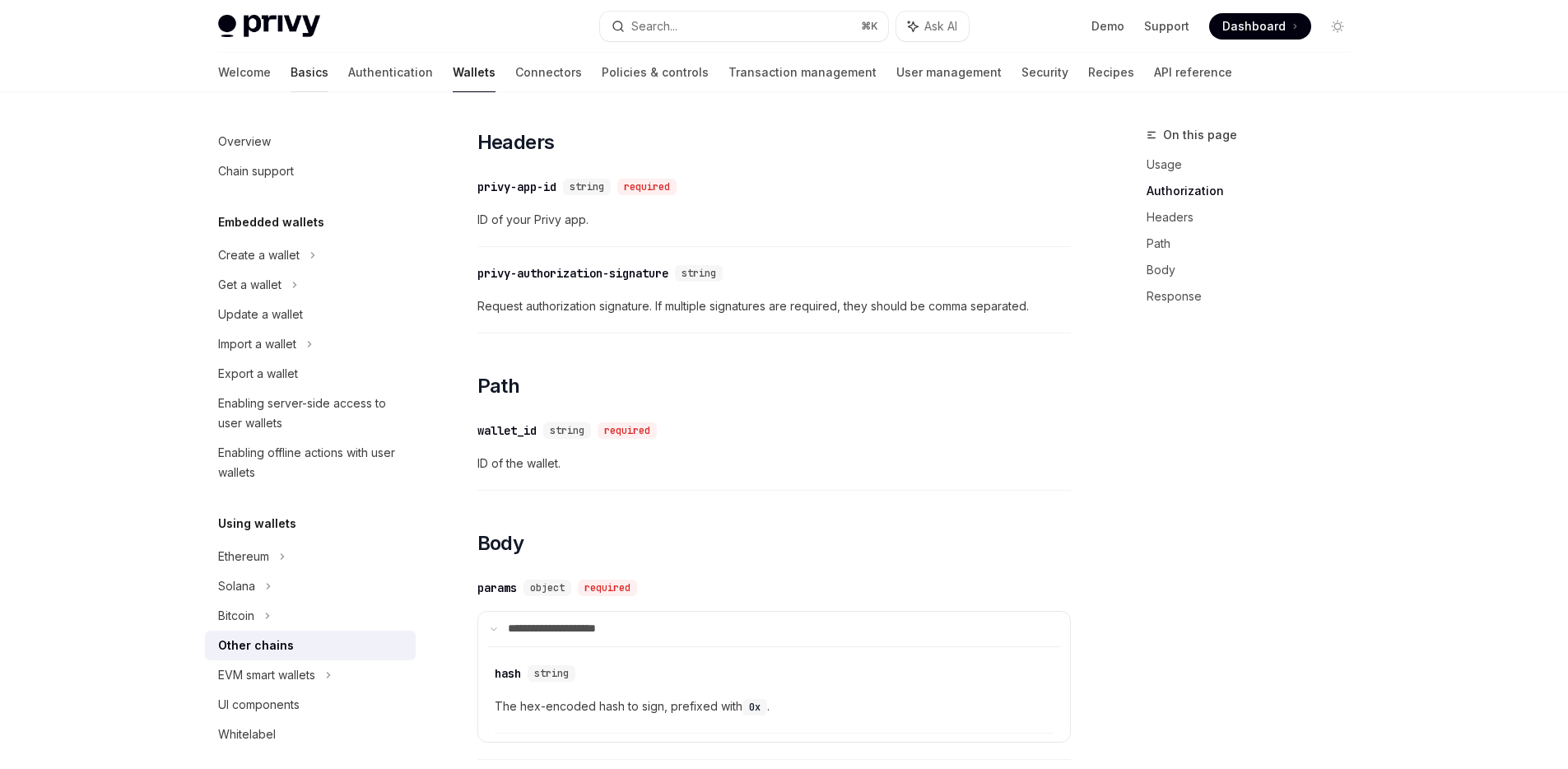
click at [291, 72] on link "Basics" at bounding box center [310, 73] width 38 height 40
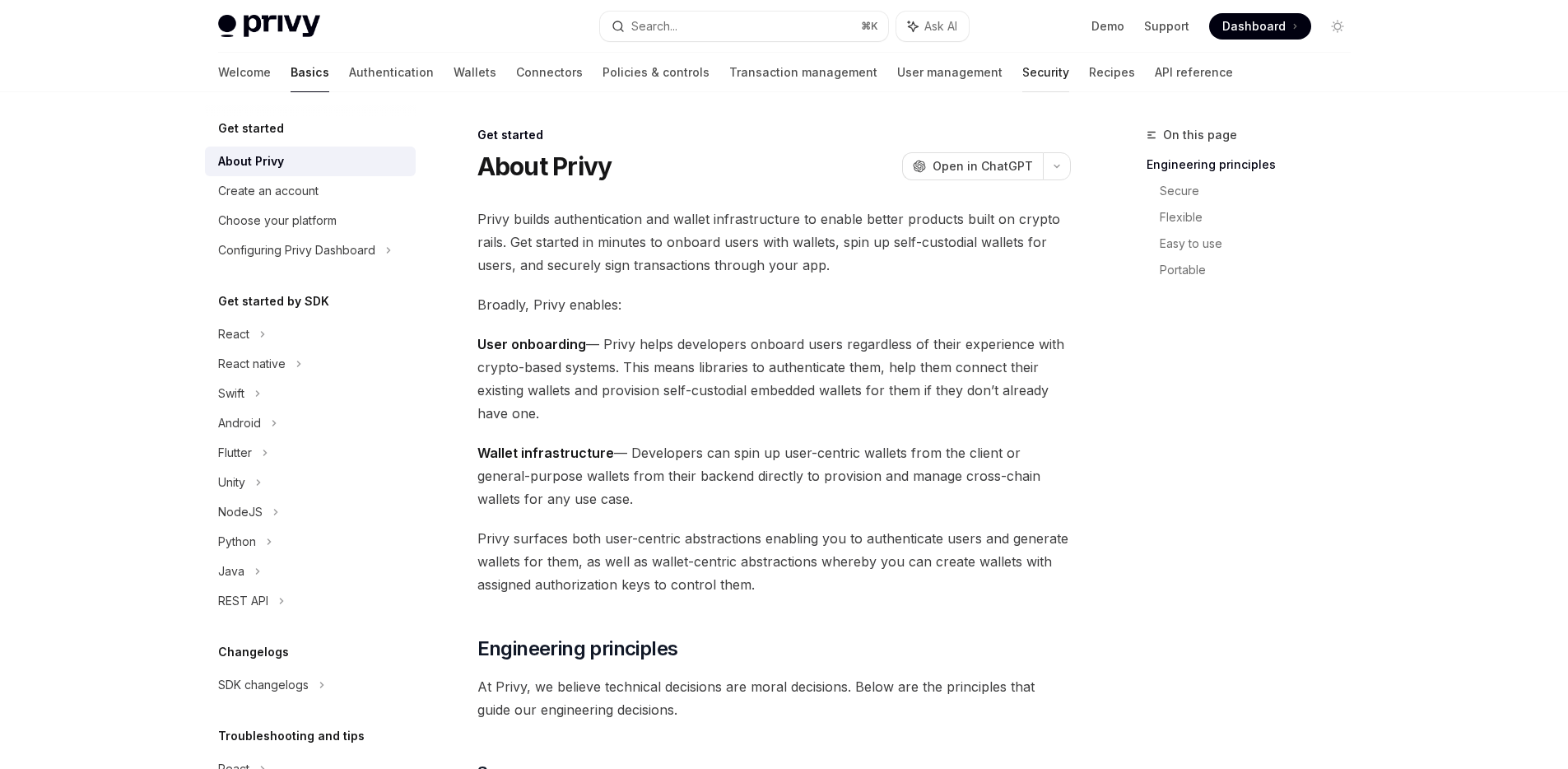
click at [1023, 82] on link "Security" at bounding box center [1046, 73] width 47 height 40
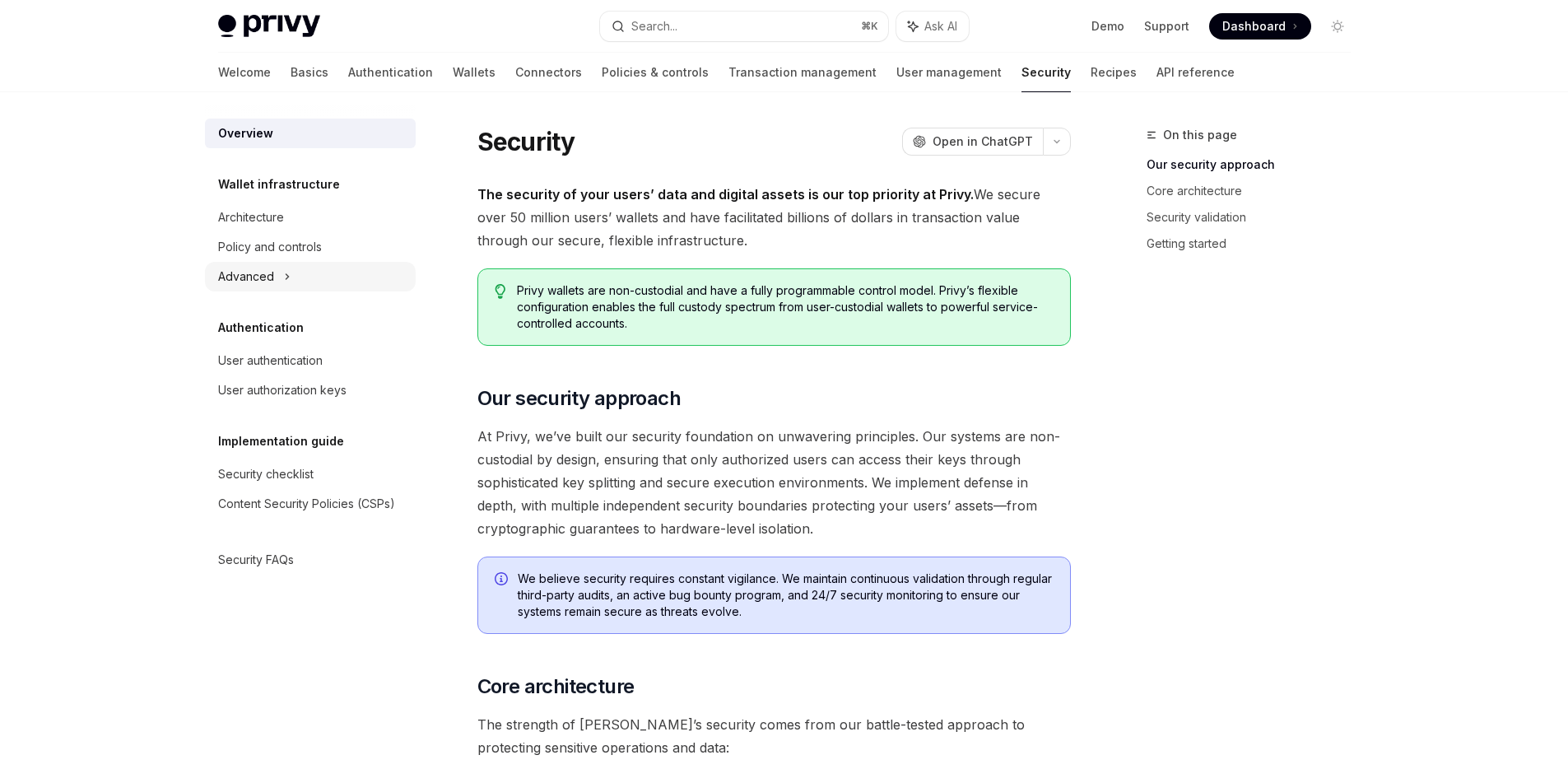
click at [235, 281] on div "Advanced" at bounding box center [246, 276] width 56 height 20
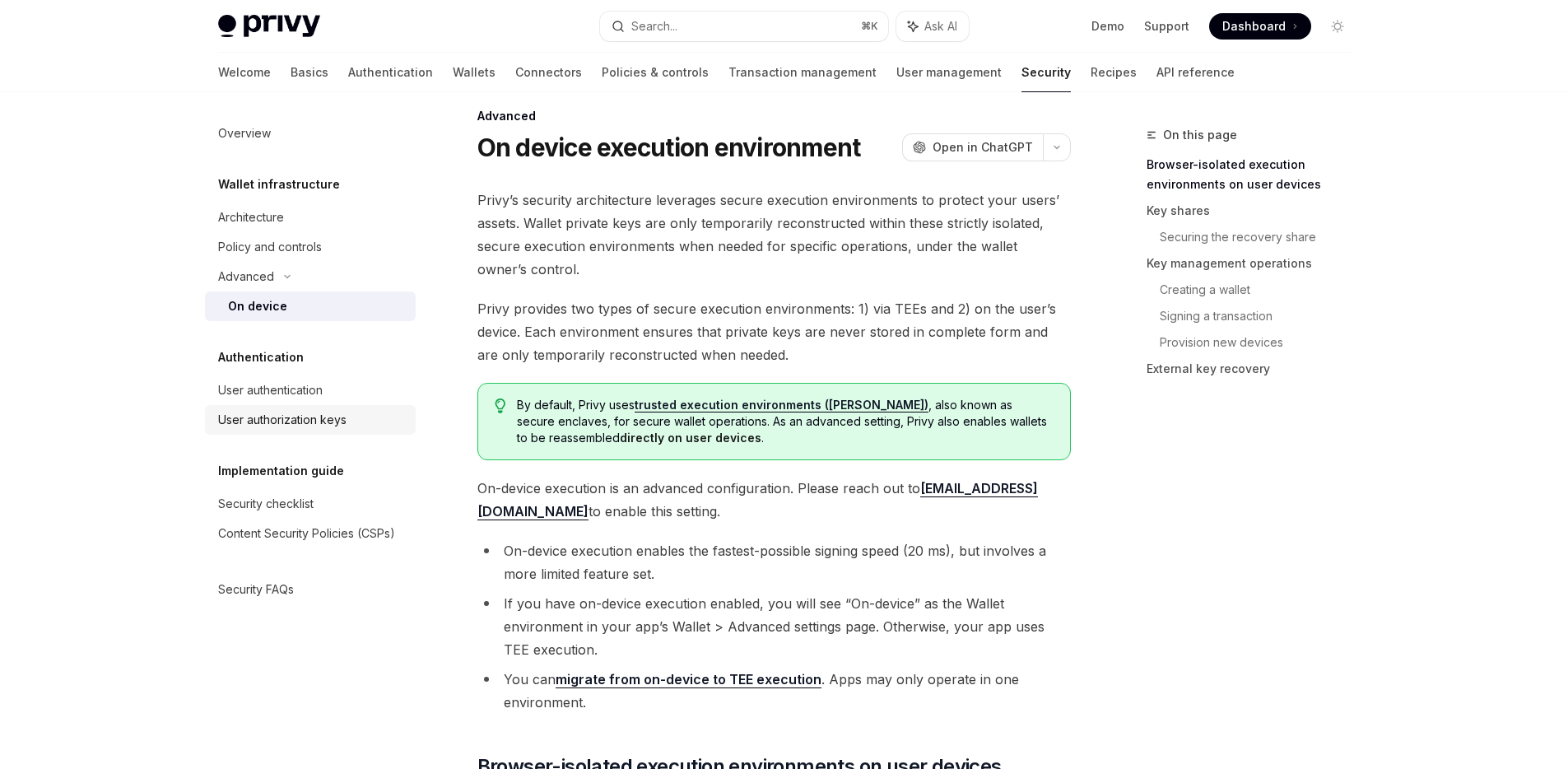
scroll to position [22, 0]
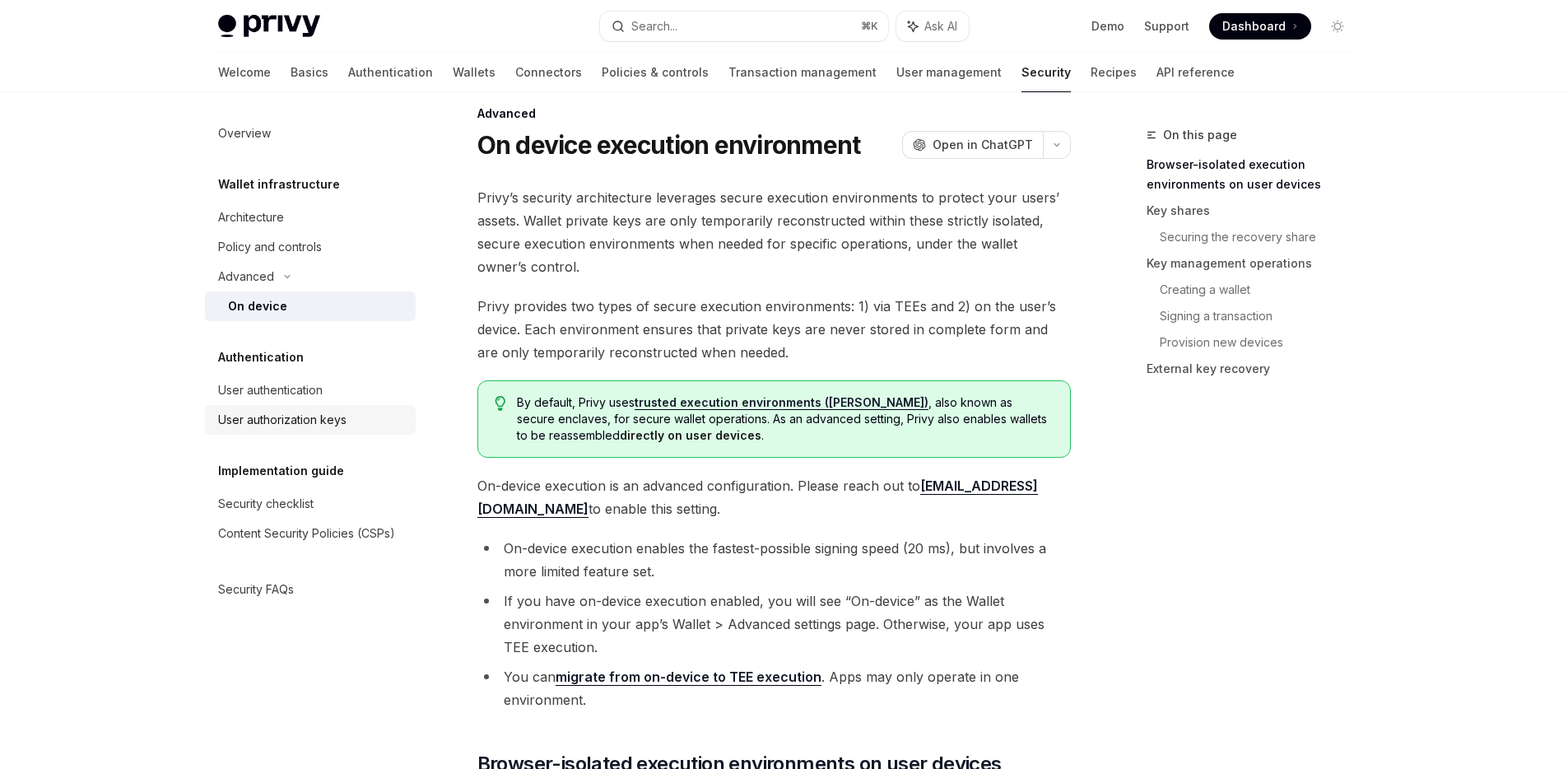
click at [265, 409] on link "User authorization keys" at bounding box center [311, 420] width 211 height 30
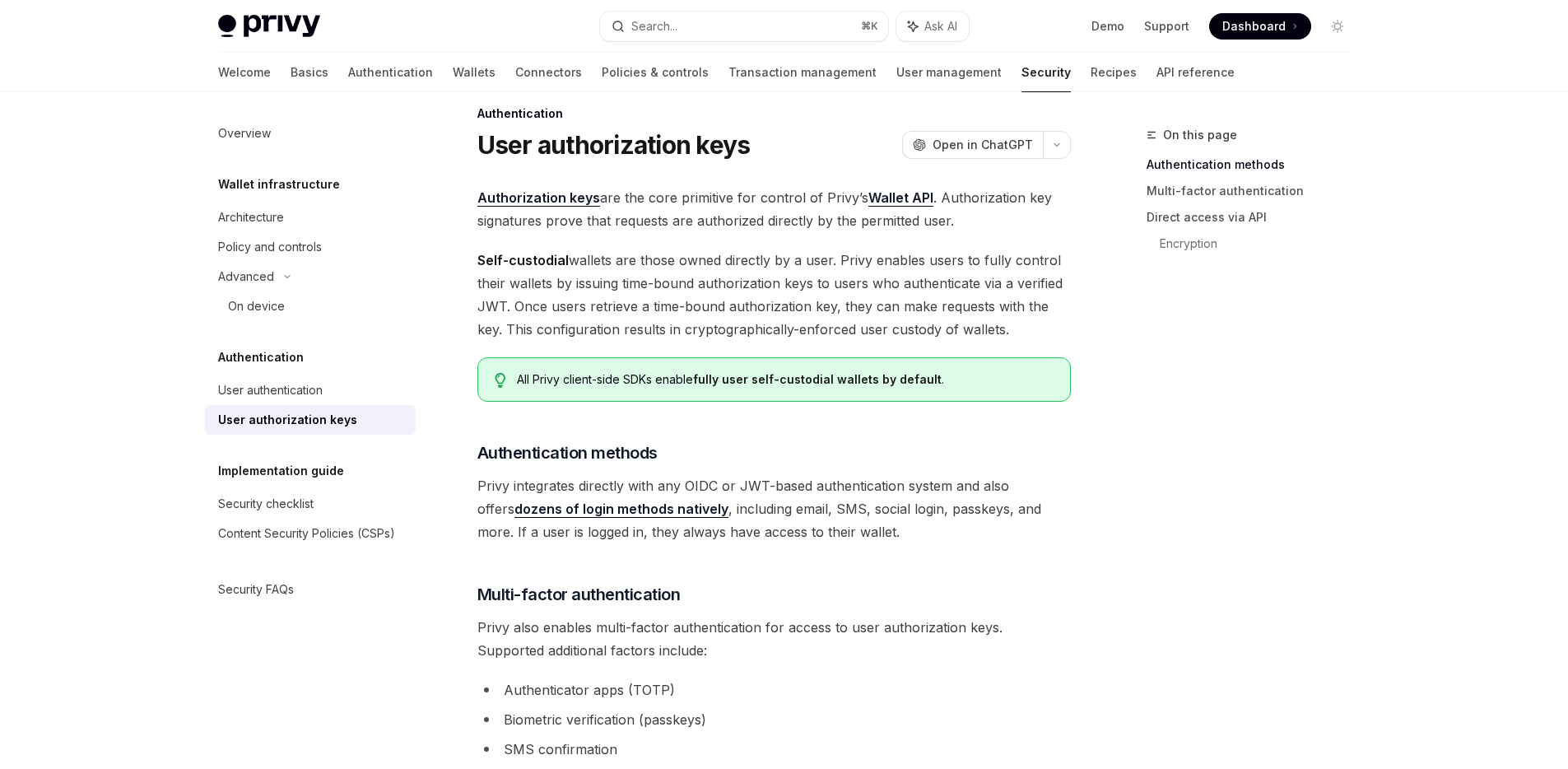
click at [581, 260] on span "Self-custodial wallets are those owned directly by a user. Privy enables users …" at bounding box center [773, 294] width 593 height 92
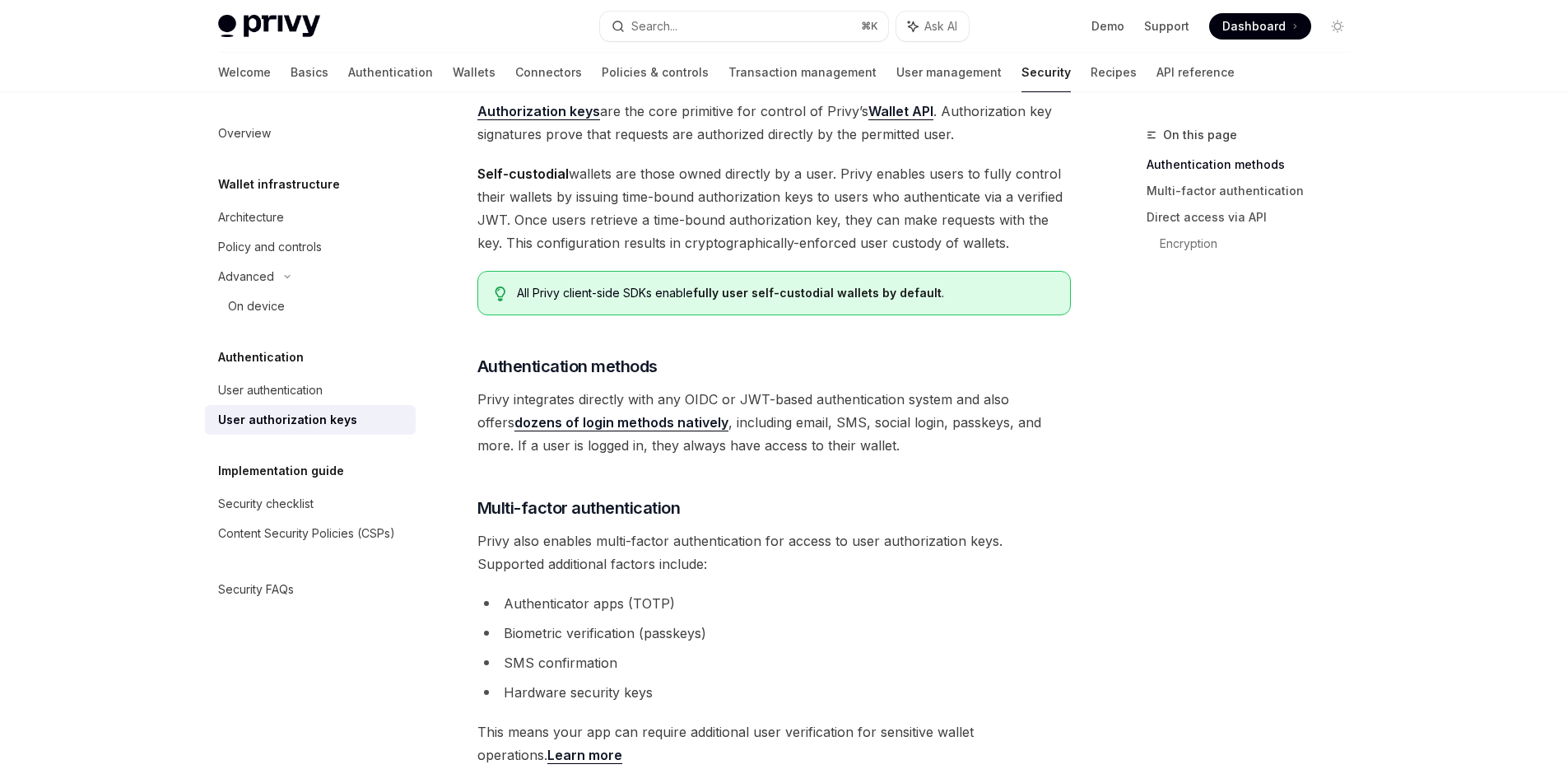
scroll to position [115, 0]
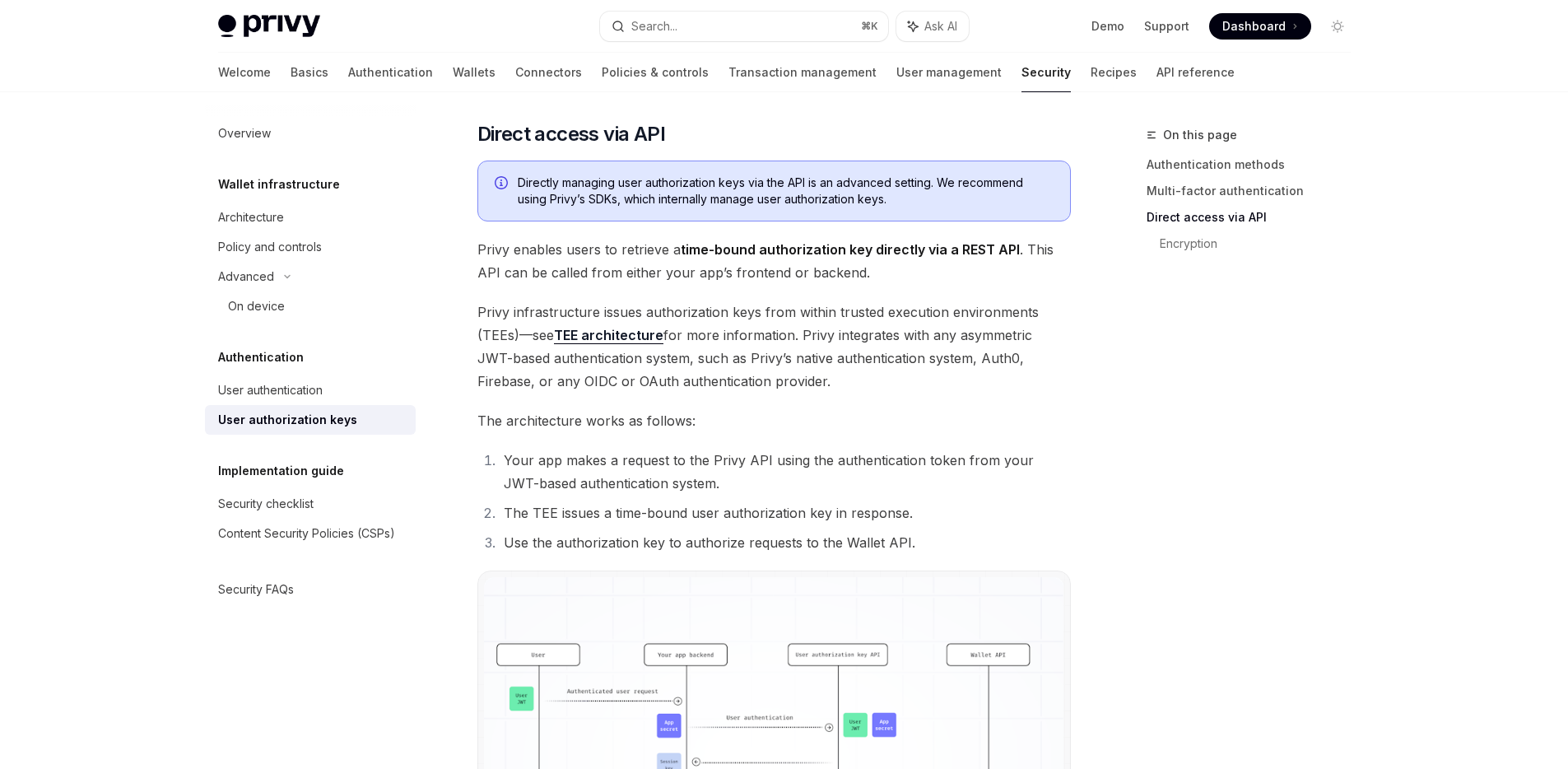
scroll to position [793, 0]
click at [728, 352] on span "Privy infrastructure issues authorization keys from within trusted execution en…" at bounding box center [773, 346] width 593 height 92
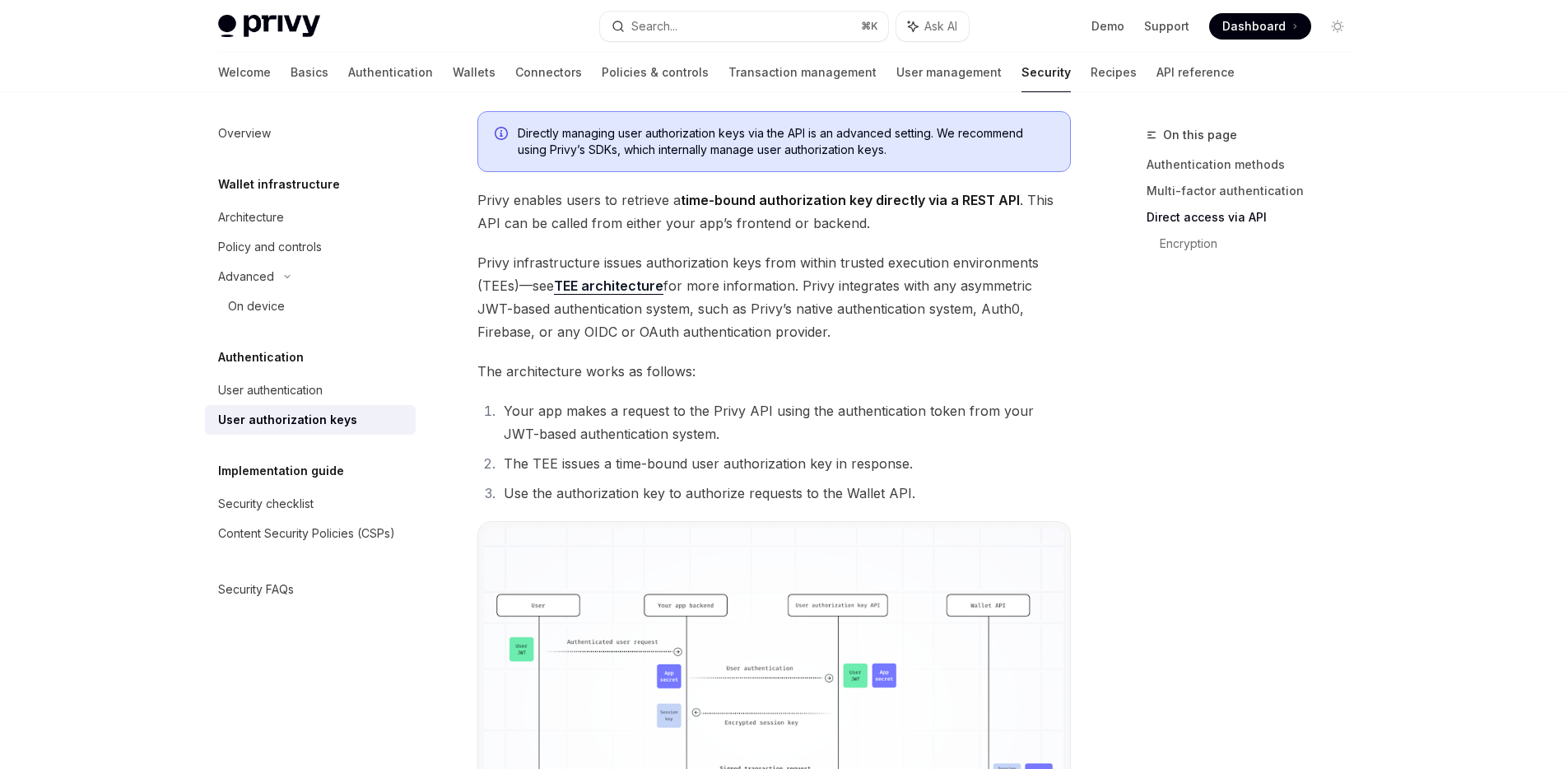
scroll to position [1045, 0]
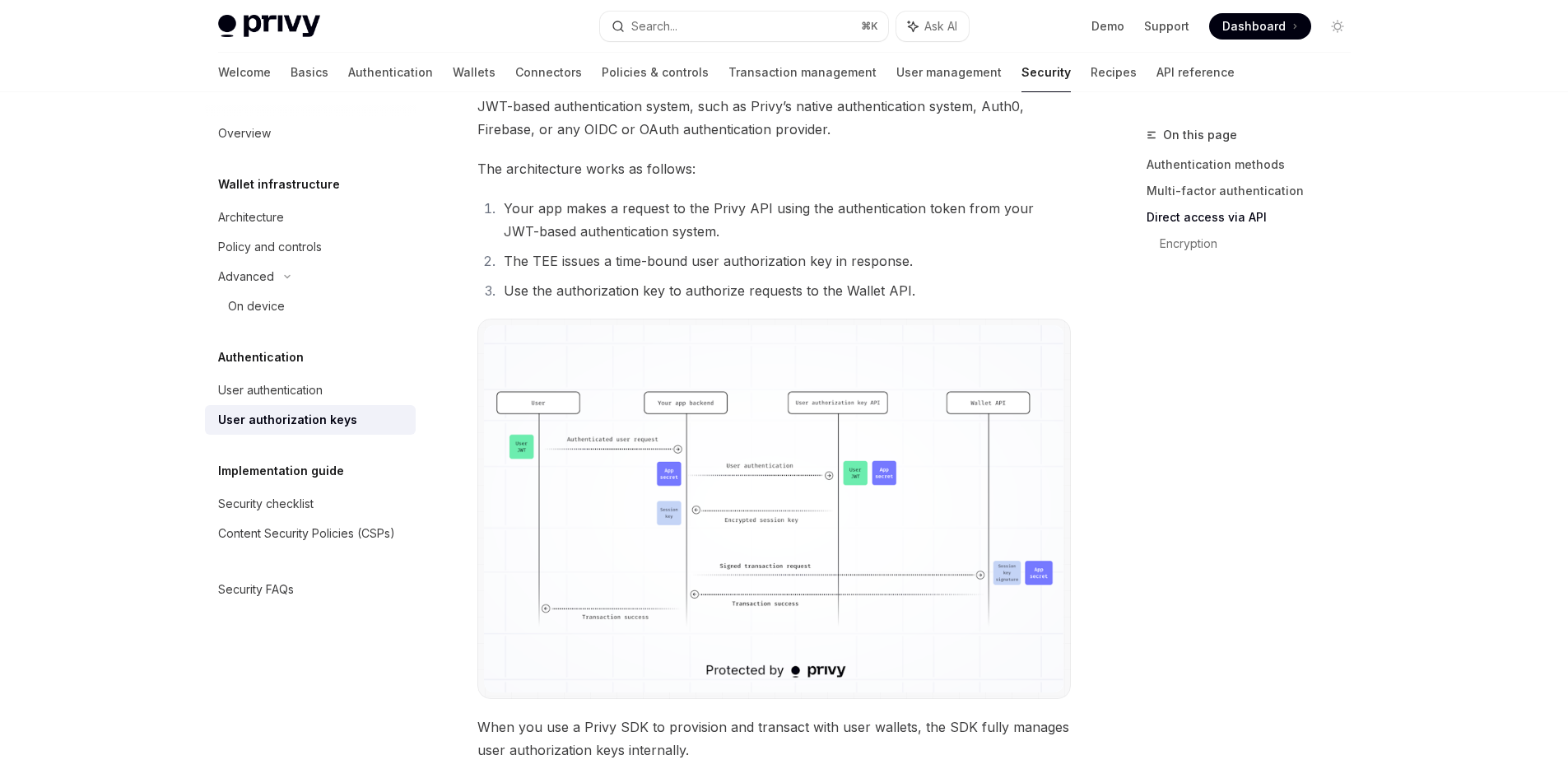
click at [767, 249] on li "The TEE issues a time-bound user authorization key in response." at bounding box center [784, 261] width 572 height 23
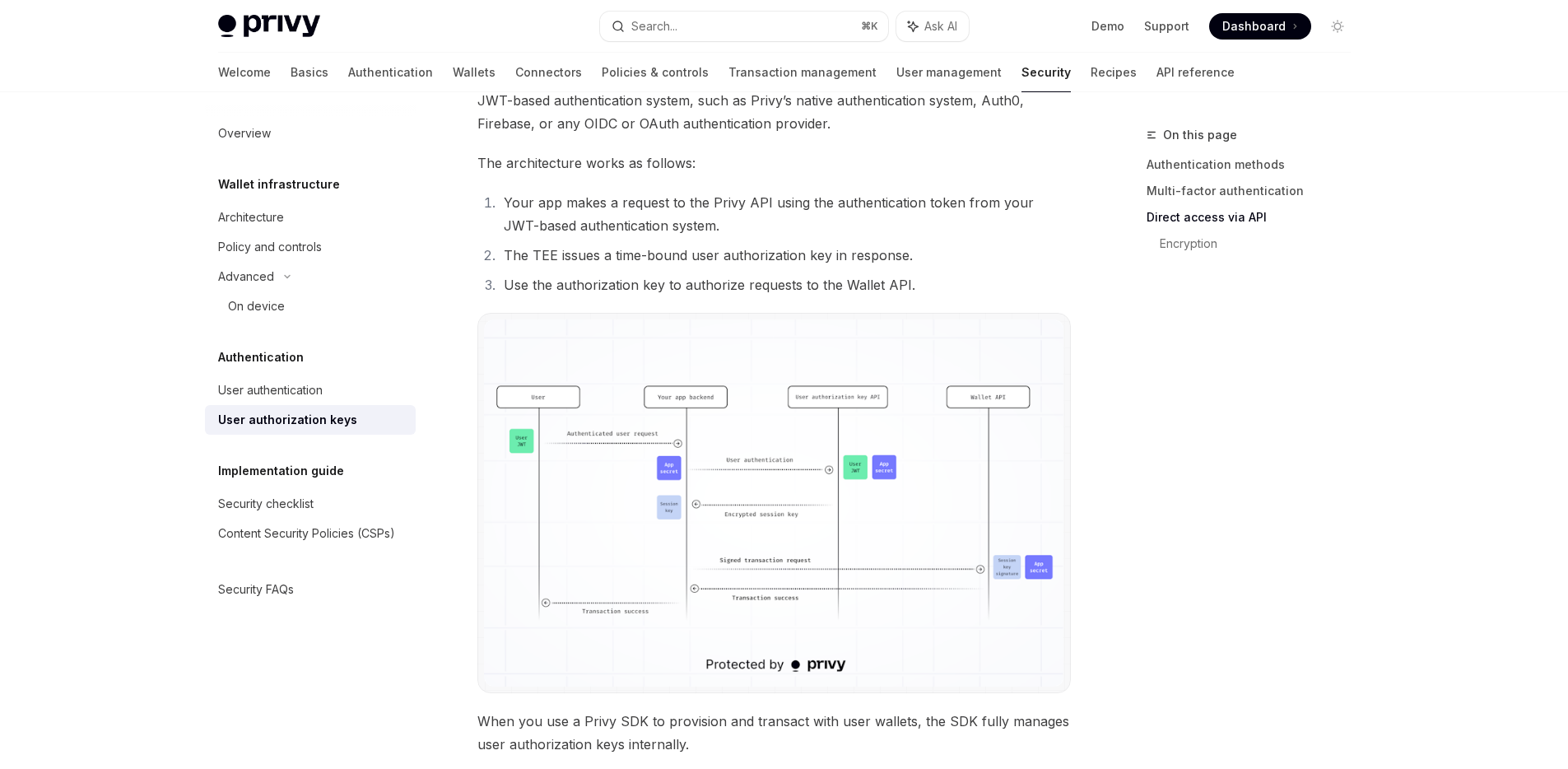
scroll to position [1052, 0]
click at [1049, 179] on div "Authorization keys are the core primitive for control of [PERSON_NAME]’s Wallet…" at bounding box center [773, 14] width 593 height 1717
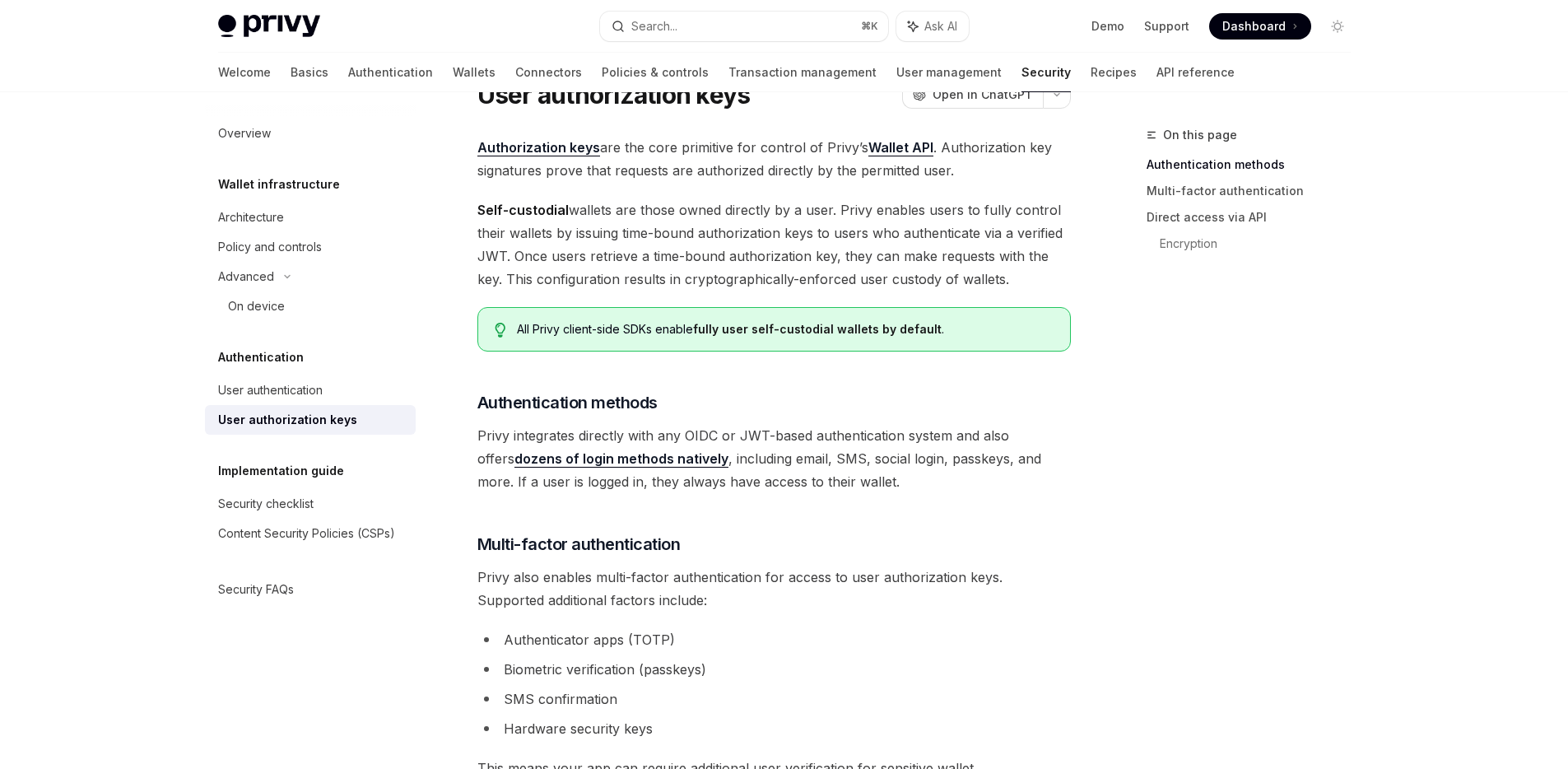
scroll to position [0, 0]
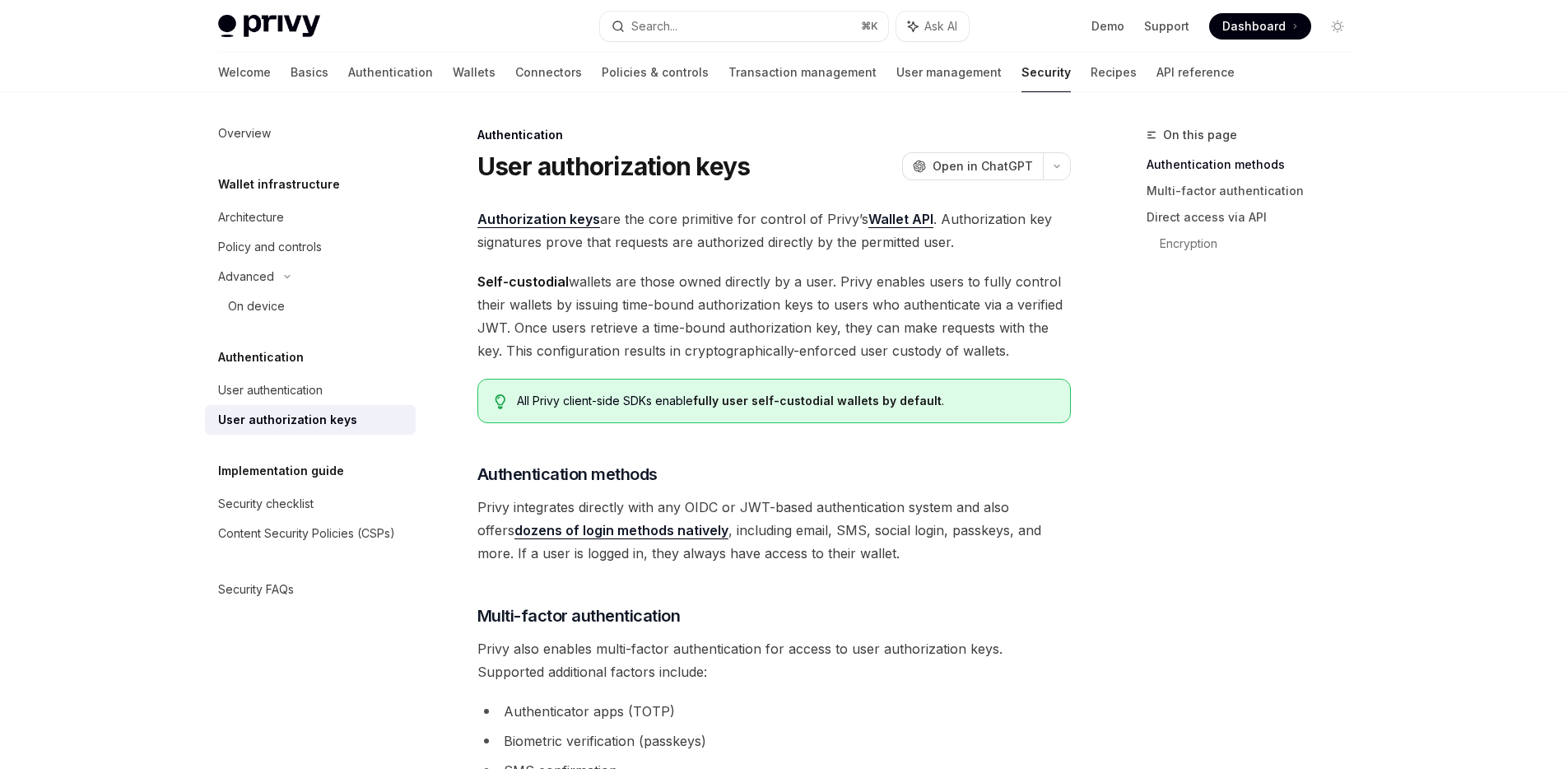
click at [723, 349] on span "Self-custodial wallets are those owned directly by a user. Privy enables users …" at bounding box center [773, 316] width 593 height 92
click at [690, 400] on div "All Privy client-side SDKs enable fully user self-custodial wallets by default ." at bounding box center [784, 401] width 536 height 16
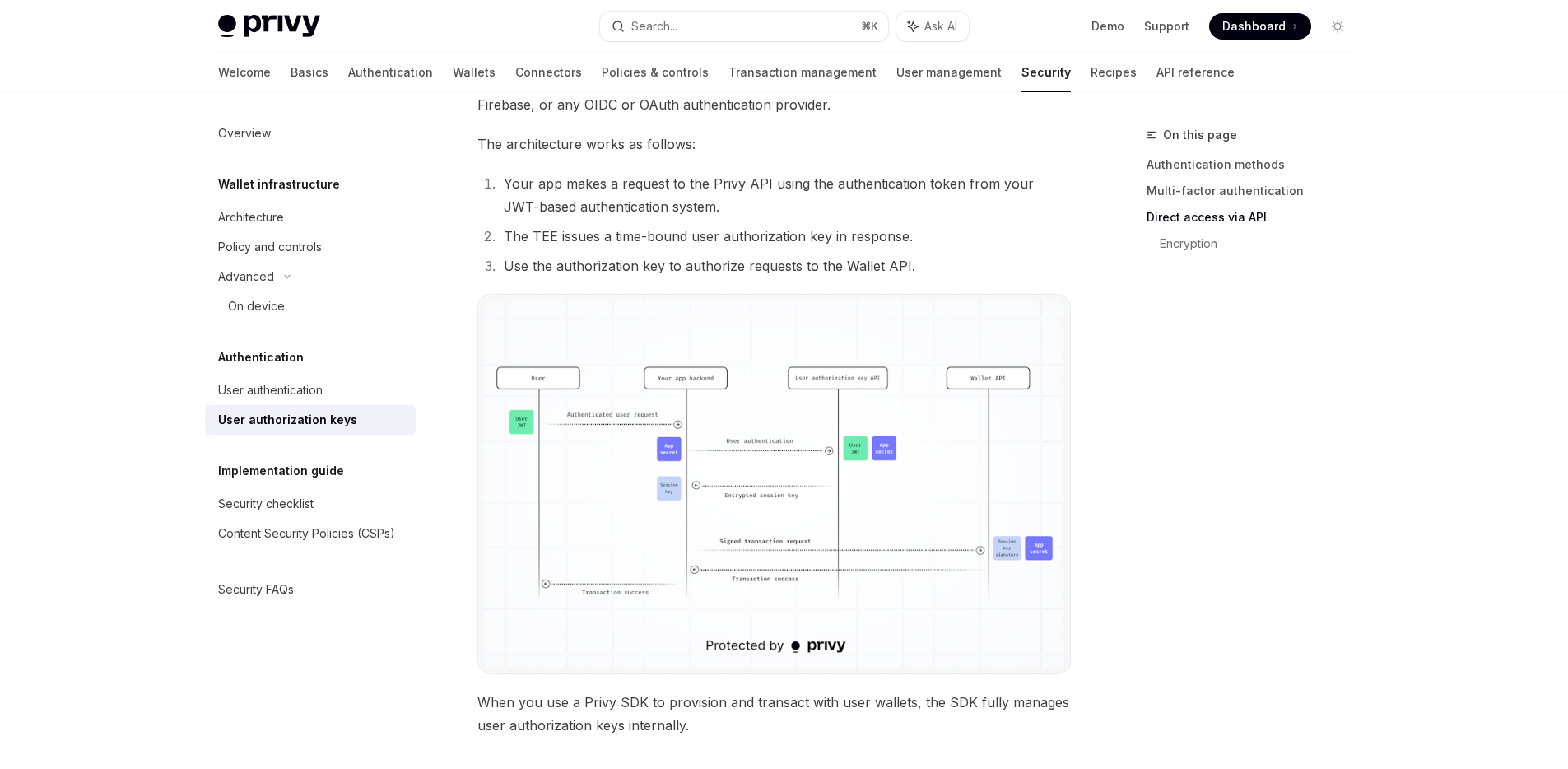
scroll to position [1035, 0]
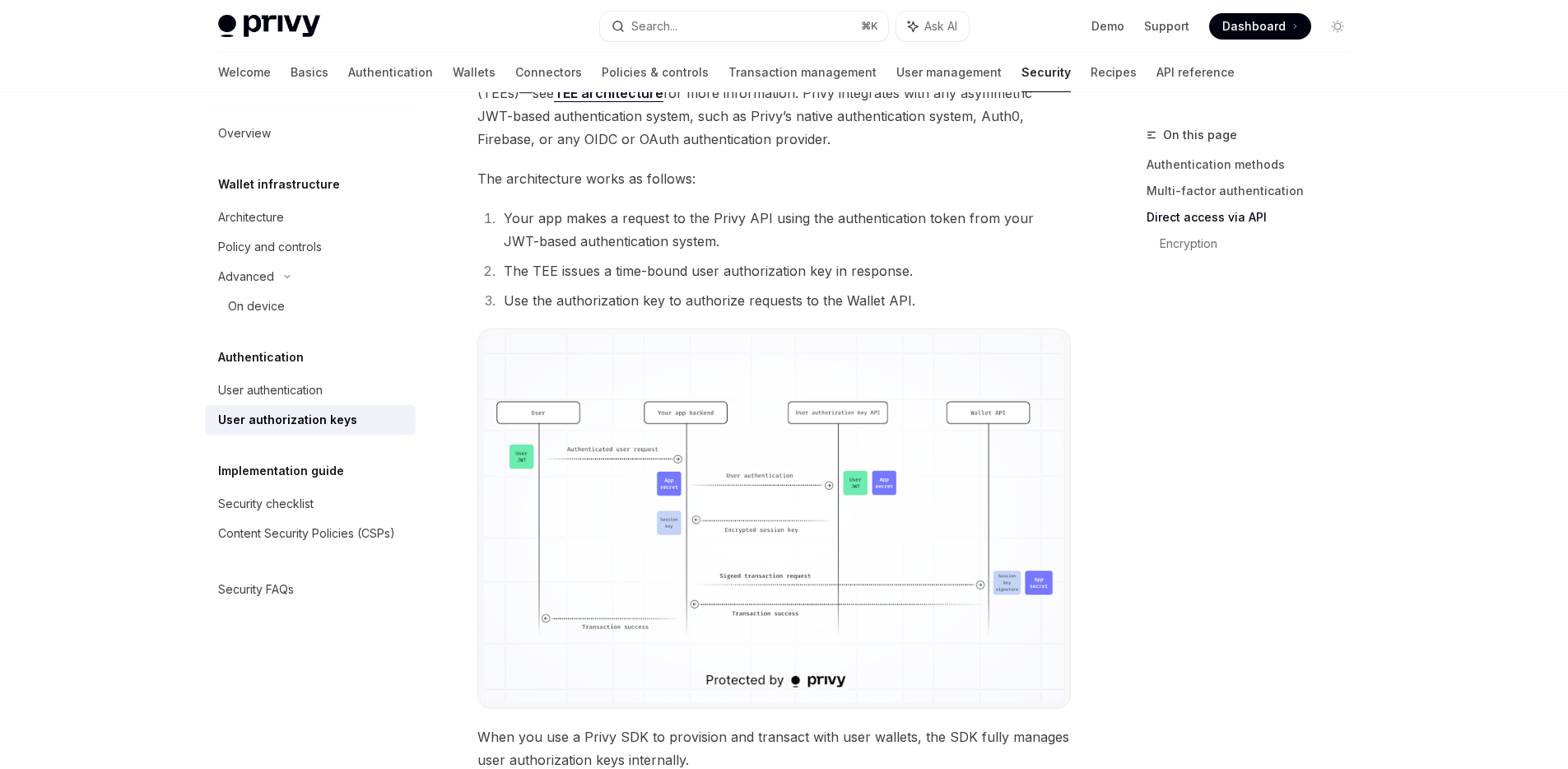
click at [1170, 353] on div "On this page Authentication methods Multi-factor authentication Direct access v…" at bounding box center [1239, 447] width 250 height 644
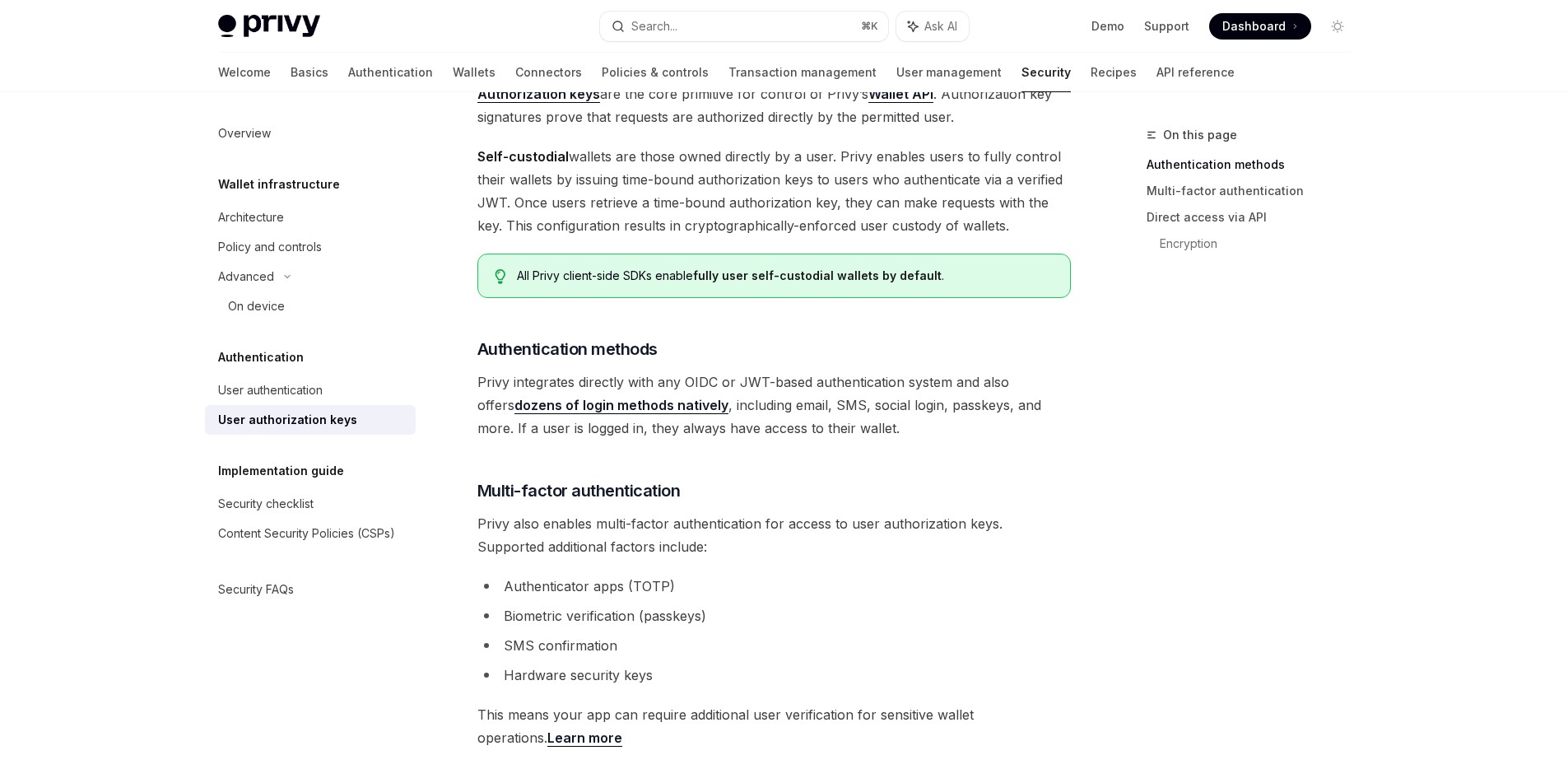
scroll to position [0, 0]
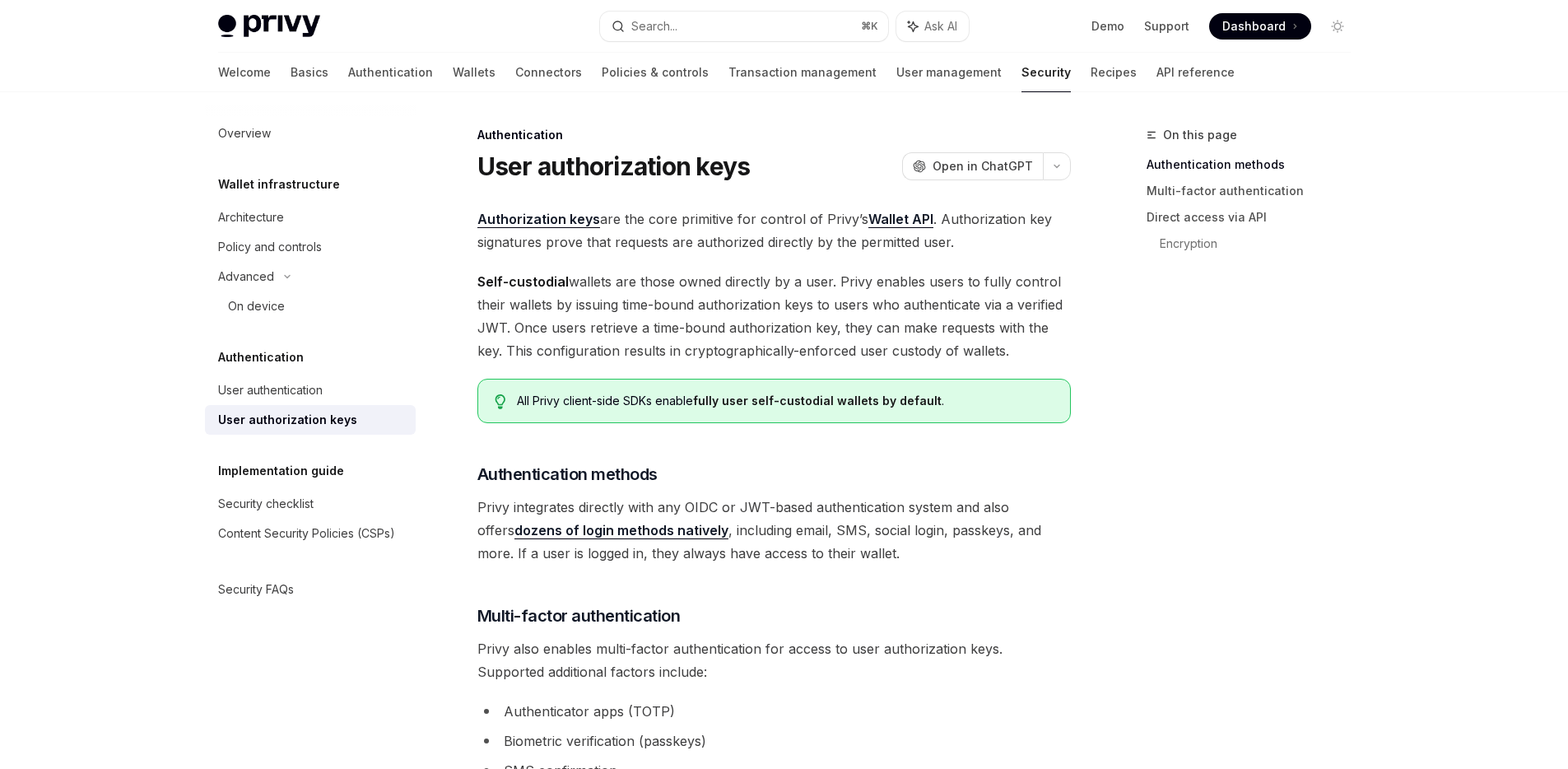
click at [684, 282] on span "Self-custodial wallets are those owned directly by a user. Privy enables users …" at bounding box center [773, 316] width 593 height 92
click at [320, 220] on div "Architecture" at bounding box center [311, 217] width 187 height 20
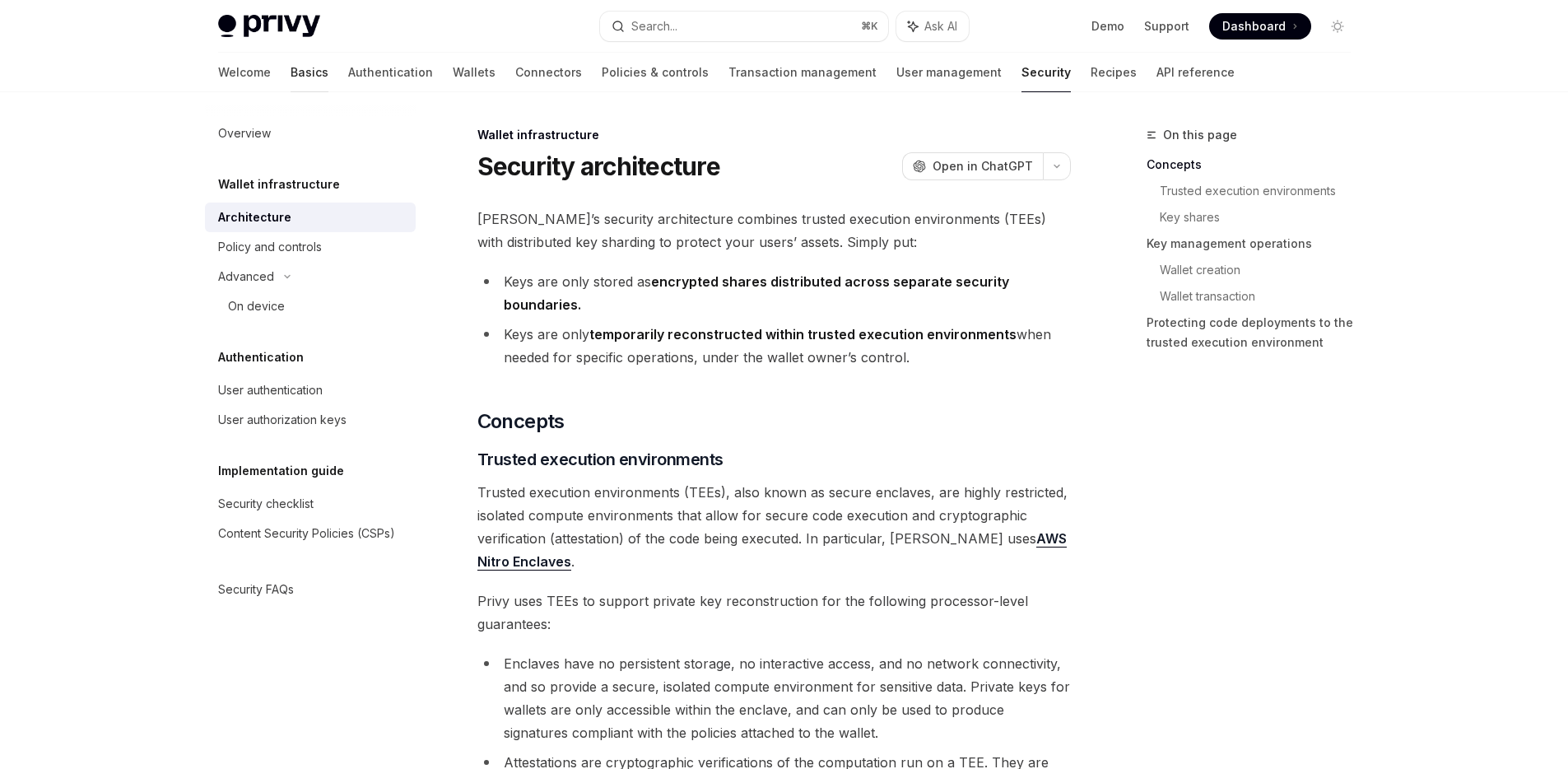
click at [291, 74] on link "Basics" at bounding box center [310, 73] width 38 height 40
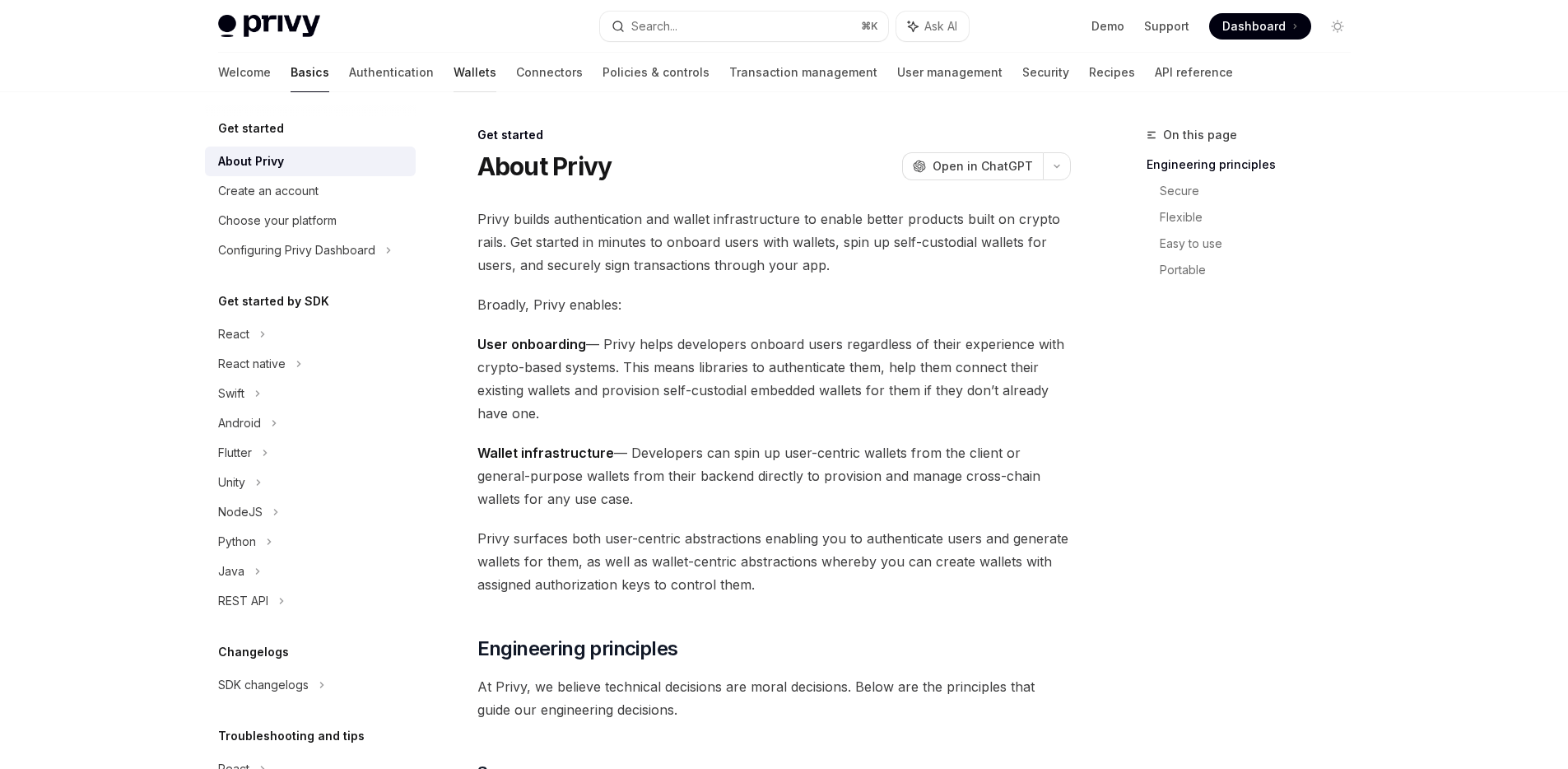
click at [454, 68] on link "Wallets" at bounding box center [475, 73] width 43 height 40
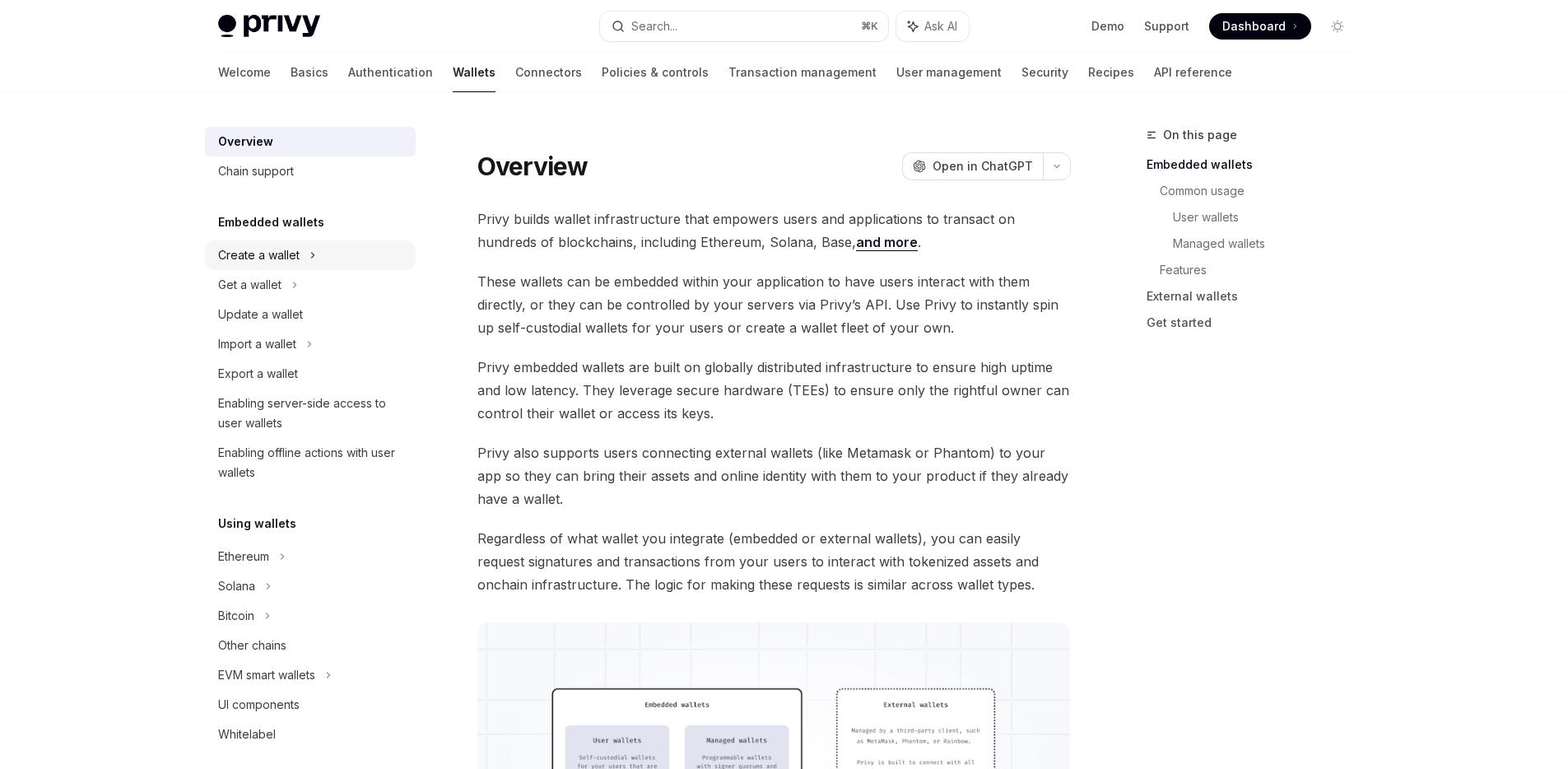
click at [302, 245] on div "Create a wallet" at bounding box center [311, 255] width 211 height 30
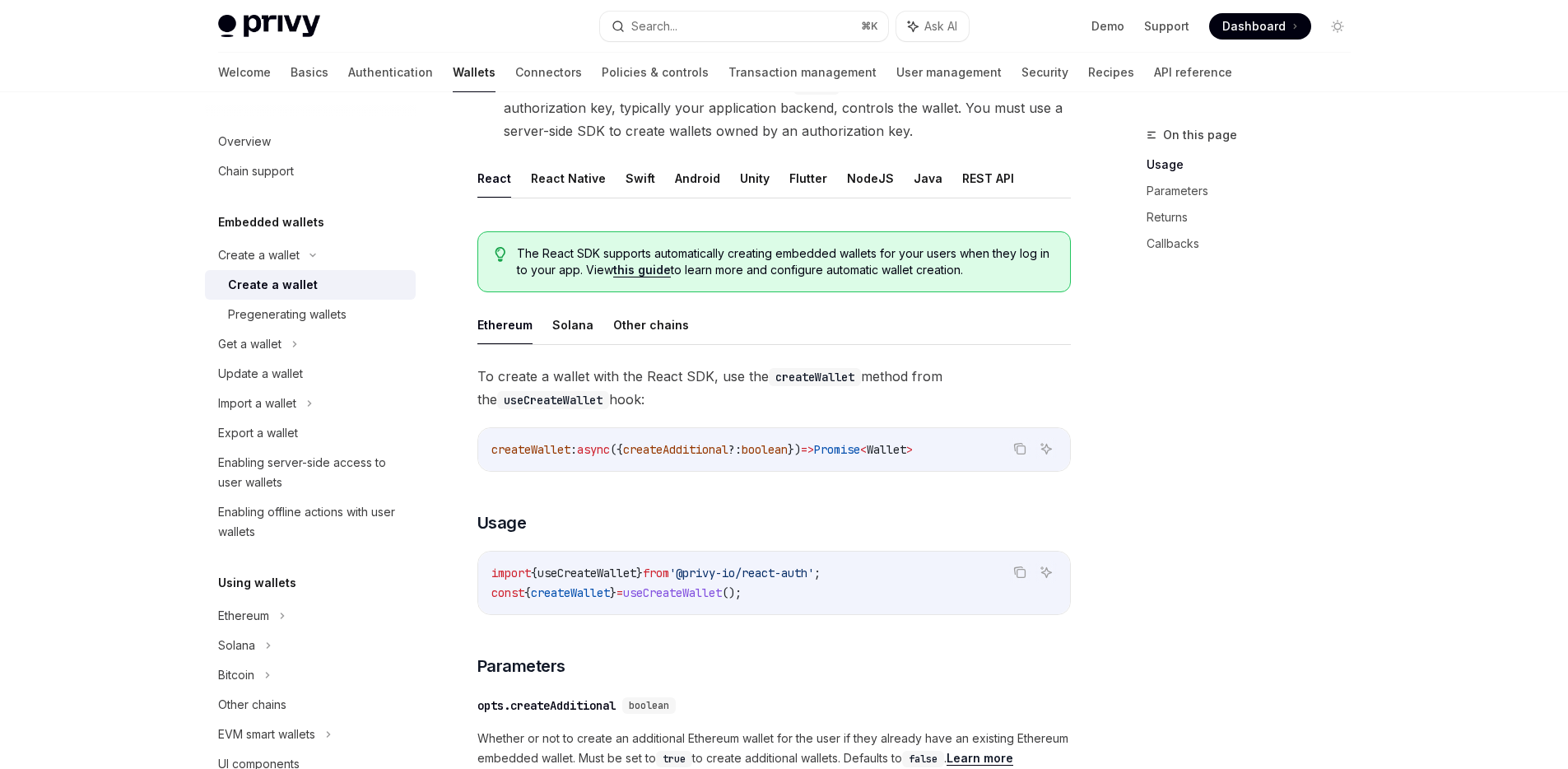
scroll to position [326, 0]
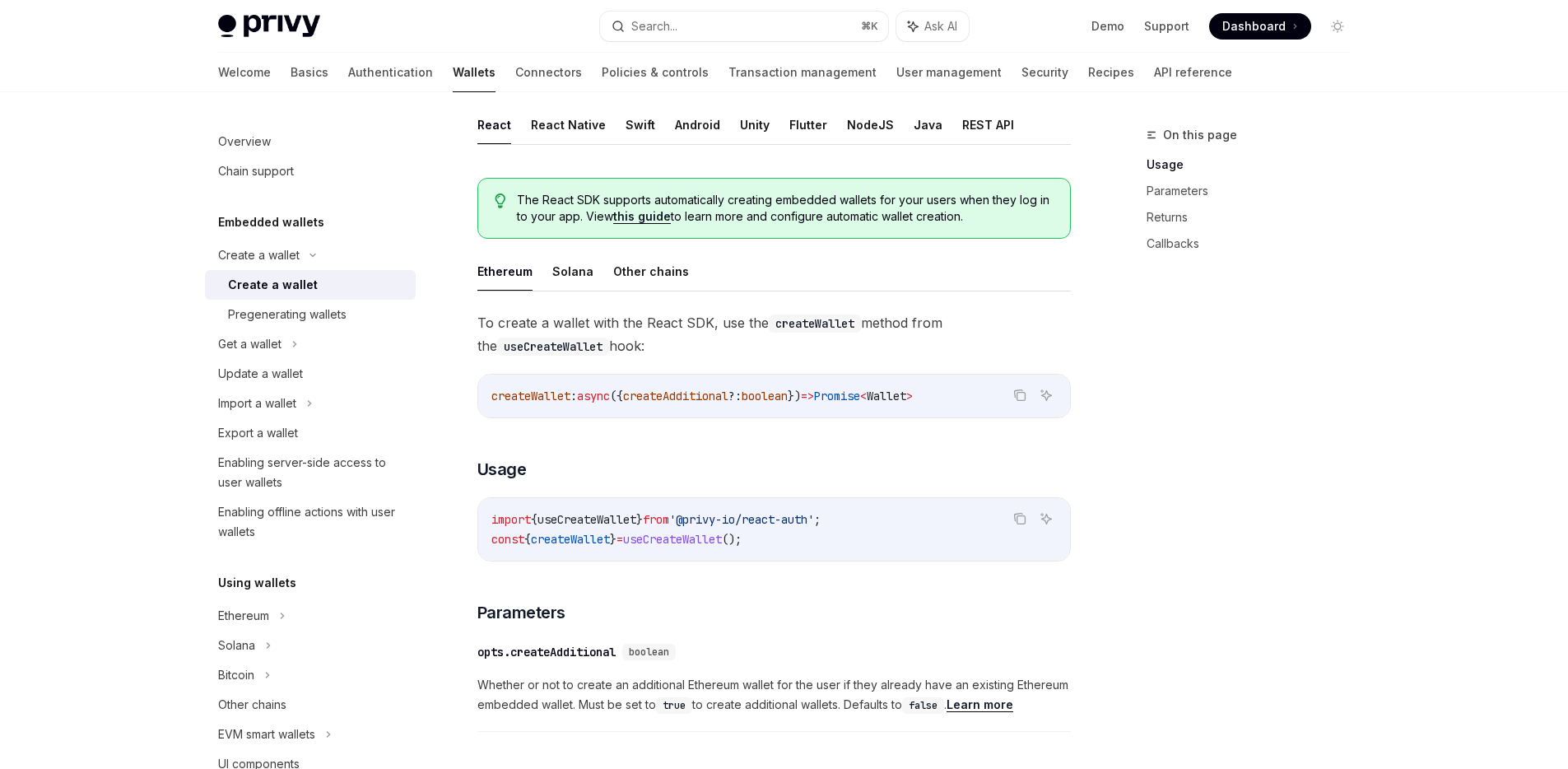
click at [600, 284] on ul "Ethereum Solana Other chains" at bounding box center [773, 272] width 593 height 40
click at [572, 275] on button "Solana" at bounding box center [573, 271] width 41 height 39
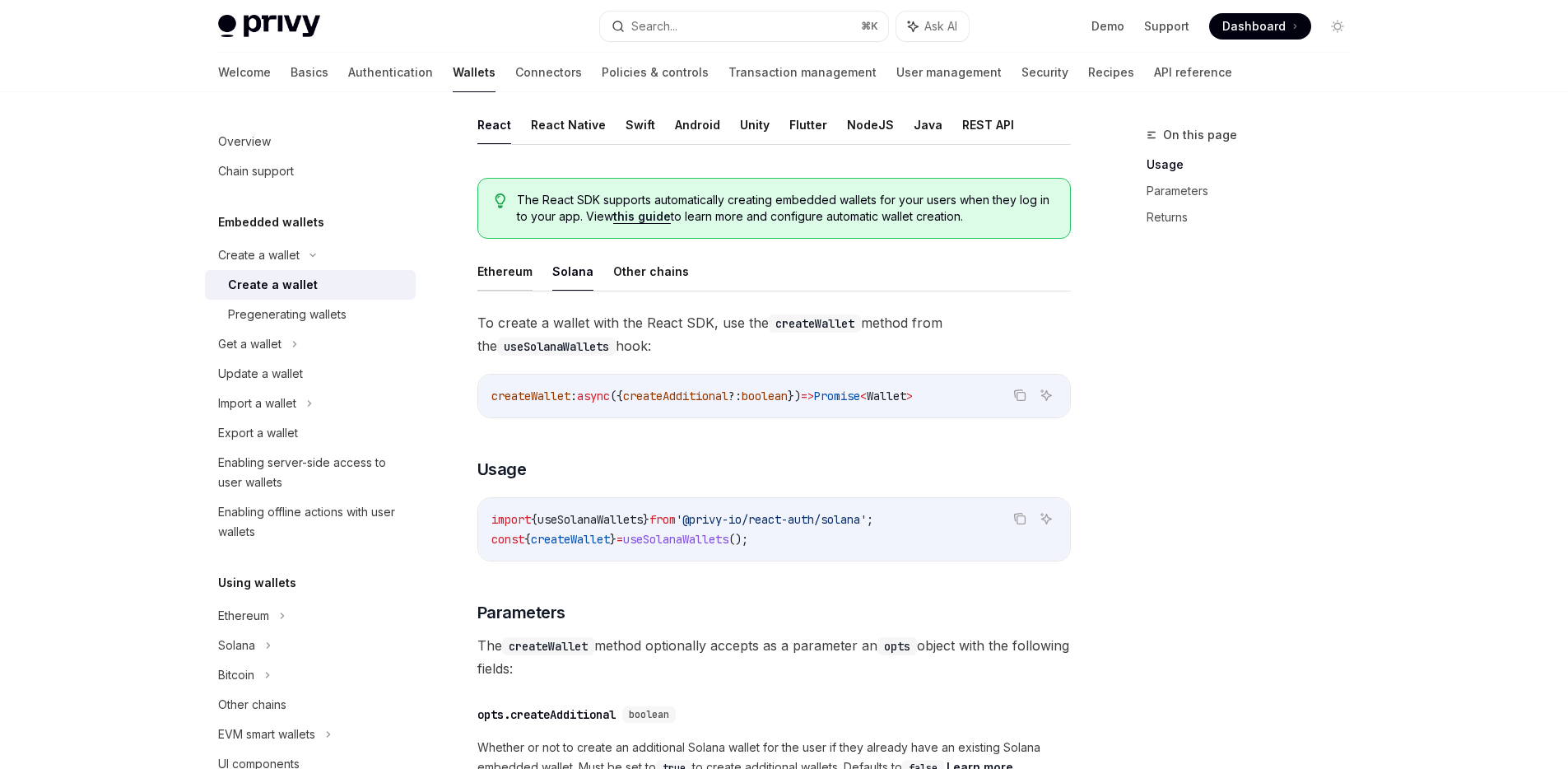
click at [487, 269] on button "Ethereum" at bounding box center [504, 271] width 55 height 39
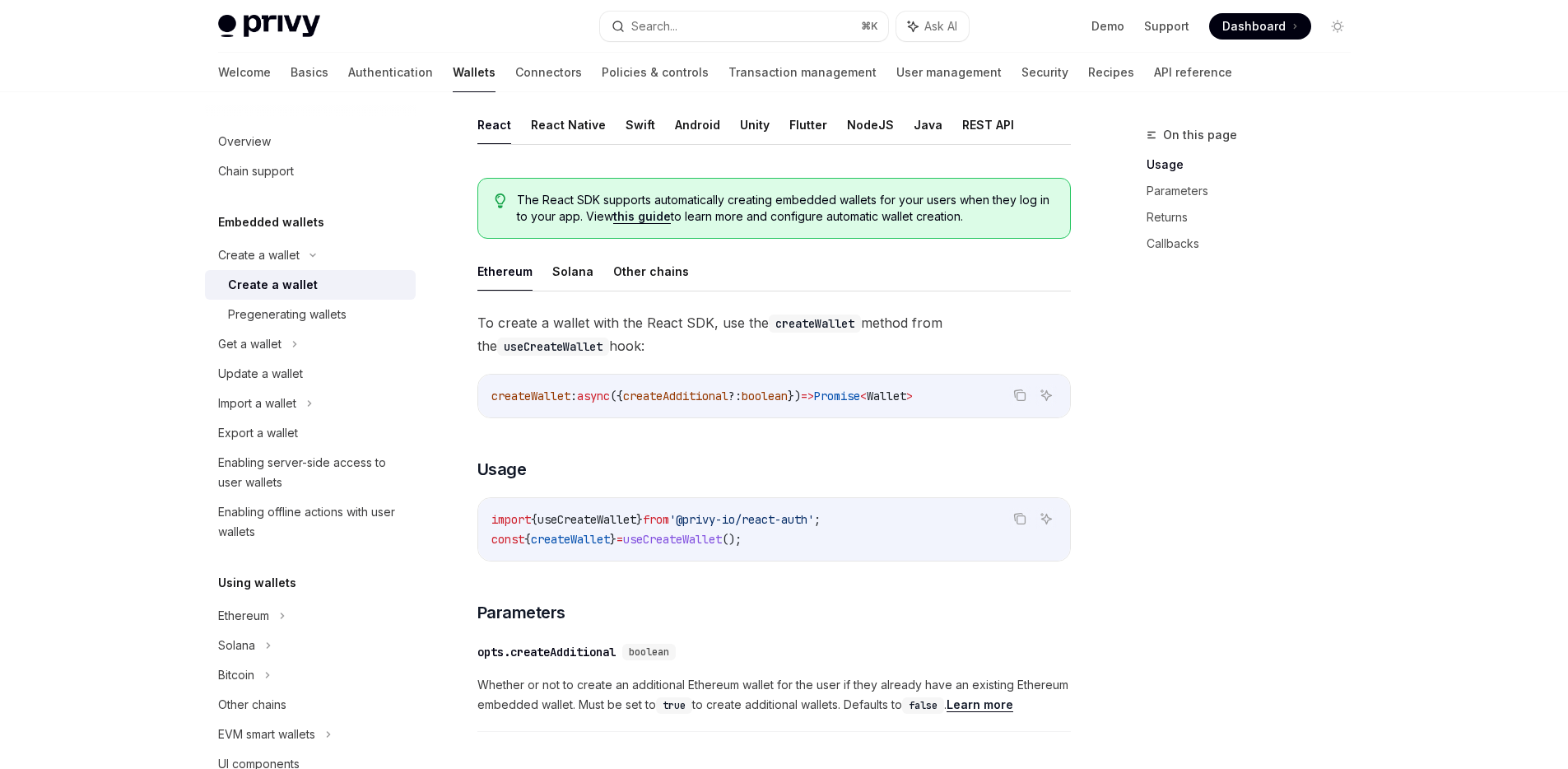
click at [534, 268] on ul "Ethereum Solana Other chains" at bounding box center [773, 272] width 593 height 40
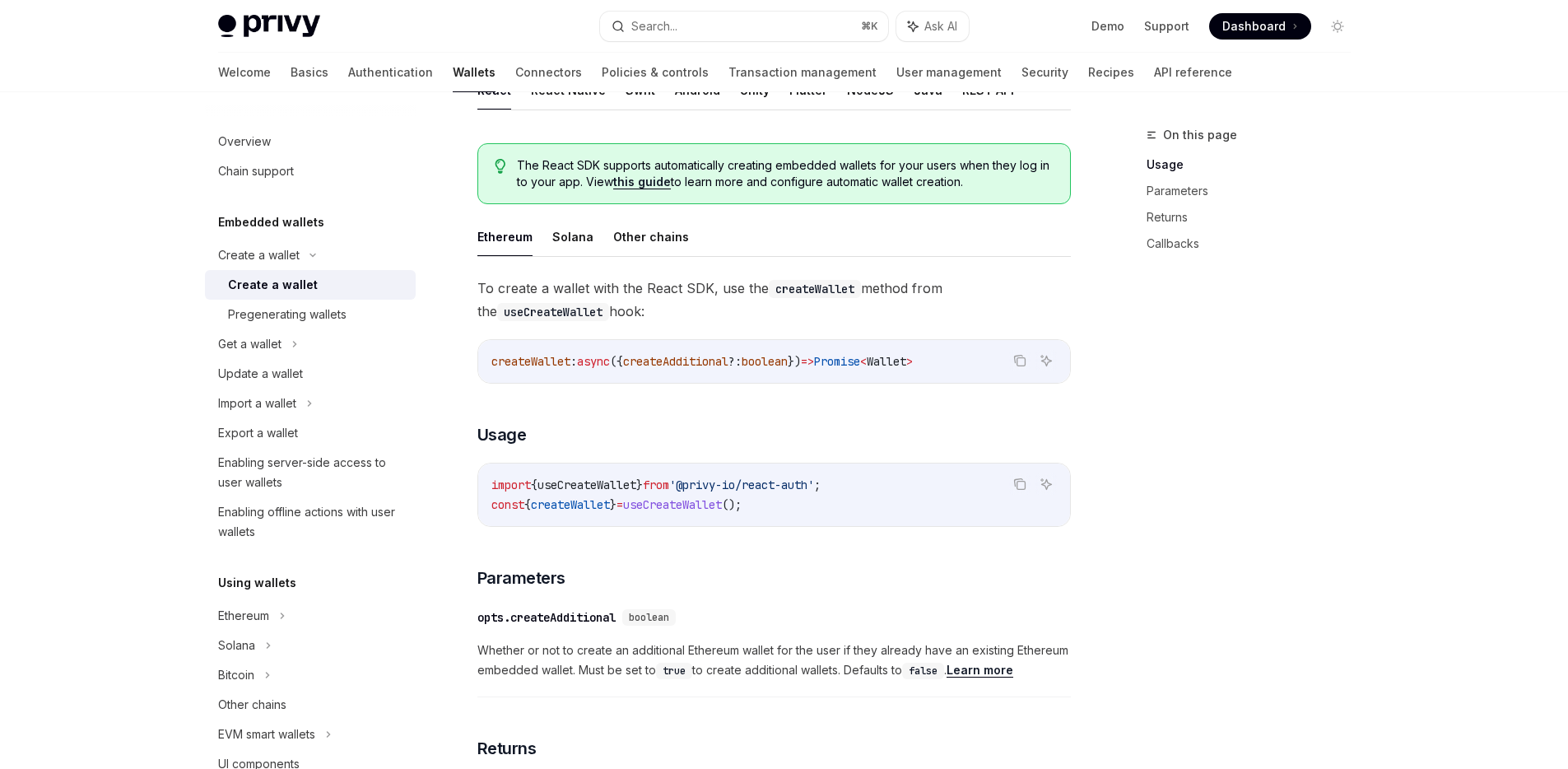
scroll to position [404, 0]
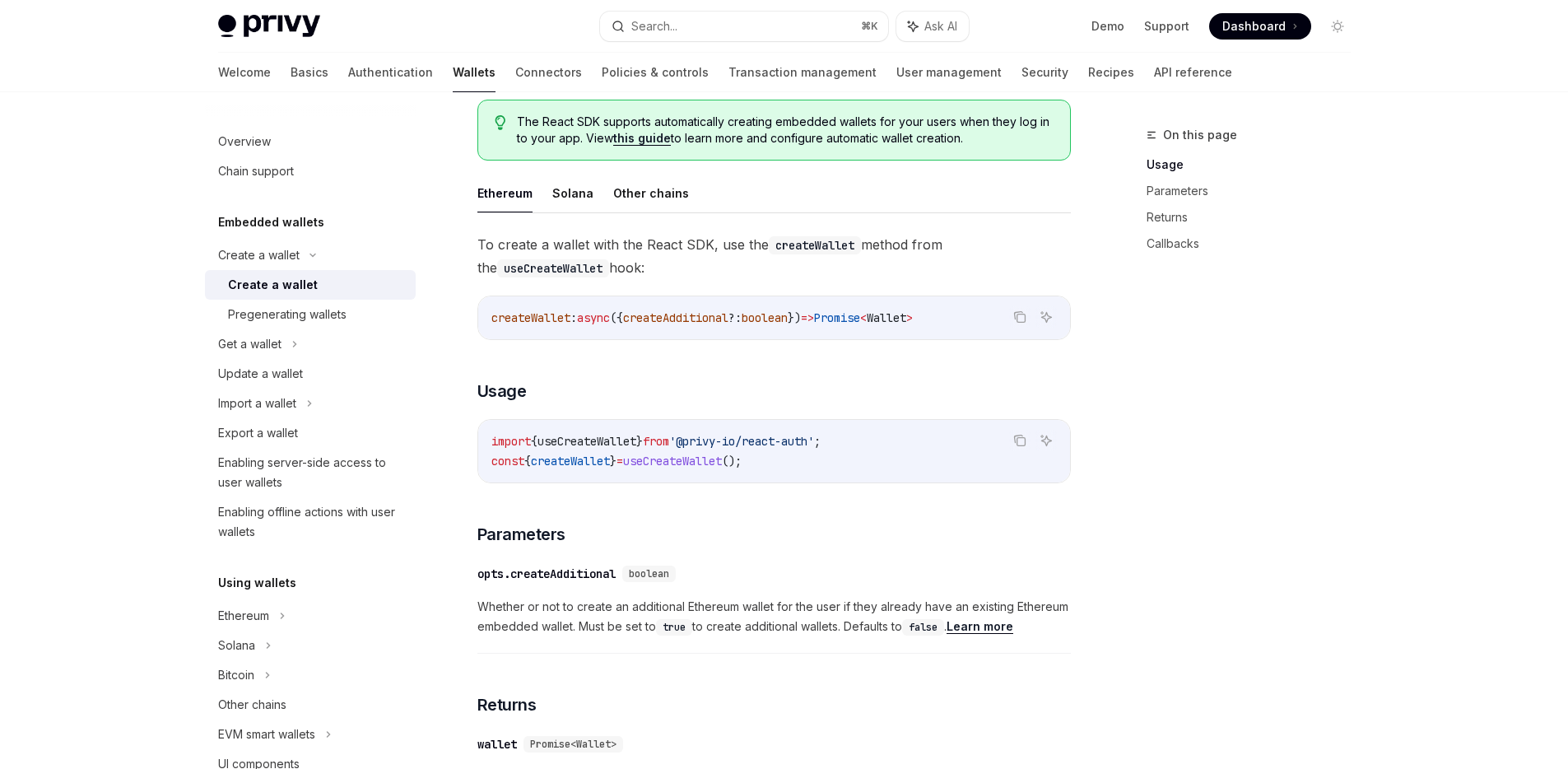
click at [608, 377] on div "To create a wallet with the React SDK, use the createWallet method from the use…" at bounding box center [773, 765] width 593 height 1065
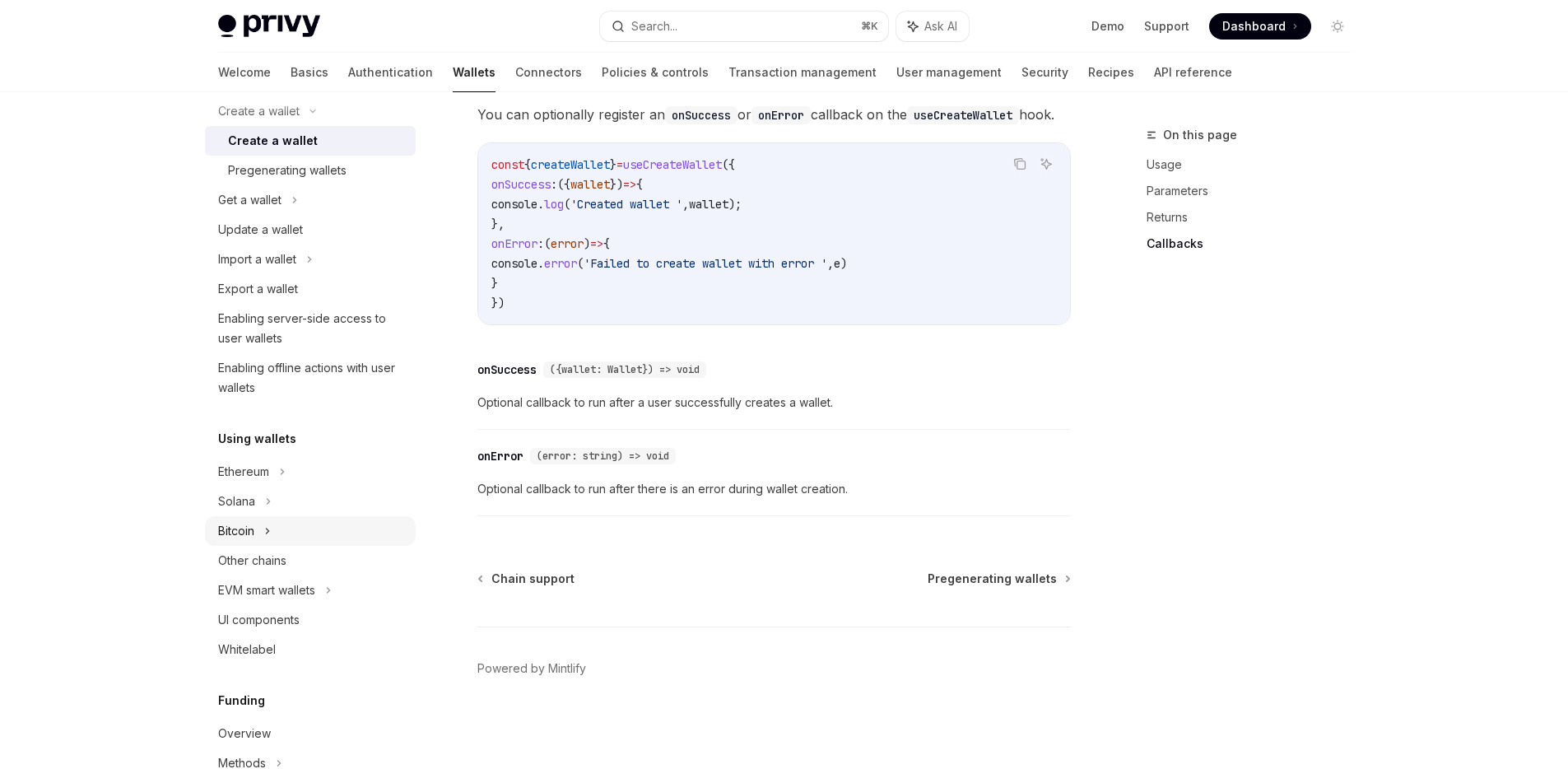
scroll to position [311, 0]
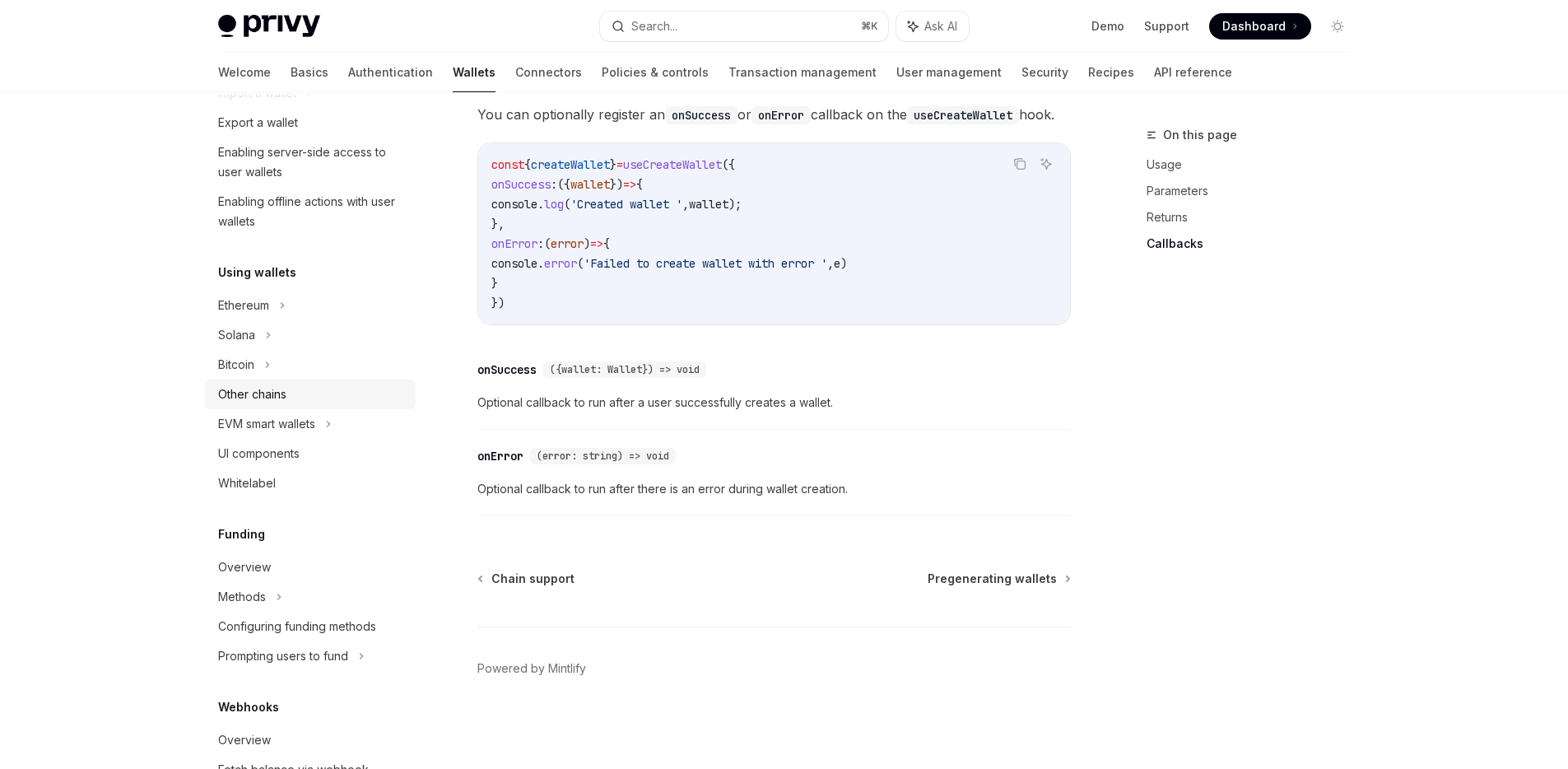
click at [243, 390] on div "Other chains" at bounding box center [252, 394] width 68 height 20
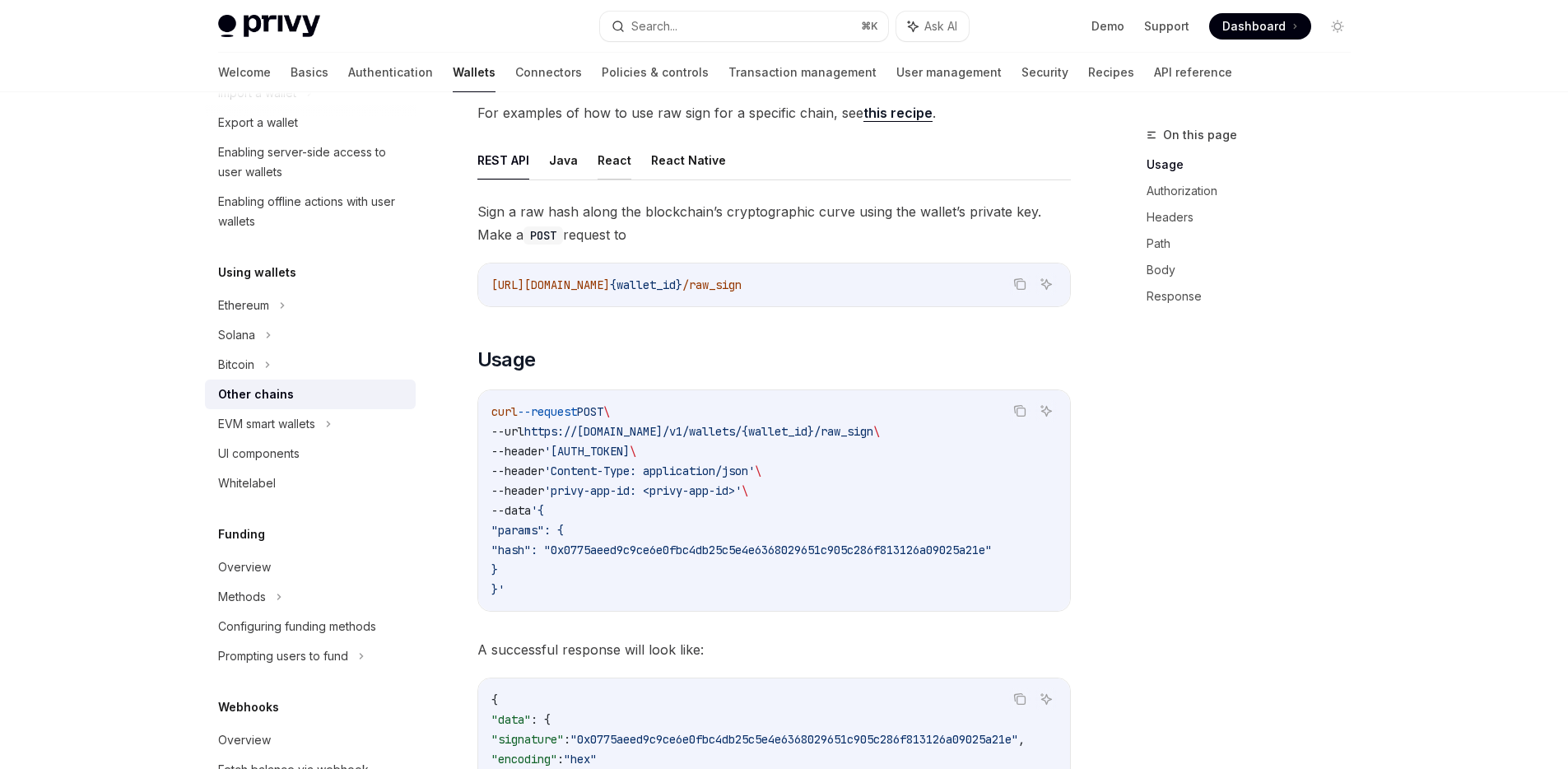
scroll to position [239, 0]
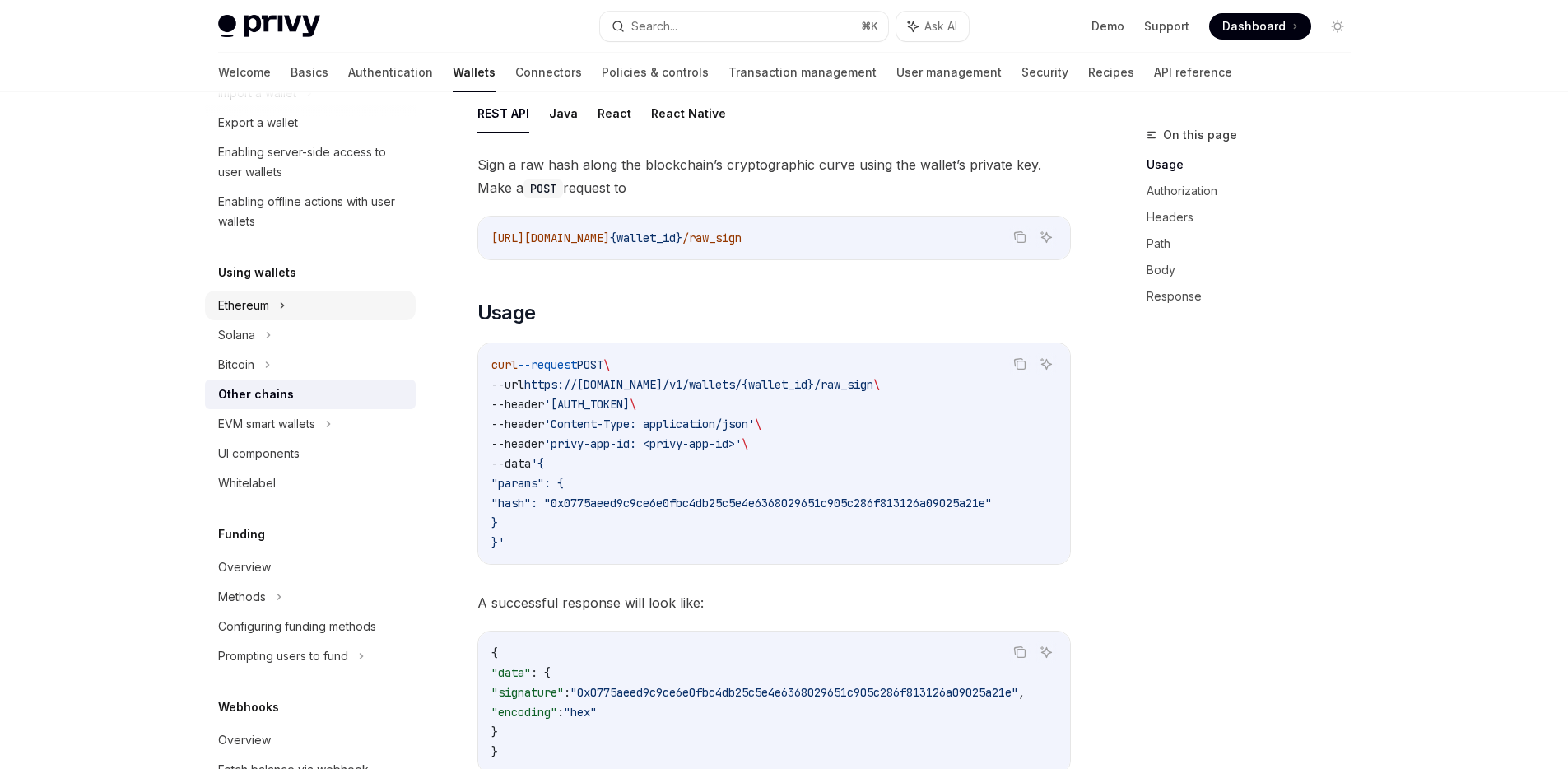
click at [281, 306] on icon at bounding box center [282, 305] width 6 height 20
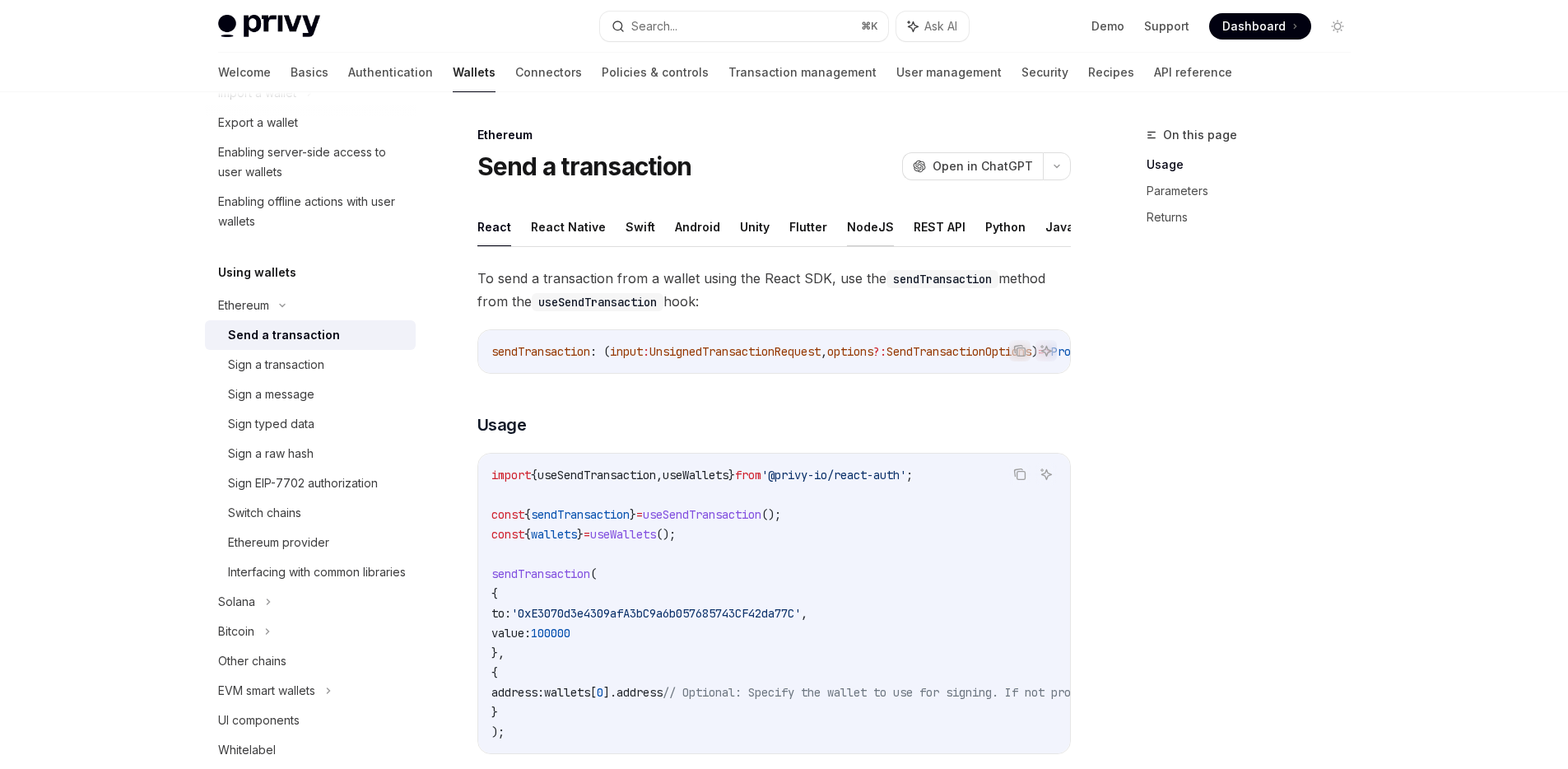
click at [877, 227] on button "NodeJS" at bounding box center [870, 226] width 47 height 39
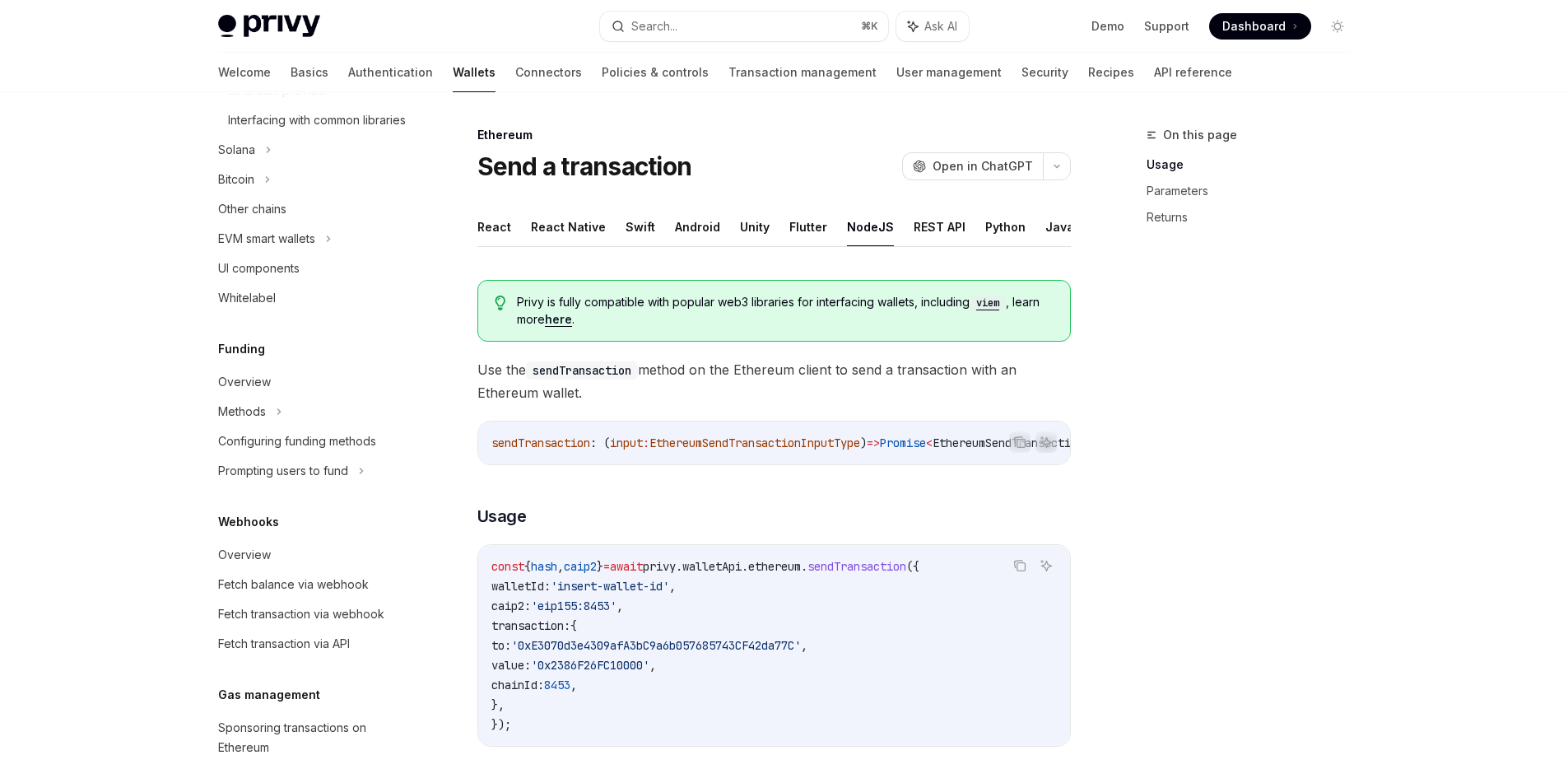
scroll to position [958, 0]
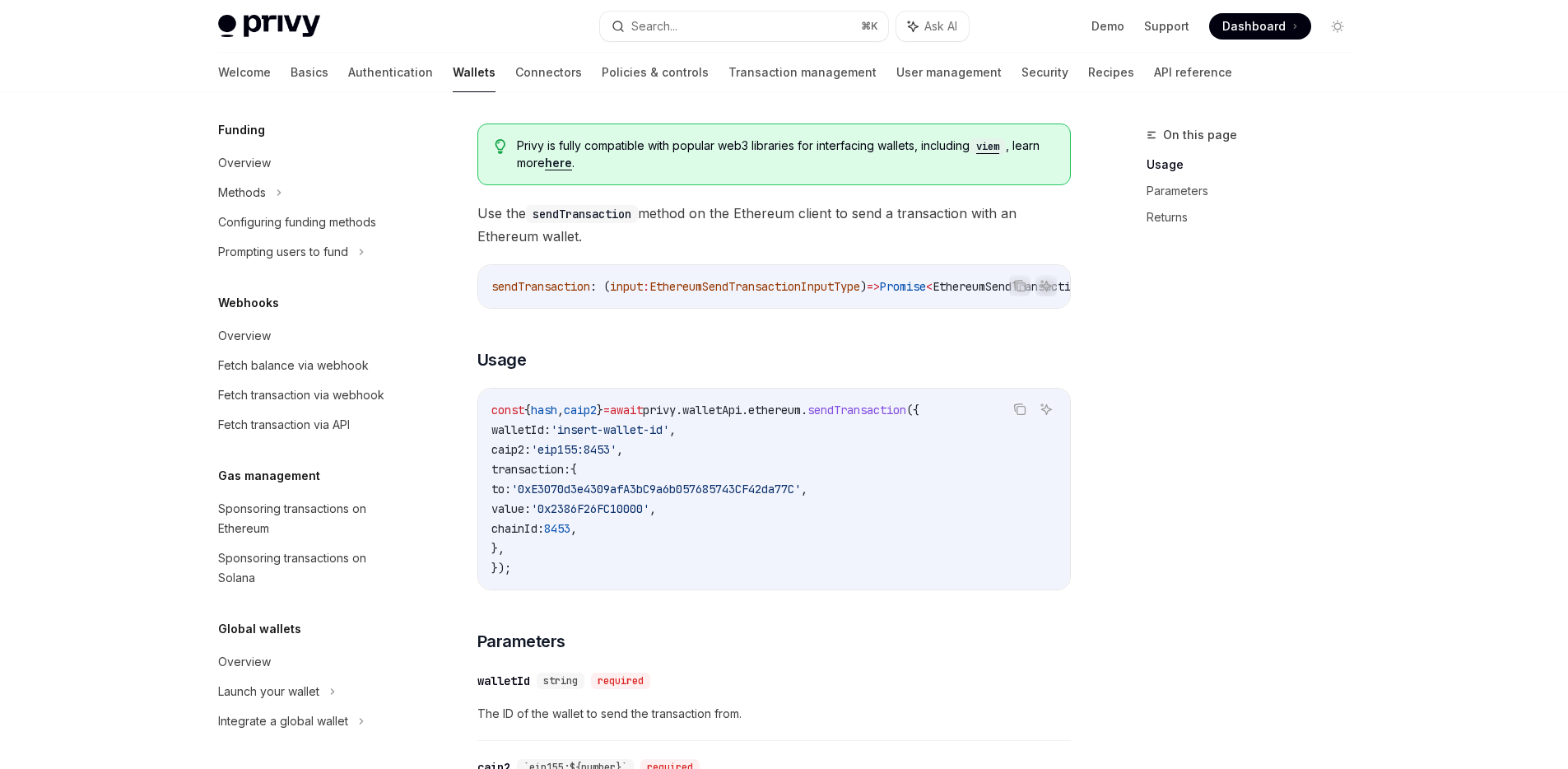
scroll to position [1001, 0]
click at [278, 687] on div "Launch your wallet" at bounding box center [268, 692] width 101 height 20
type textarea "*"
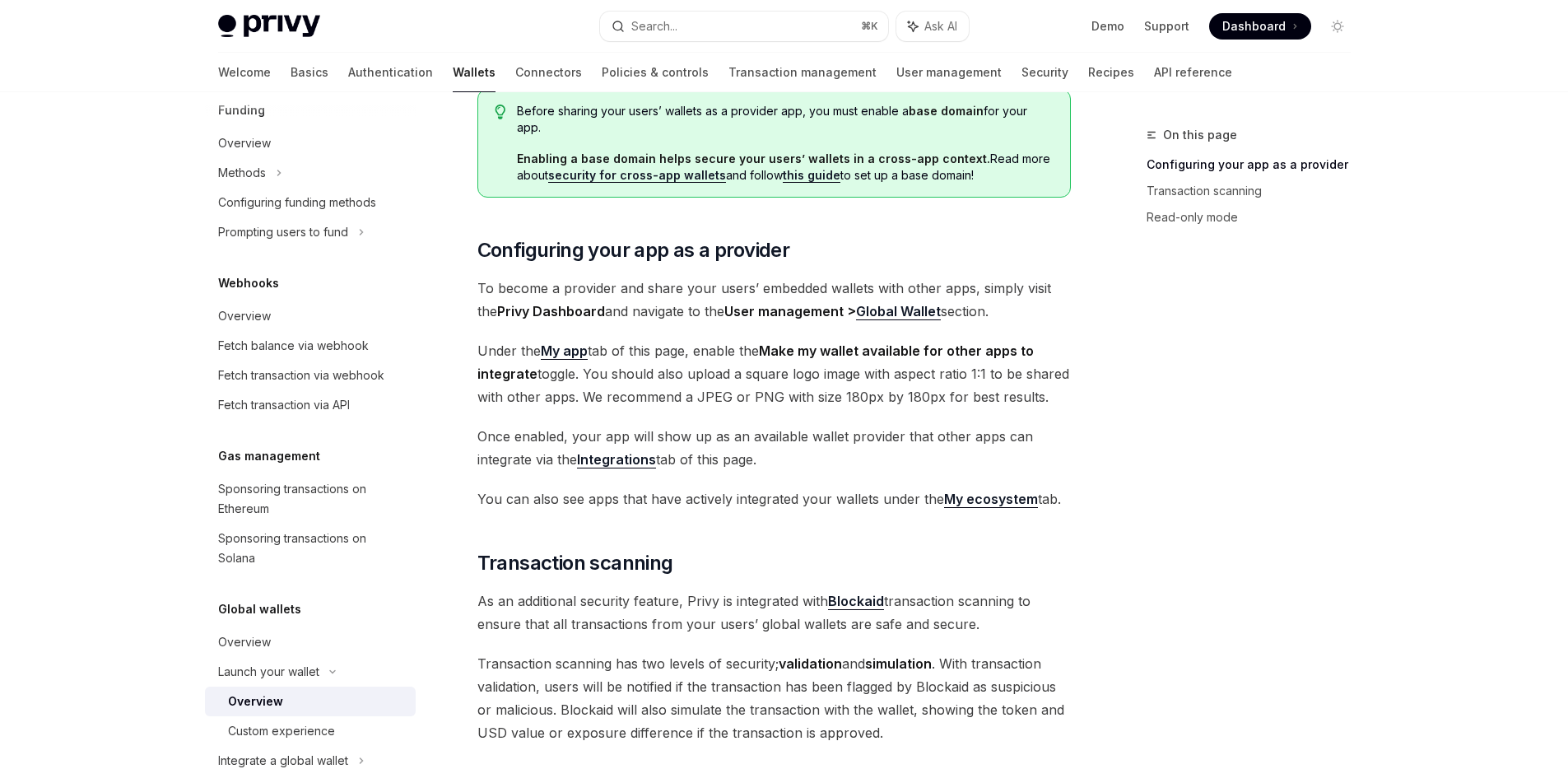
scroll to position [255, 0]
